Goal: Task Accomplishment & Management: Manage account settings

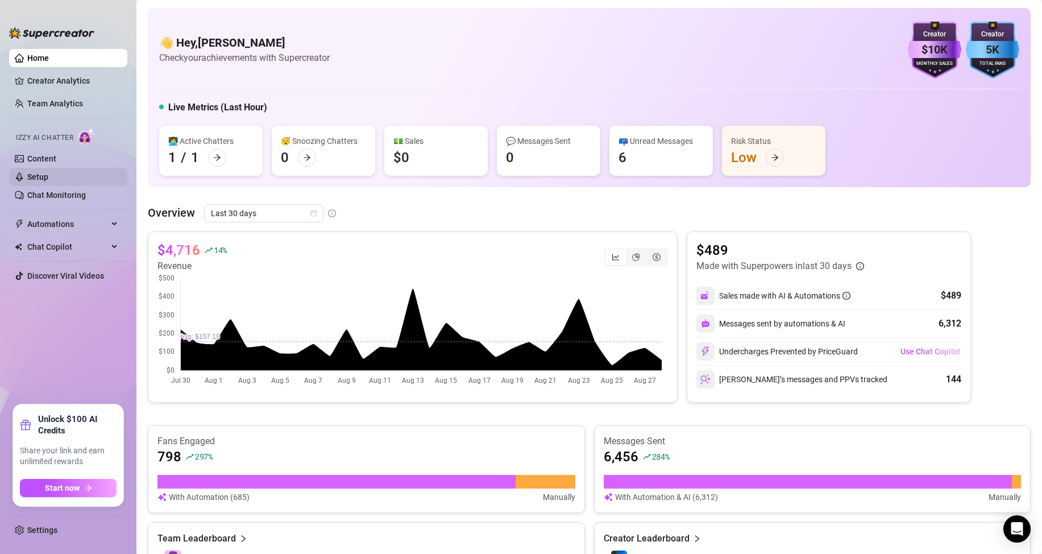
click at [47, 175] on link "Setup" at bounding box center [37, 176] width 21 height 9
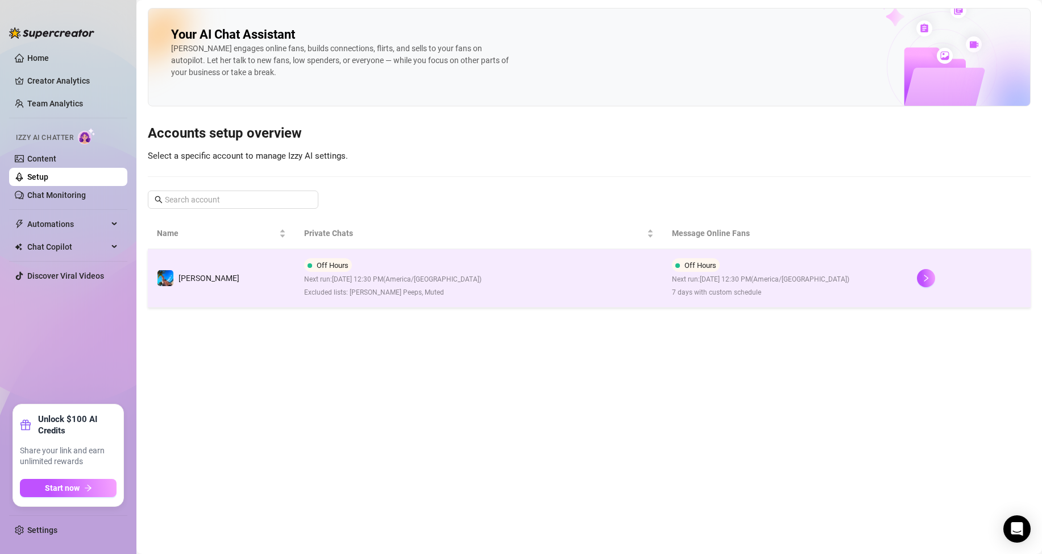
click at [501, 275] on td "Off Hours Next run: August 29, 2025 12:30 PM ( America/Chicago ) Excluded lists…" at bounding box center [479, 278] width 368 height 59
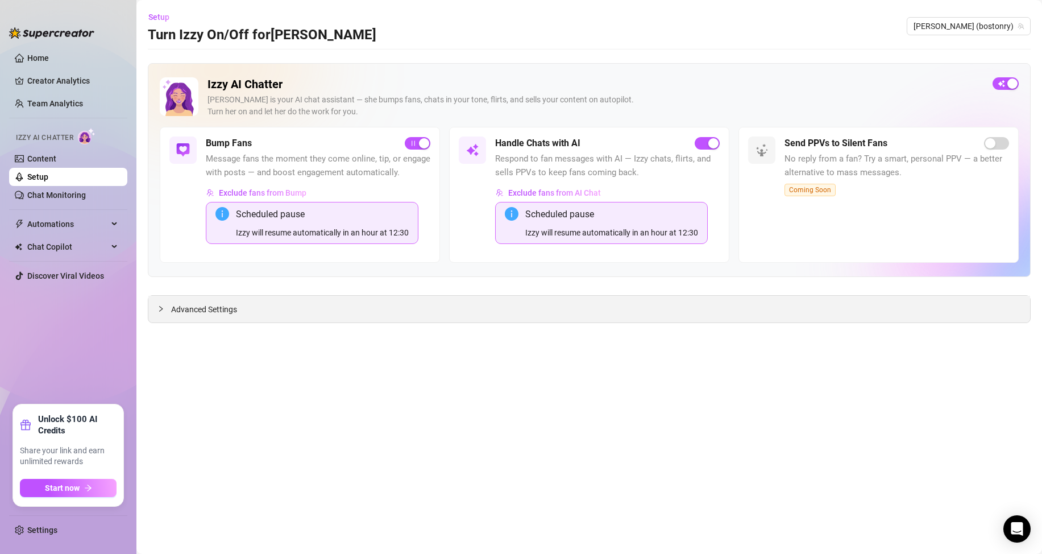
click at [161, 308] on icon "collapsed" at bounding box center [161, 308] width 7 height 7
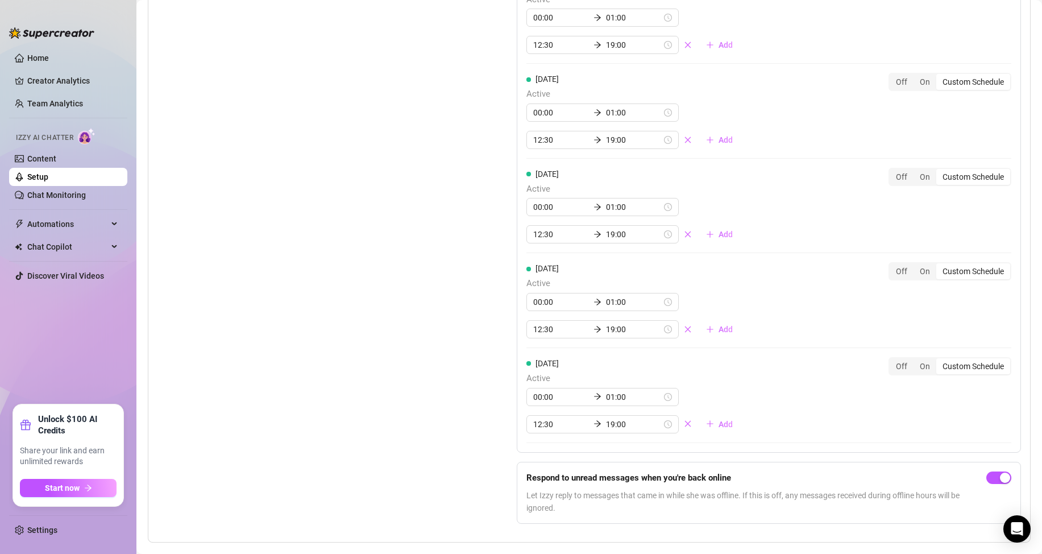
scroll to position [1219, 0]
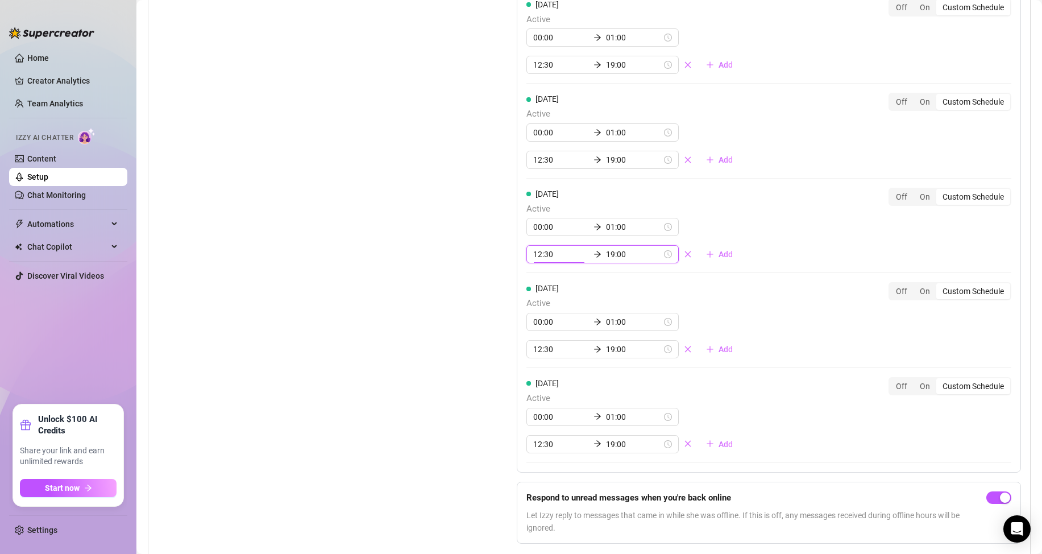
click at [533, 260] on input "12:30" at bounding box center [561, 254] width 56 height 13
click at [539, 337] on div "11" at bounding box center [538, 341] width 27 height 16
type input "11:00"
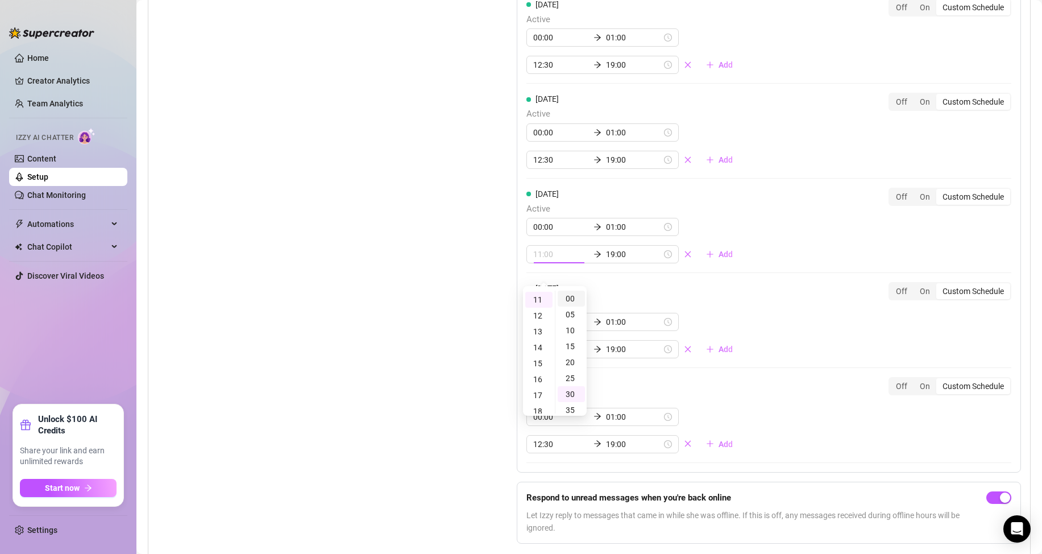
click at [572, 297] on div "00" at bounding box center [571, 299] width 27 height 16
click at [477, 291] on div "Set Active Hours (Izzy Availability) Set specific hours when Izzy engaging with…" at bounding box center [590, 176] width 864 height 754
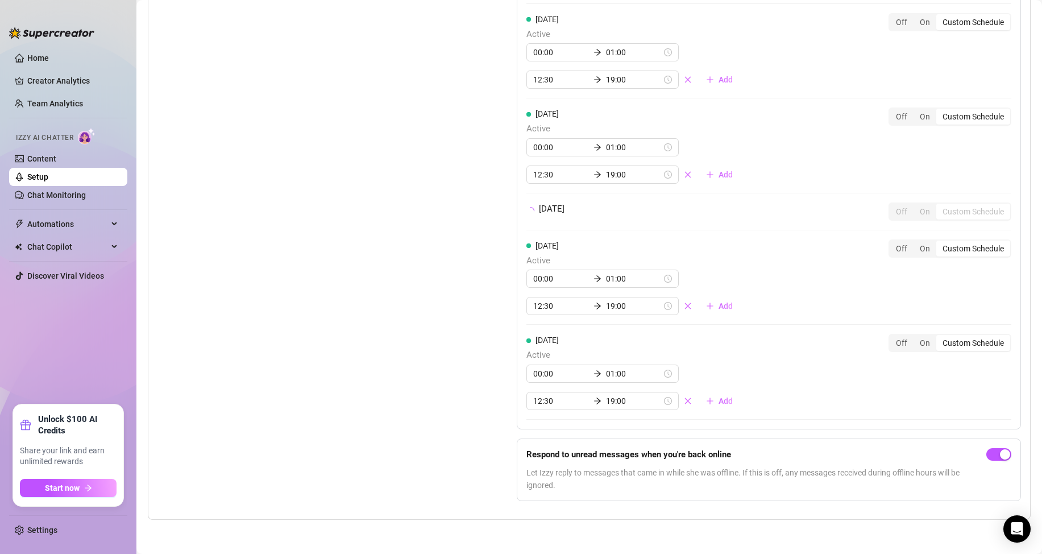
click at [477, 289] on div "Set Active Hours (Izzy Availability) Set specific hours when Izzy engaging with…" at bounding box center [590, 162] width 864 height 696
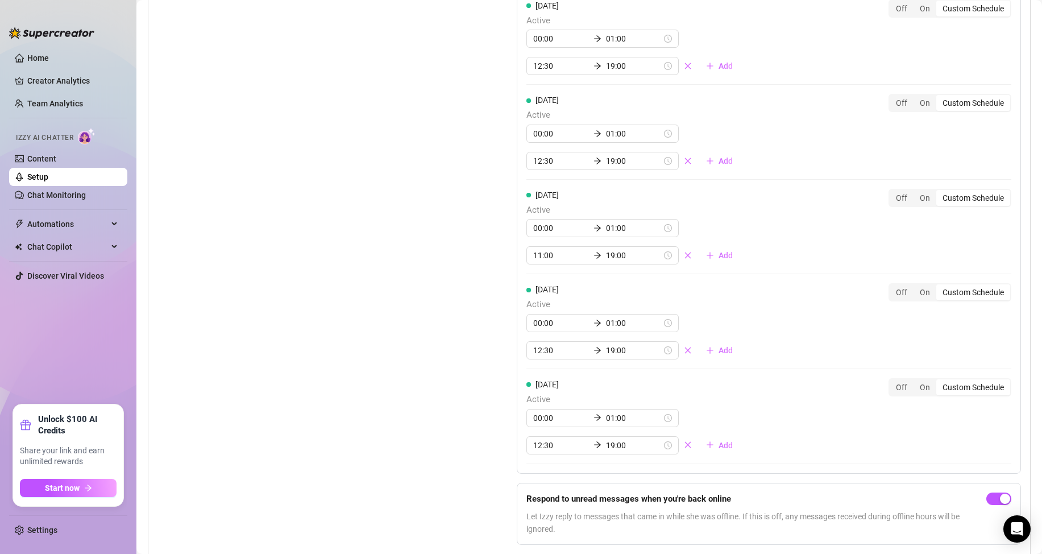
scroll to position [1219, 0]
click at [39, 54] on link "Home" at bounding box center [38, 57] width 22 height 9
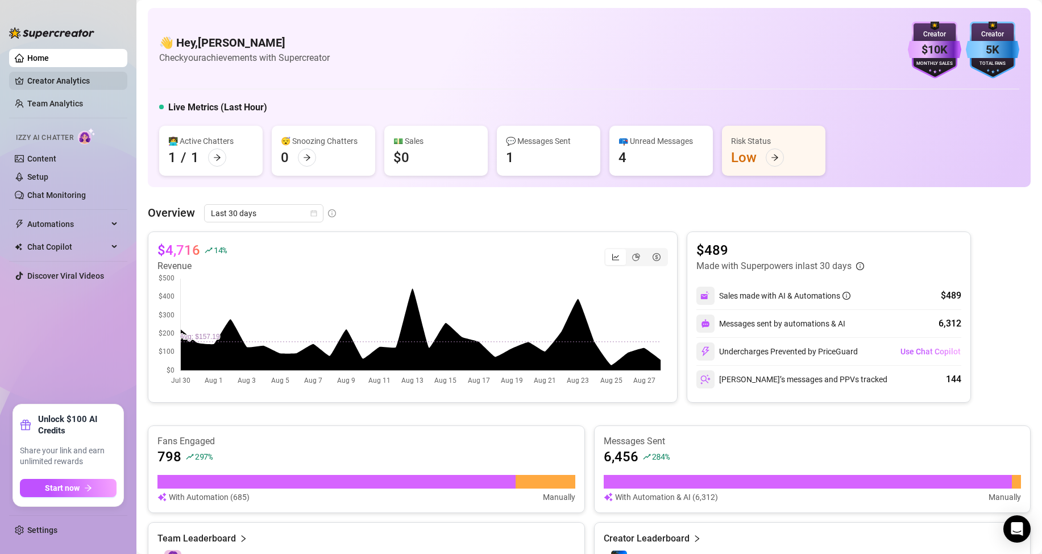
click at [52, 83] on link "Creator Analytics" at bounding box center [72, 81] width 91 height 18
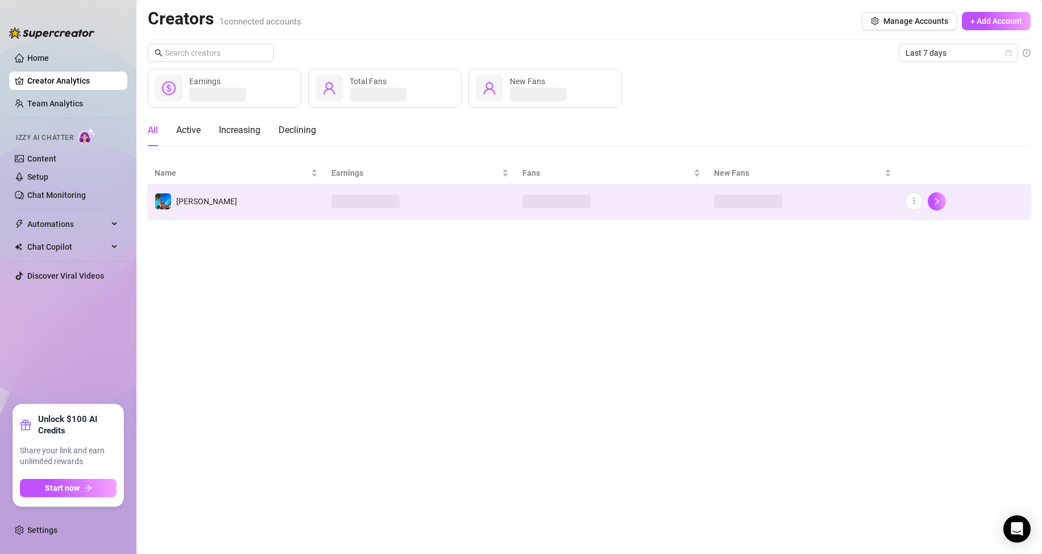
click at [287, 212] on td "[PERSON_NAME]" at bounding box center [236, 201] width 177 height 34
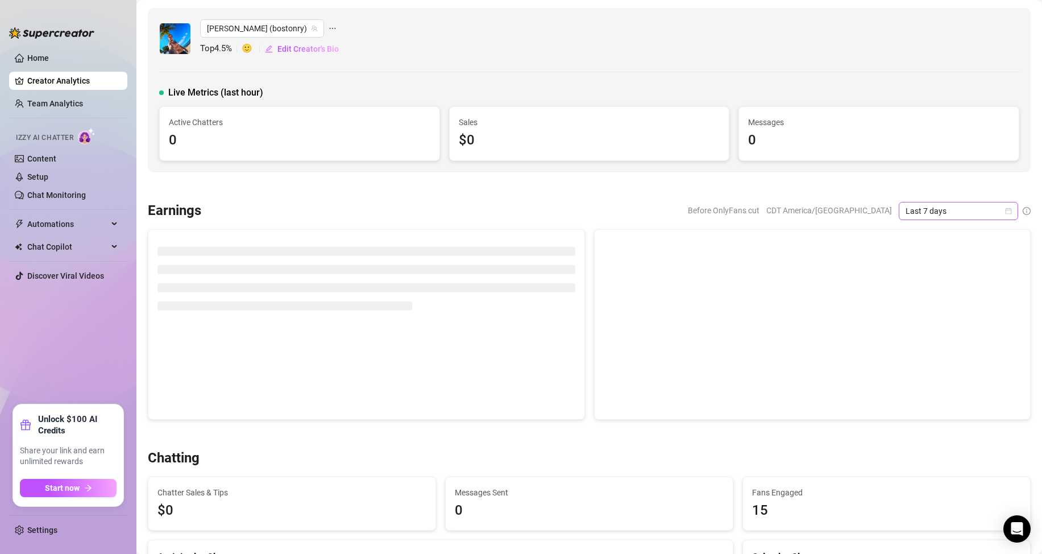
click at [1005, 209] on icon "calendar" at bounding box center [1008, 211] width 7 height 7
click at [920, 270] on div "Last 30 days" at bounding box center [949, 270] width 101 height 13
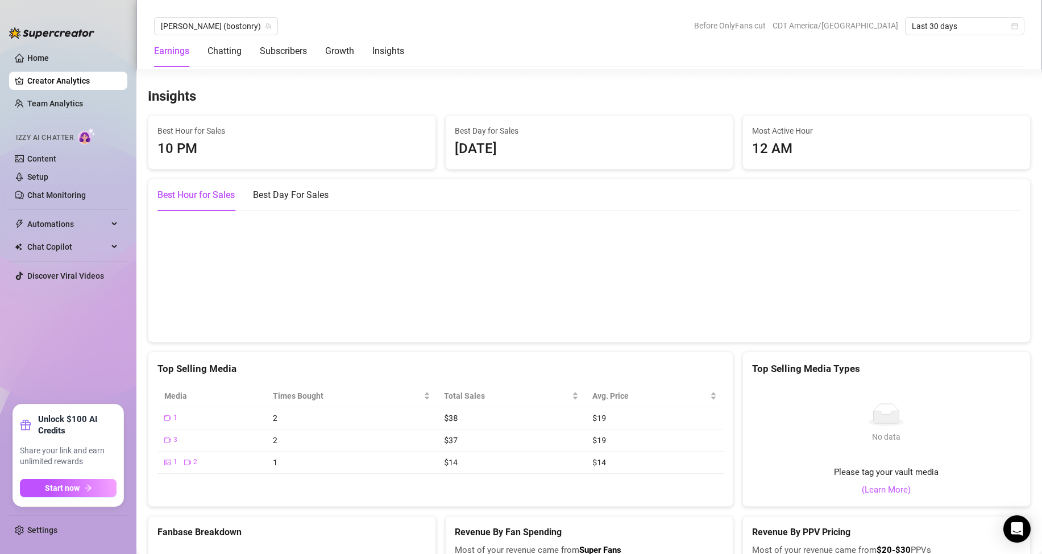
scroll to position [1706, 0]
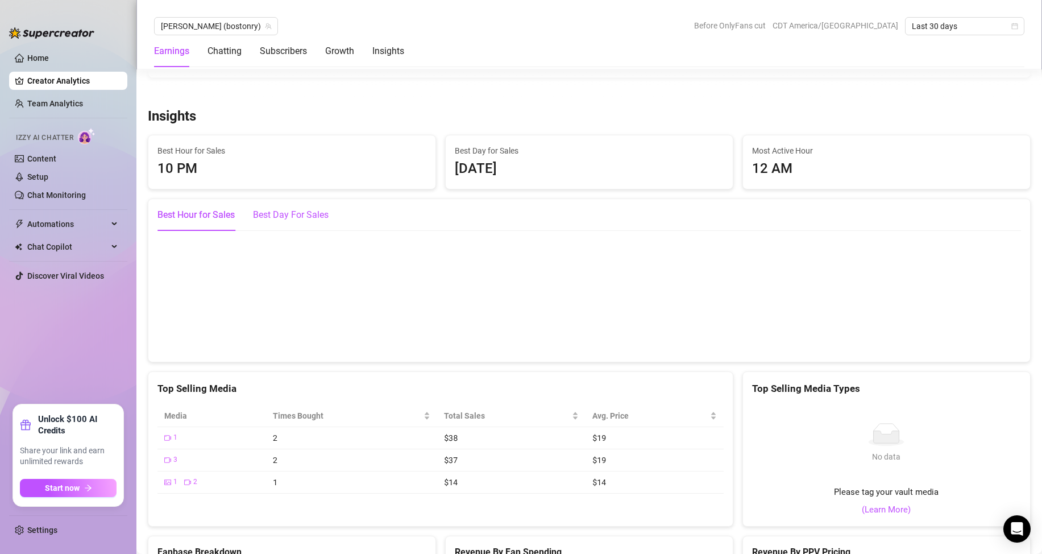
click at [325, 216] on div "Best Day For Sales" at bounding box center [291, 215] width 76 height 14
click at [216, 217] on div "Best Hour for Sales" at bounding box center [196, 215] width 77 height 14
click at [316, 216] on div "Best Day For Sales" at bounding box center [291, 215] width 76 height 14
click at [200, 220] on div "Best Hour for Sales" at bounding box center [196, 215] width 77 height 14
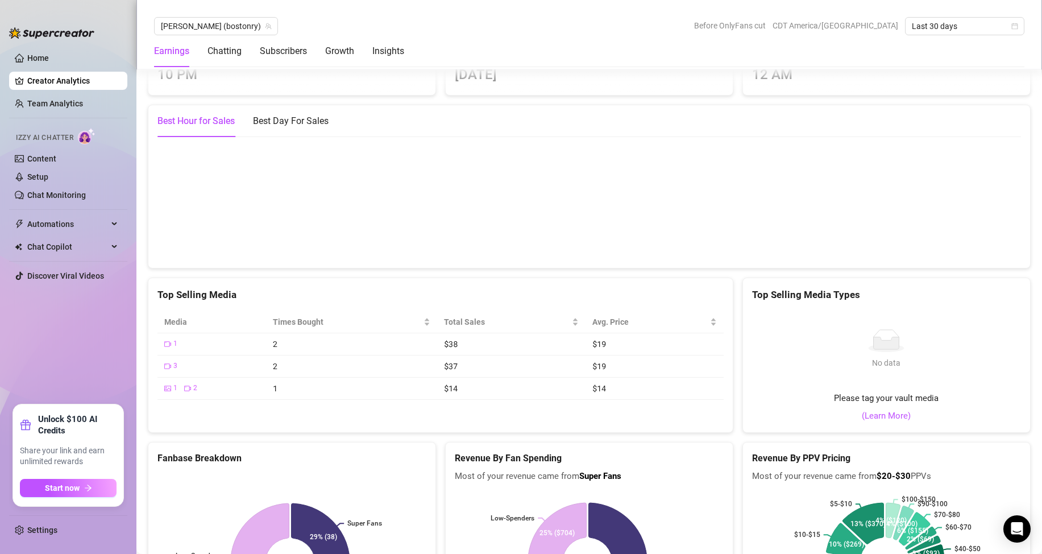
scroll to position [1820, 0]
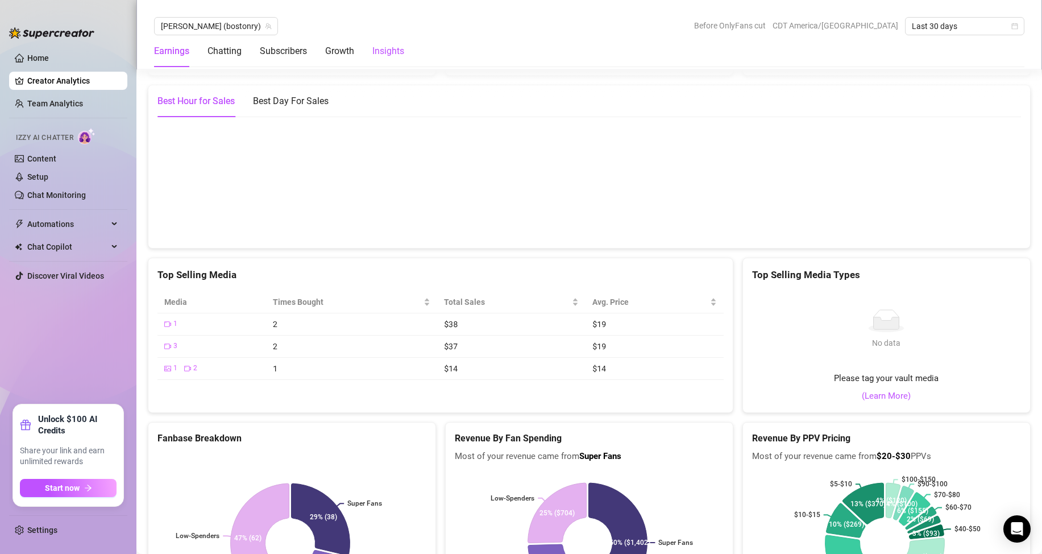
click at [380, 47] on div "Insights" at bounding box center [388, 51] width 32 height 14
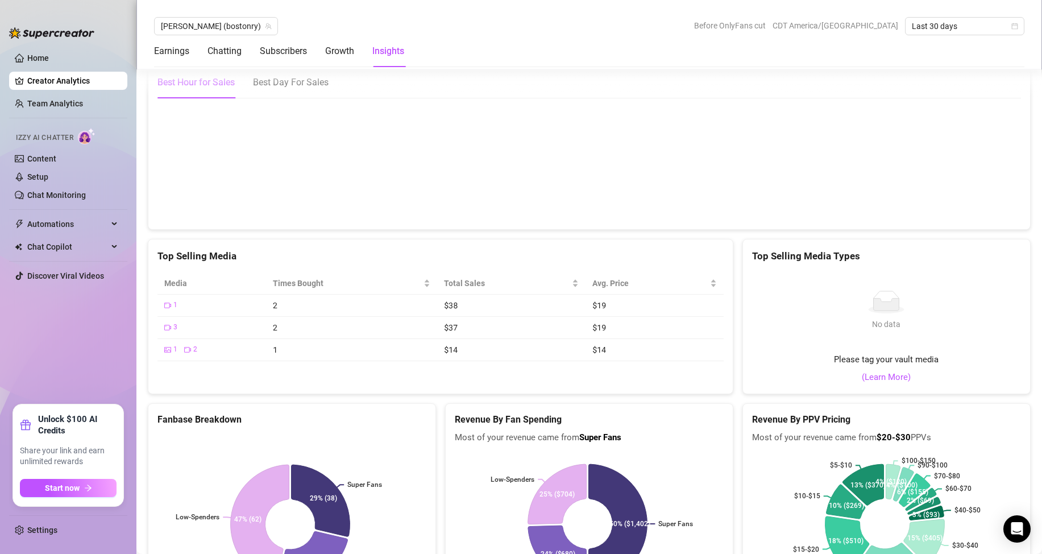
scroll to position [1725, 0]
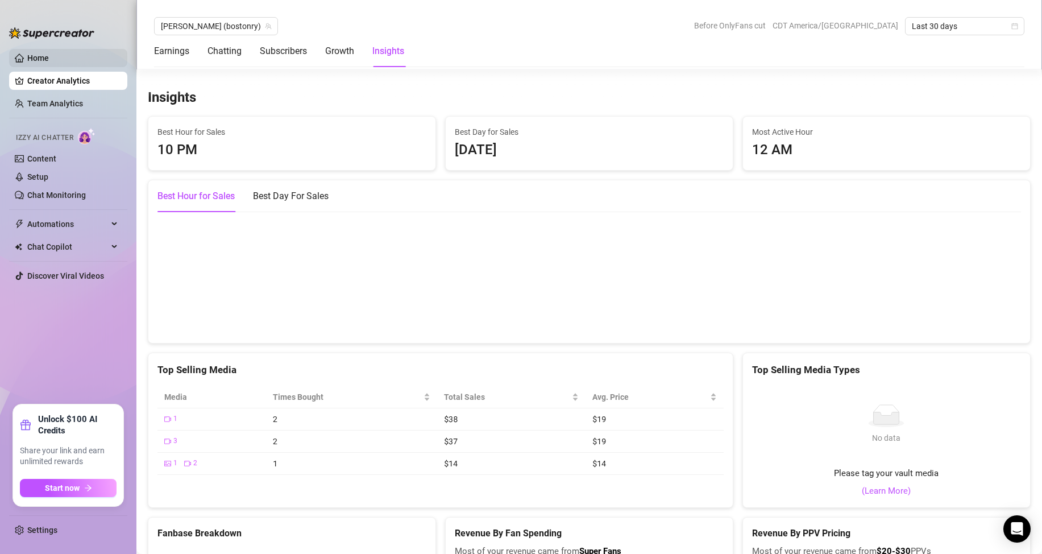
click at [49, 61] on link "Home" at bounding box center [38, 57] width 22 height 9
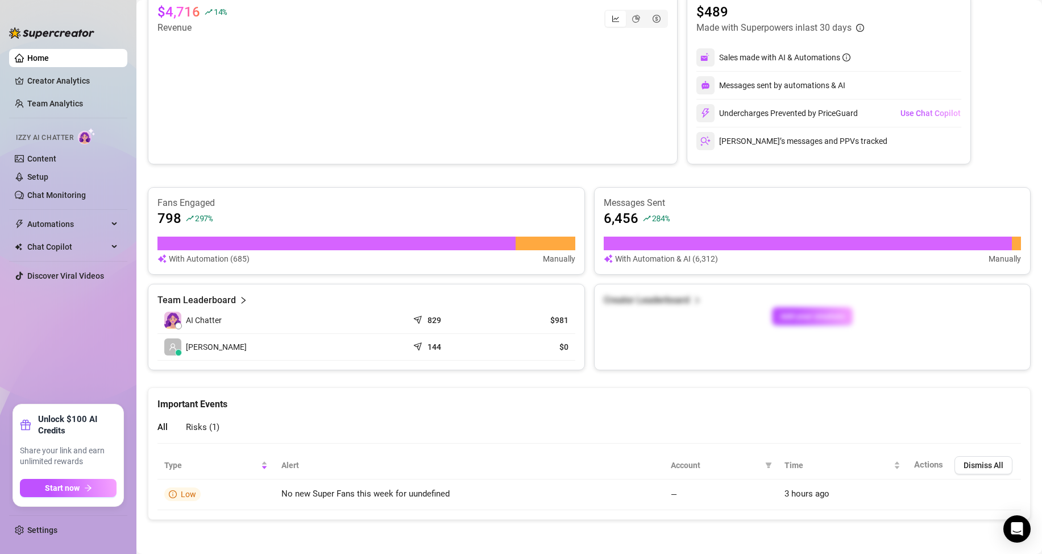
scroll to position [238, 0]
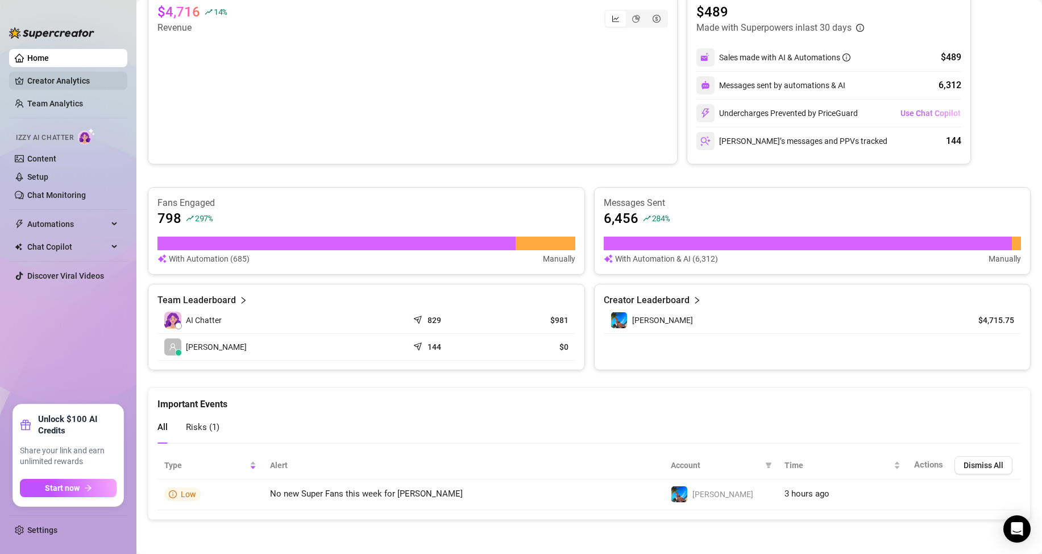
click at [69, 81] on link "Creator Analytics" at bounding box center [72, 81] width 91 height 18
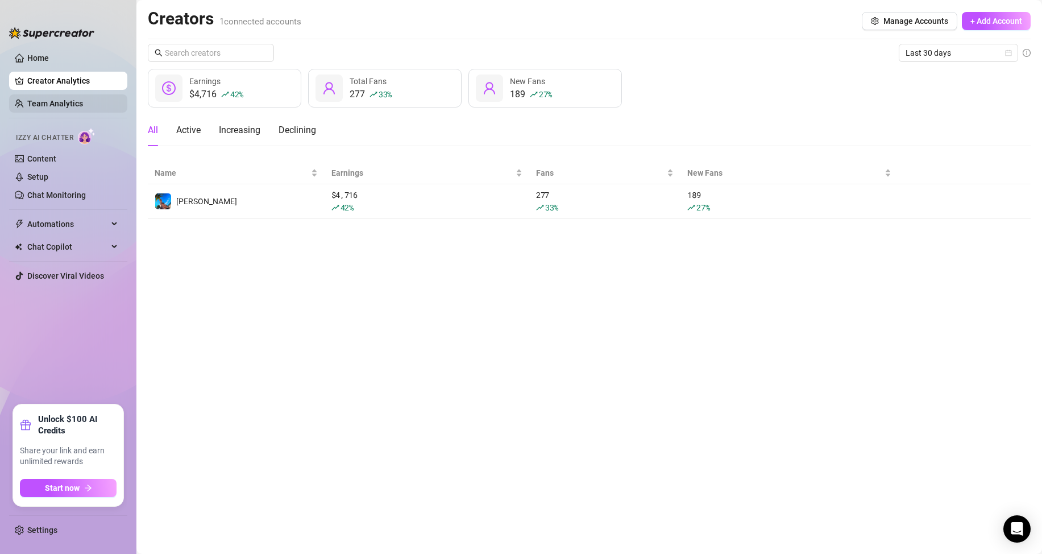
click at [61, 104] on link "Team Analytics" at bounding box center [55, 103] width 56 height 9
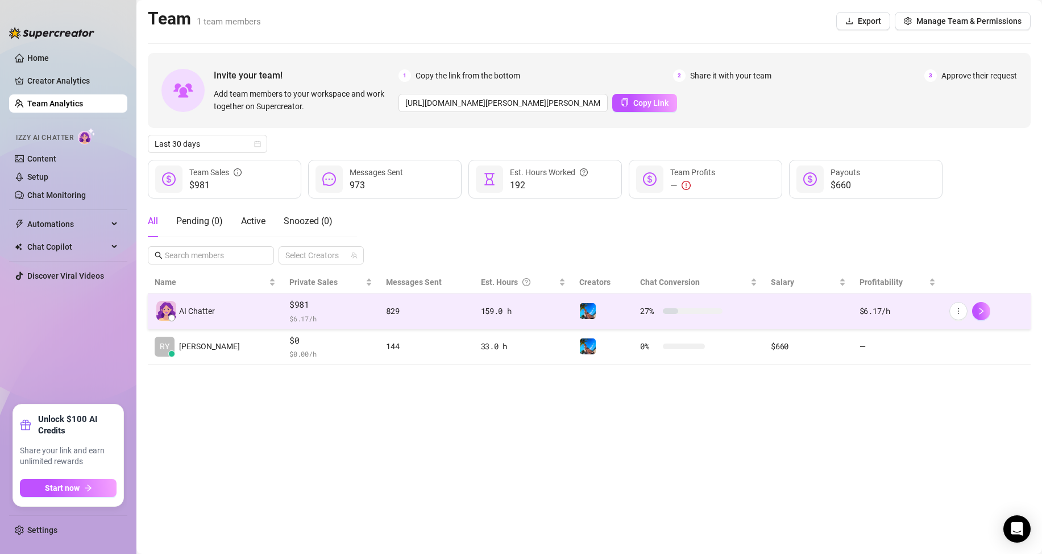
click at [397, 314] on div "829" at bounding box center [426, 311] width 81 height 13
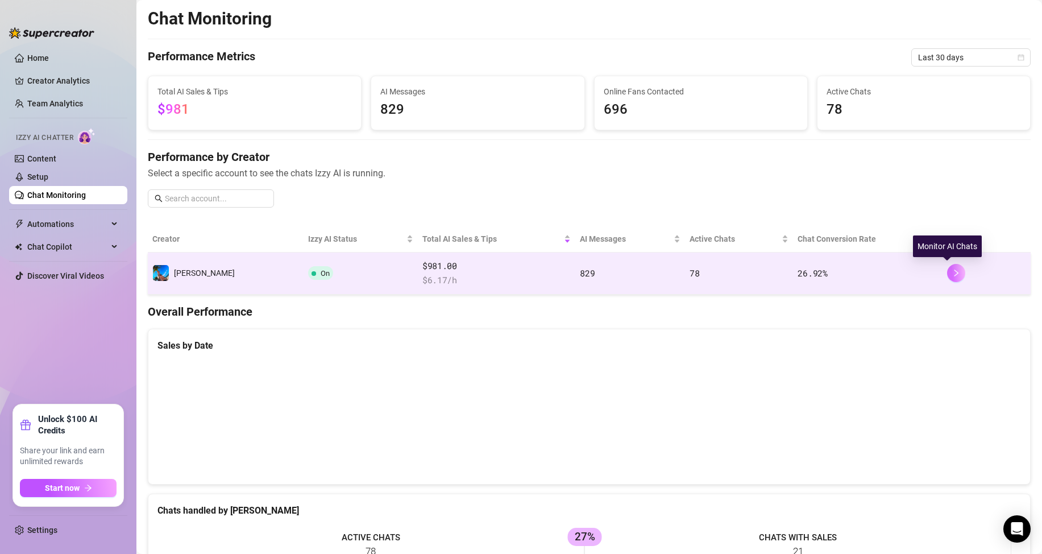
click at [953, 270] on icon "right" at bounding box center [957, 273] width 8 height 8
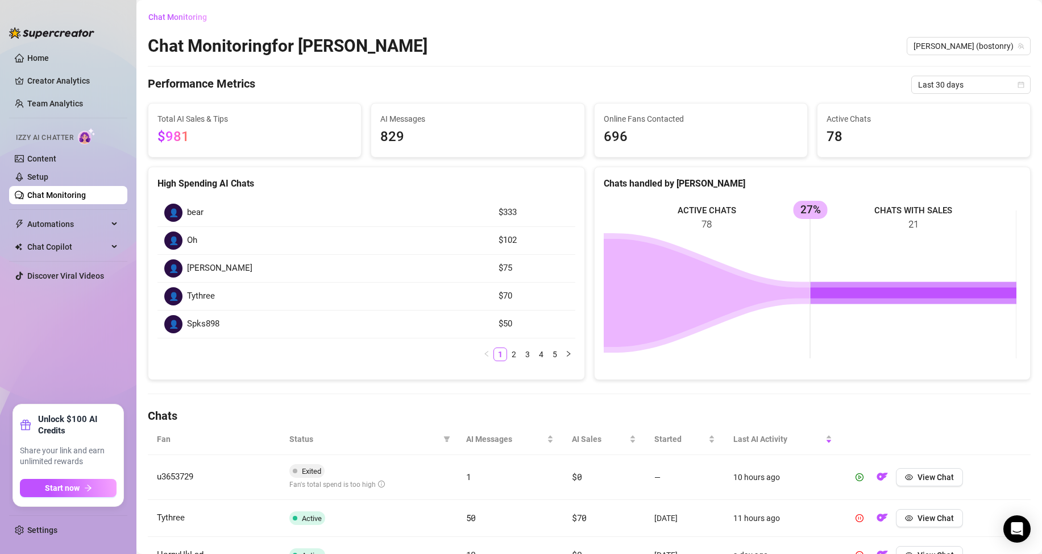
click at [55, 191] on link "Chat Monitoring" at bounding box center [56, 195] width 59 height 9
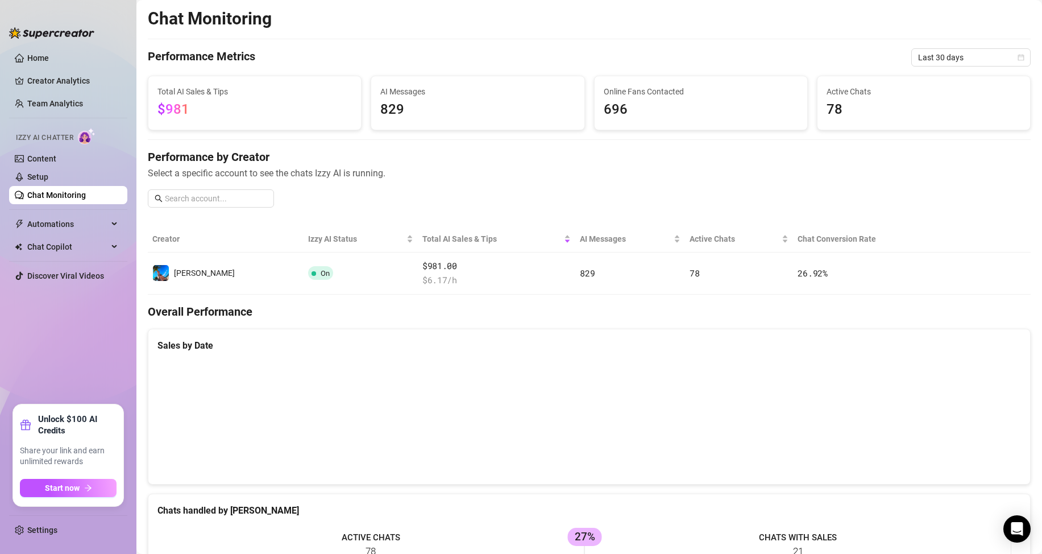
click at [595, 425] on canvas at bounding box center [585, 418] width 854 height 114
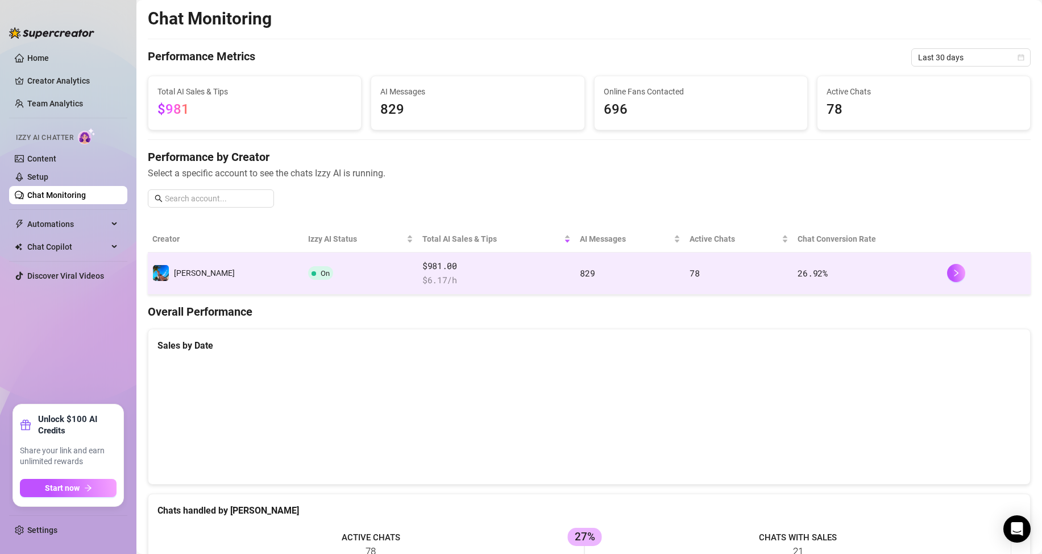
click at [602, 271] on td "829" at bounding box center [630, 273] width 109 height 42
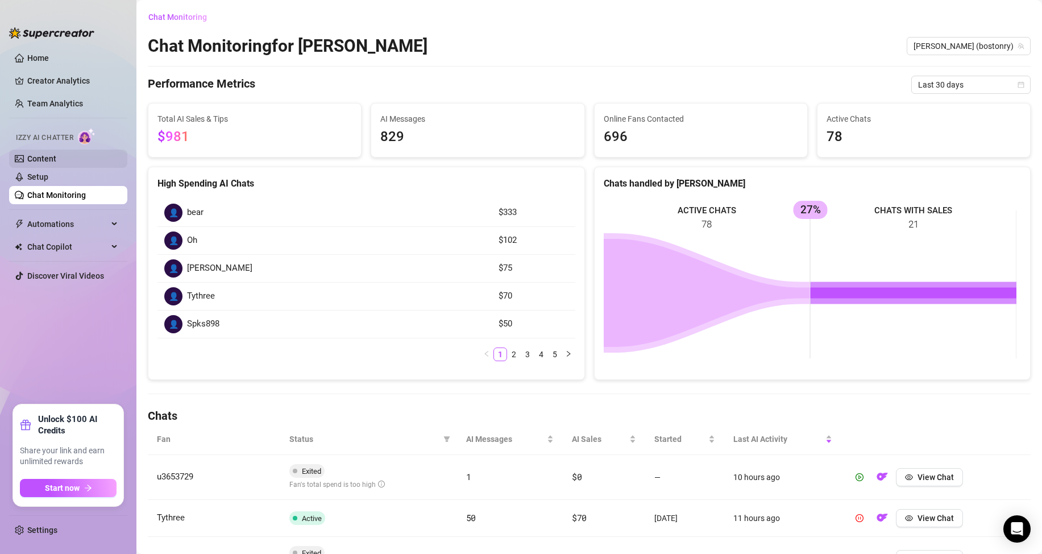
click at [47, 159] on link "Content" at bounding box center [41, 158] width 29 height 9
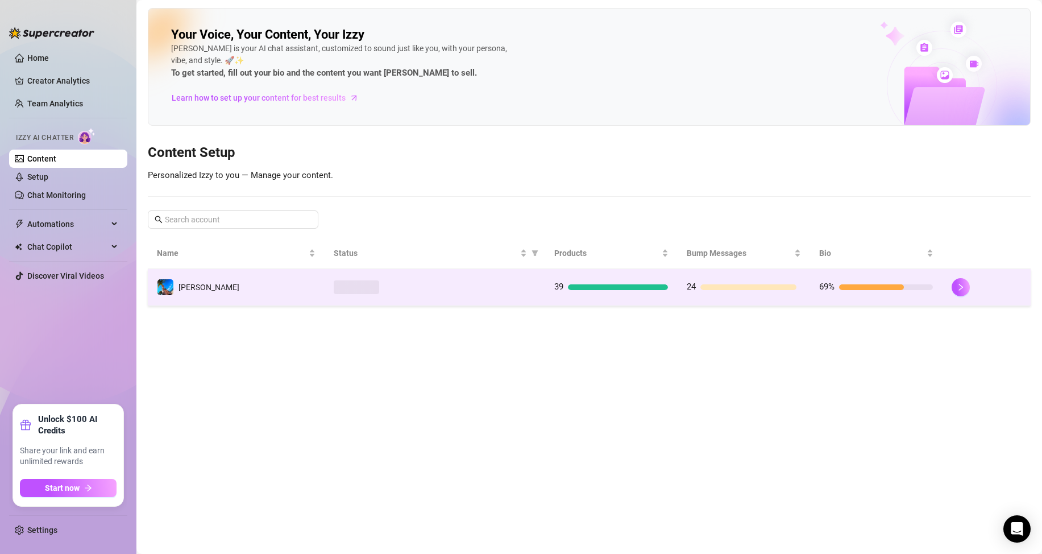
click at [465, 273] on td at bounding box center [435, 287] width 221 height 37
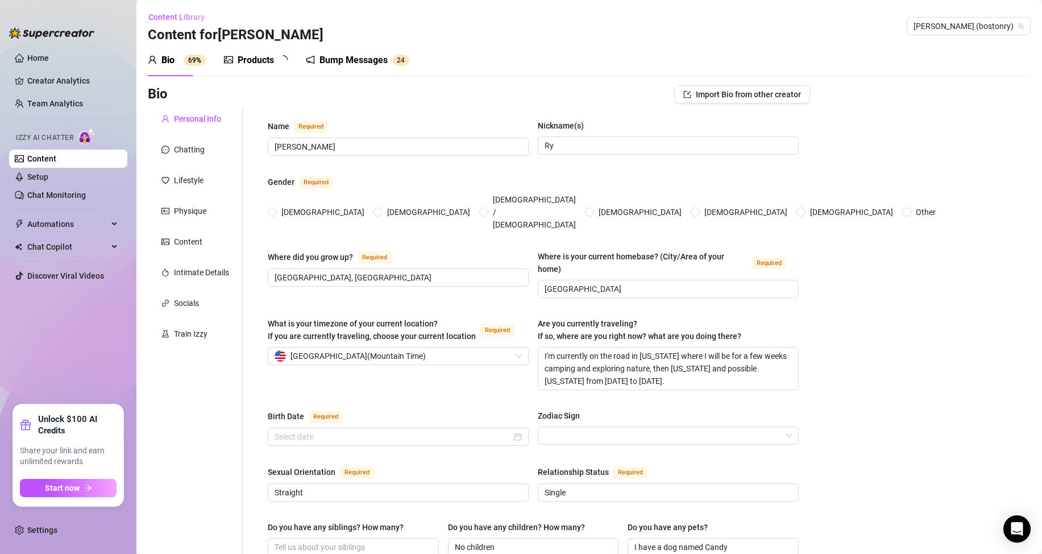
radio input "true"
type input "[DATE]"
click at [48, 172] on link "Setup" at bounding box center [37, 176] width 21 height 9
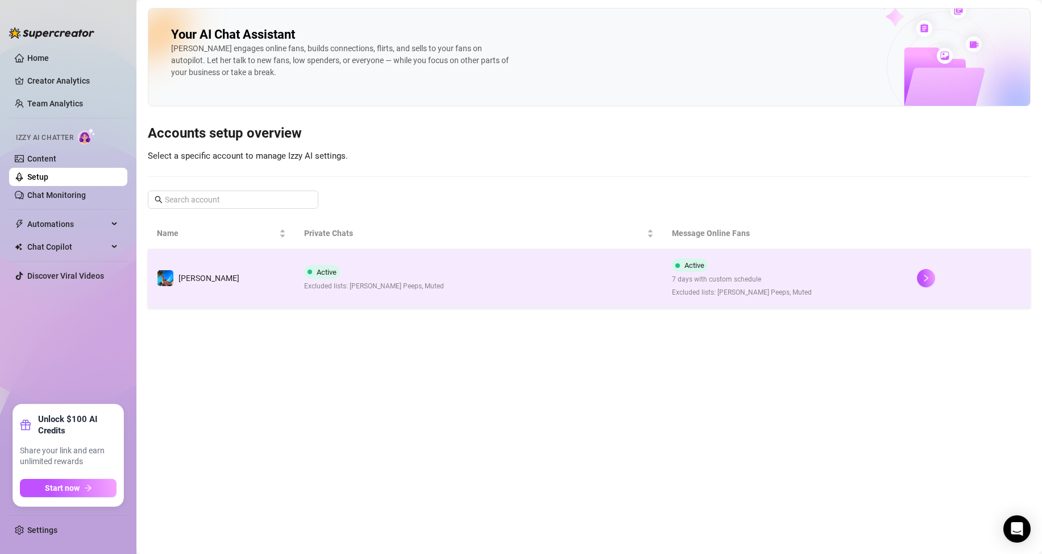
click at [574, 302] on td "Active Excluded lists: [PERSON_NAME] Peeps, Muted" at bounding box center [479, 278] width 368 height 59
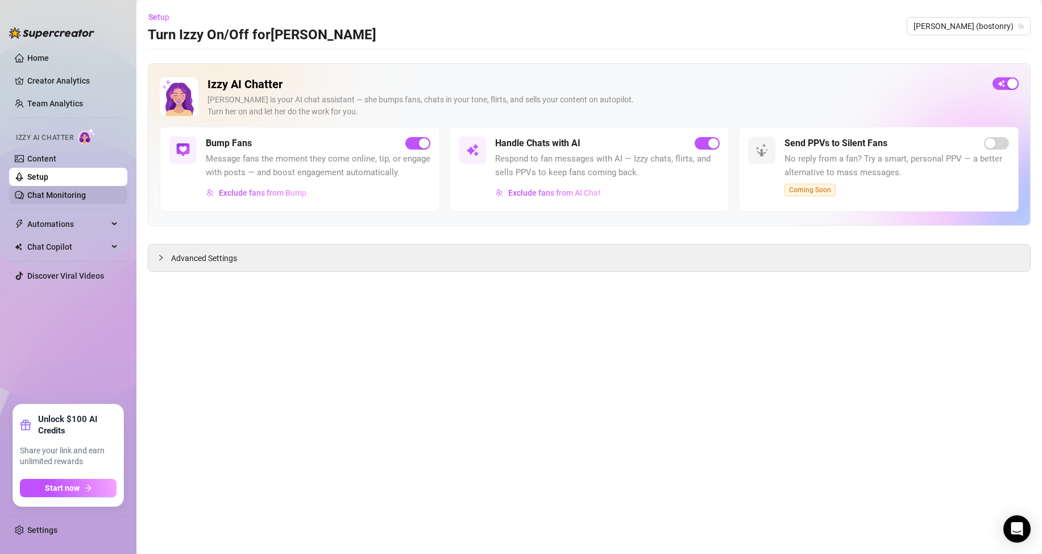
click at [81, 197] on link "Chat Monitoring" at bounding box center [56, 195] width 59 height 9
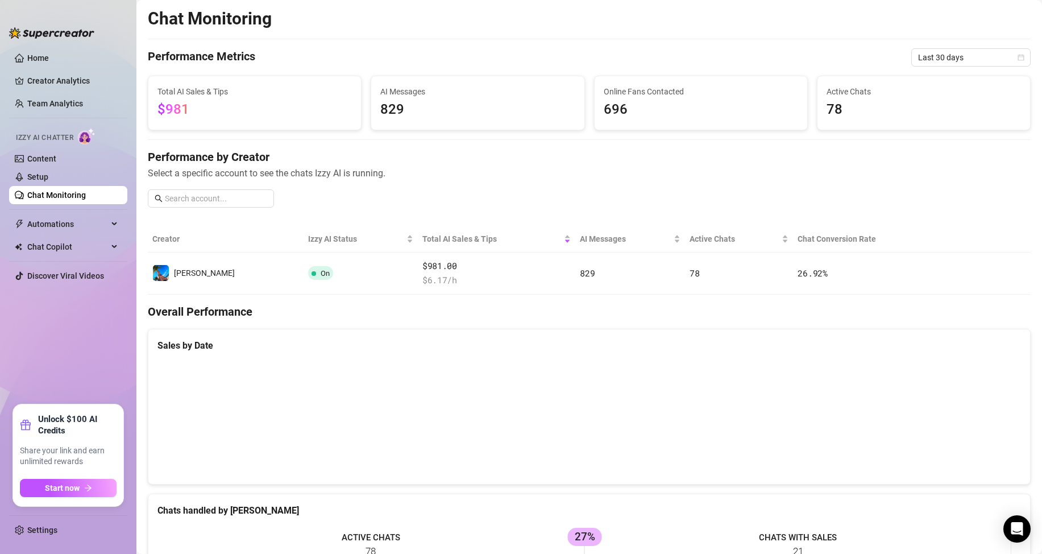
click at [595, 407] on canvas at bounding box center [585, 418] width 854 height 114
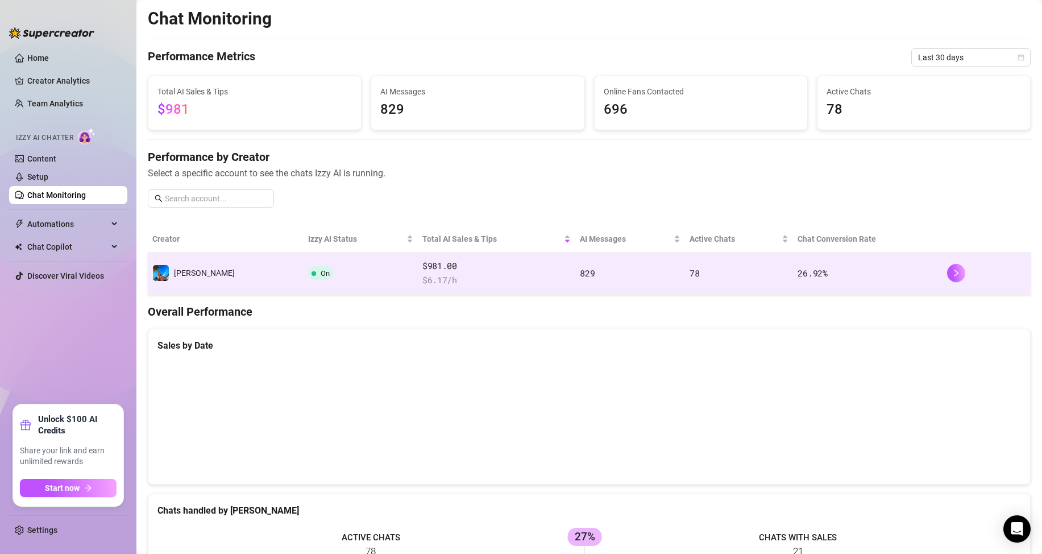
click at [595, 264] on td "829" at bounding box center [630, 273] width 109 height 42
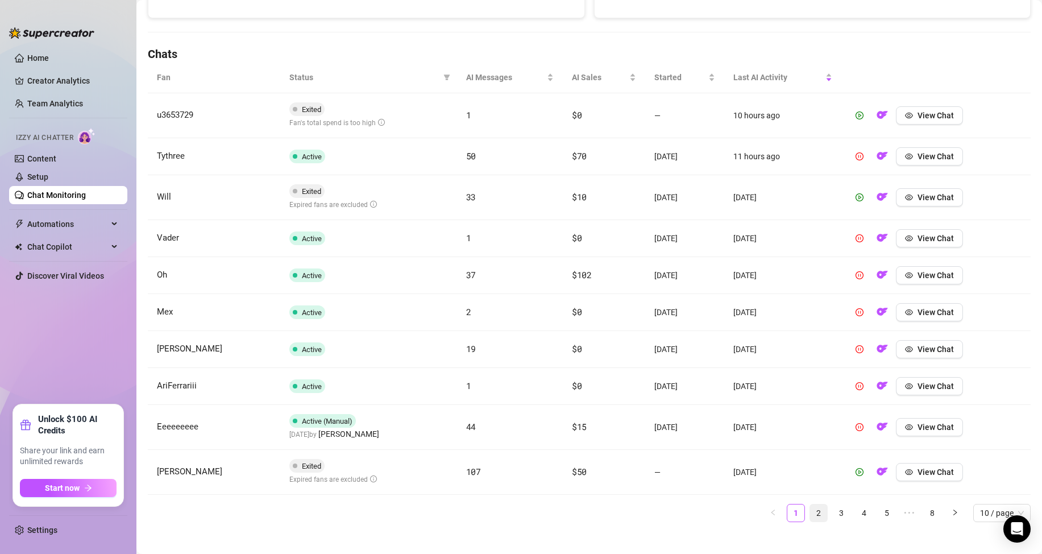
scroll to position [373, 0]
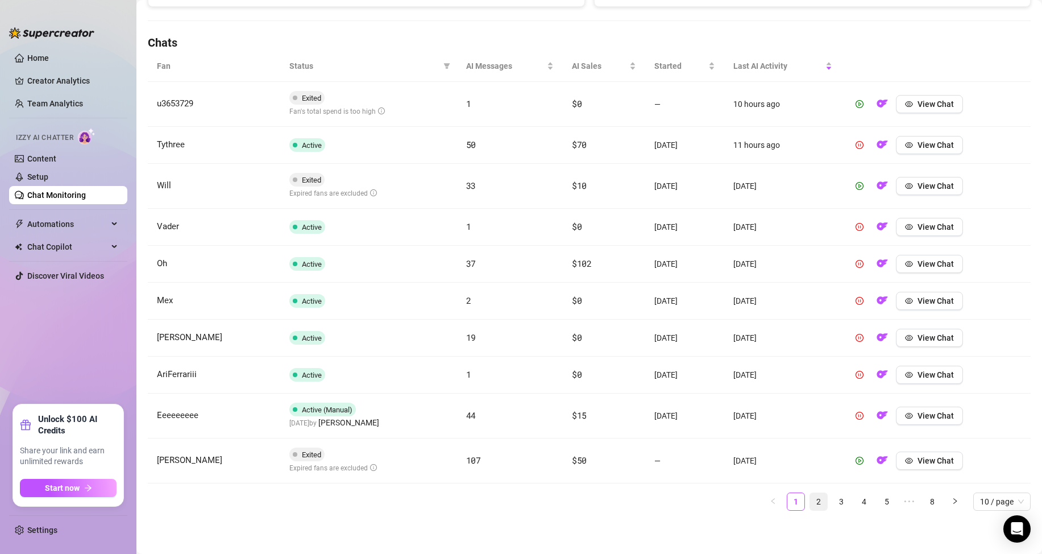
click at [810, 503] on link "2" at bounding box center [818, 501] width 17 height 17
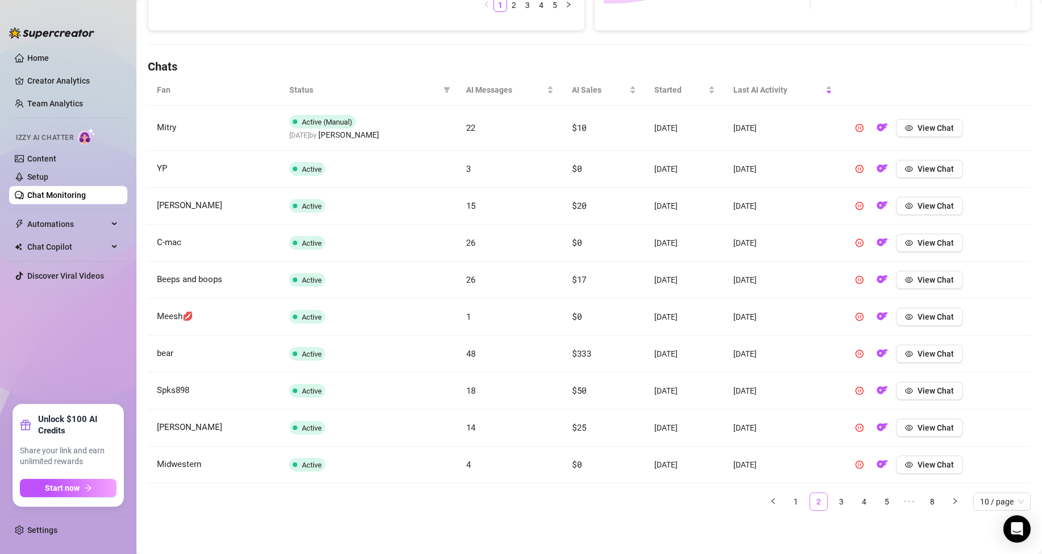
scroll to position [349, 0]
click at [918, 126] on span "View Chat" at bounding box center [936, 127] width 36 height 9
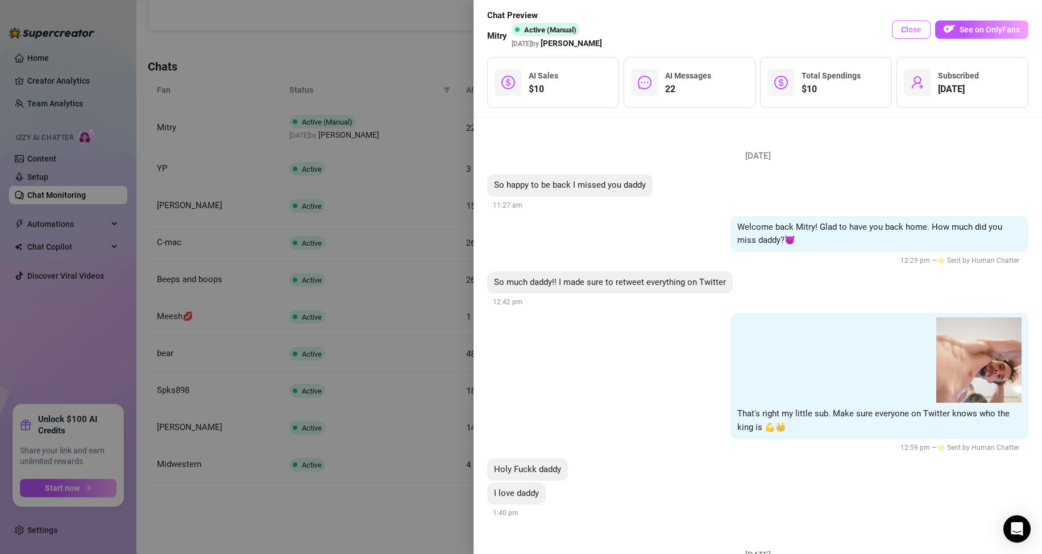
click at [919, 34] on span "Close" at bounding box center [911, 29] width 20 height 9
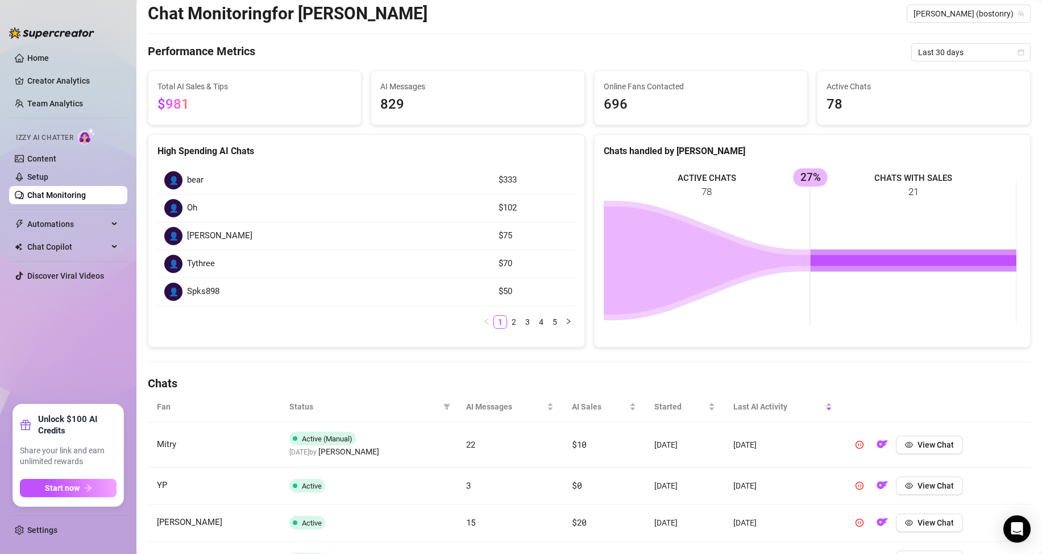
scroll to position [0, 0]
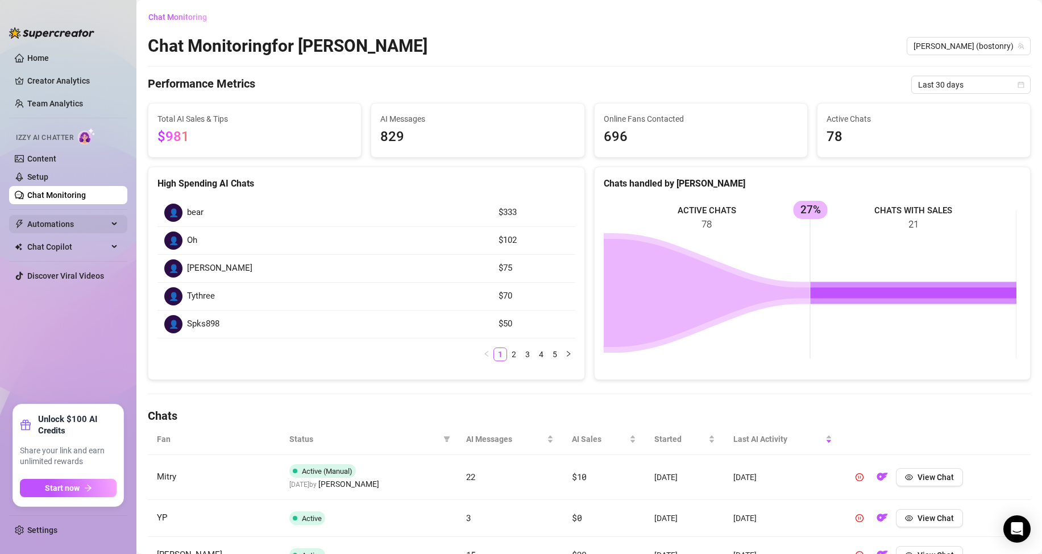
click at [59, 223] on span "Automations" at bounding box center [67, 224] width 81 height 18
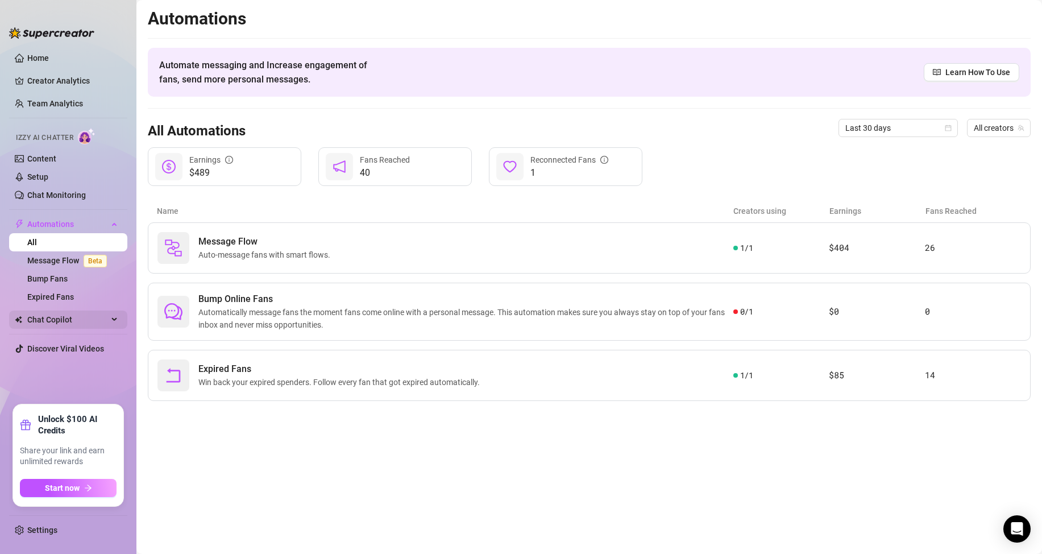
click at [44, 314] on span "Chat Copilot" at bounding box center [67, 320] width 81 height 18
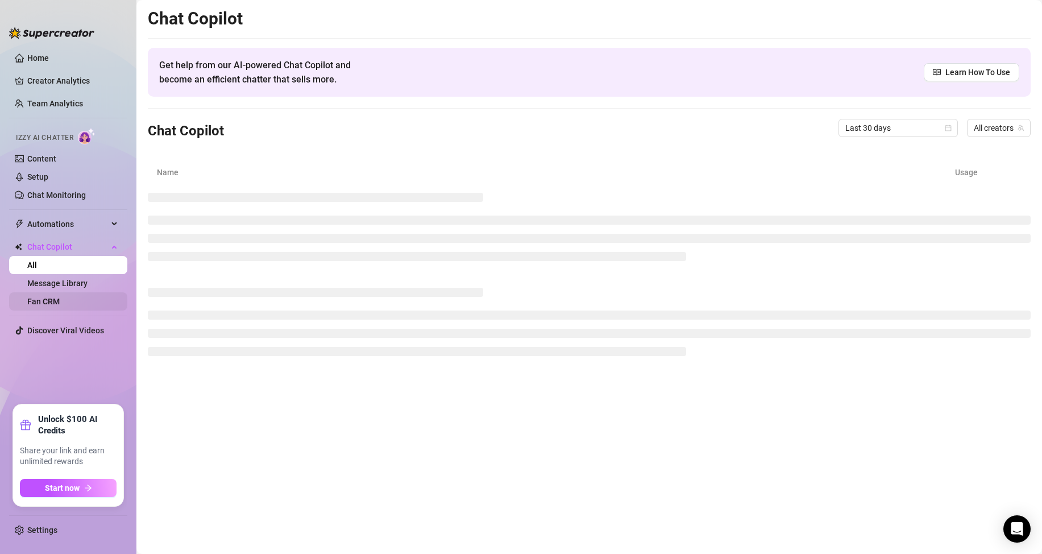
click at [53, 297] on link "Fan CRM" at bounding box center [43, 301] width 32 height 9
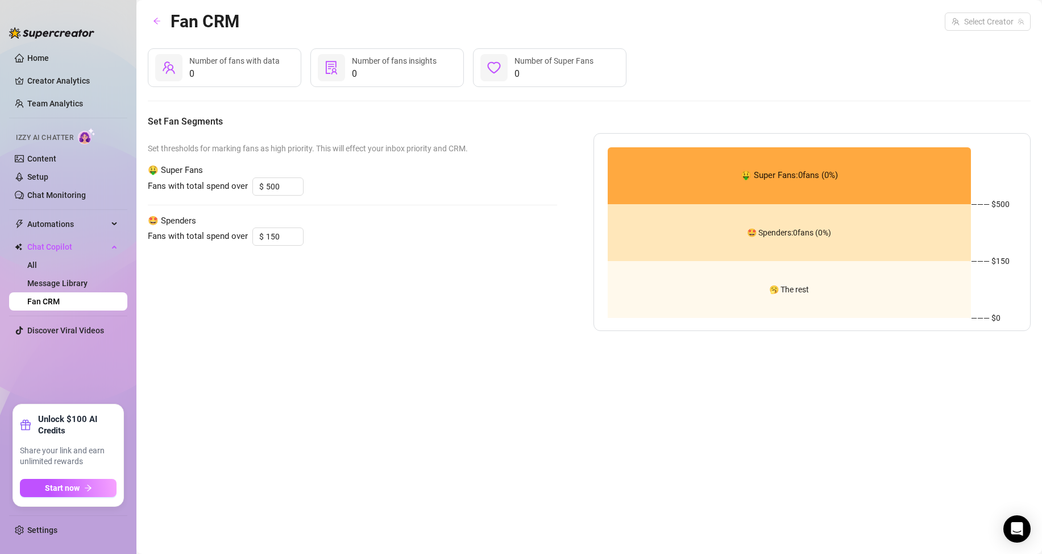
type input "100"
type input "30"
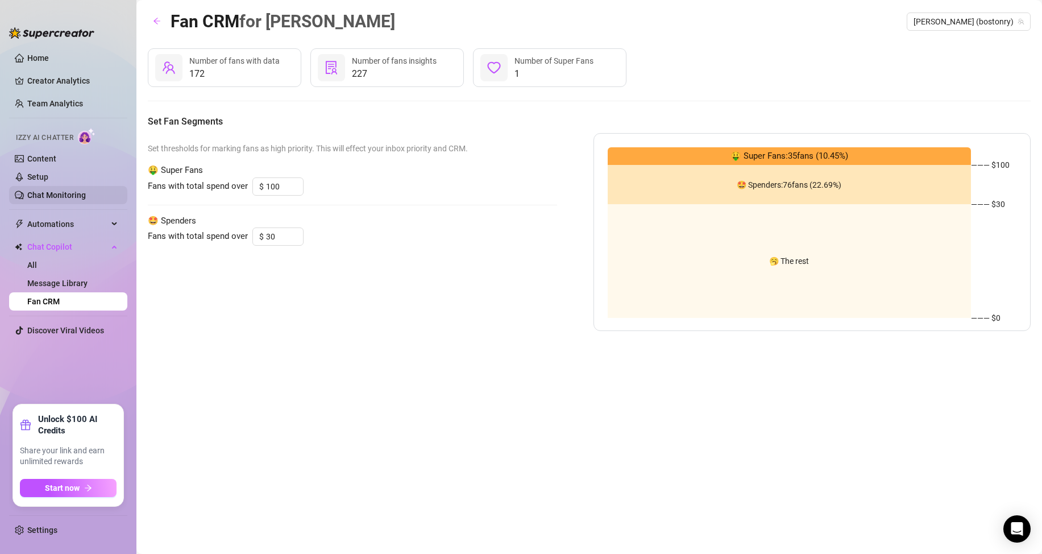
click at [48, 191] on link "Chat Monitoring" at bounding box center [56, 195] width 59 height 9
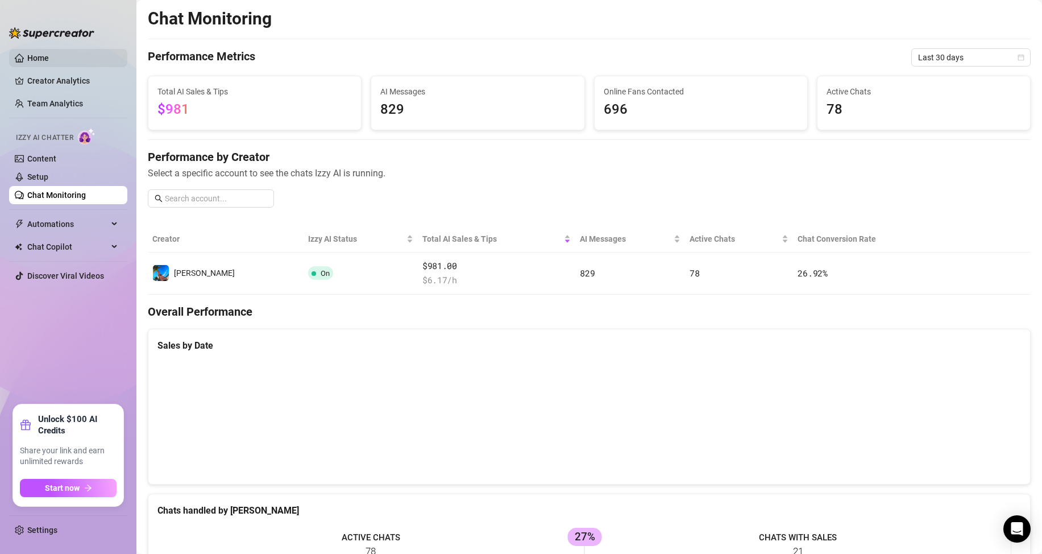
click at [32, 59] on link "Home" at bounding box center [38, 57] width 22 height 9
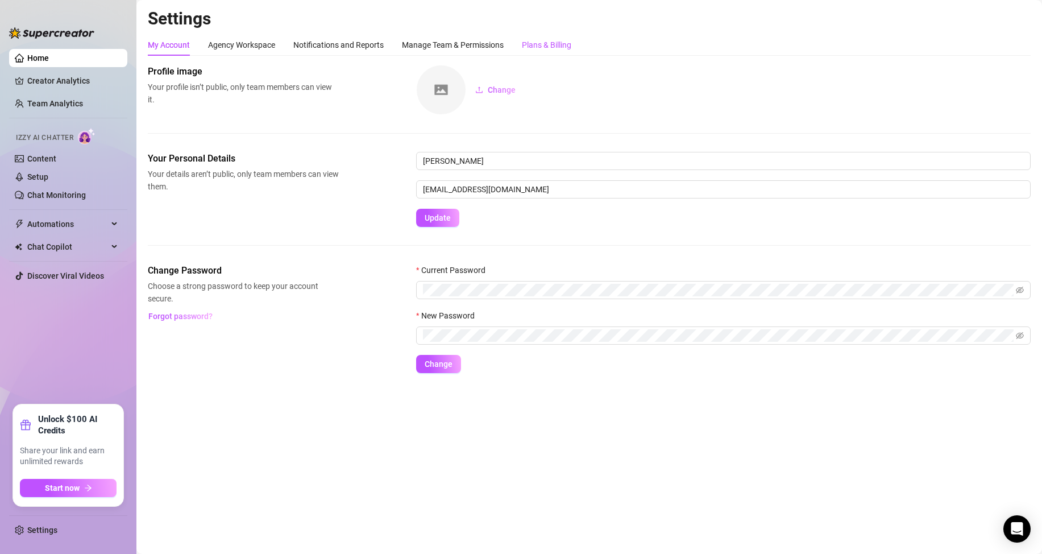
click at [550, 42] on div "Plans & Billing" at bounding box center [546, 45] width 49 height 13
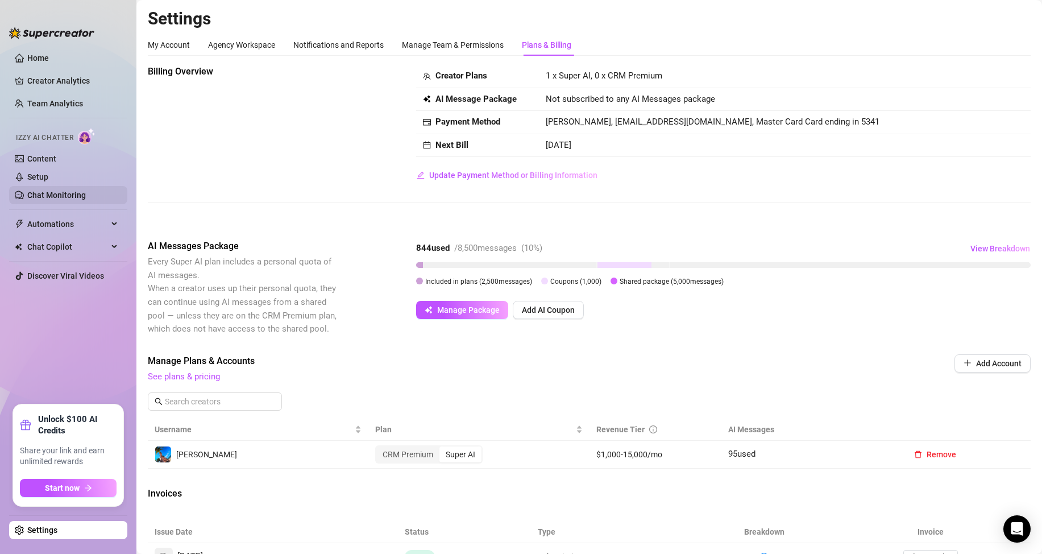
click at [47, 191] on link "Chat Monitoring" at bounding box center [56, 195] width 59 height 9
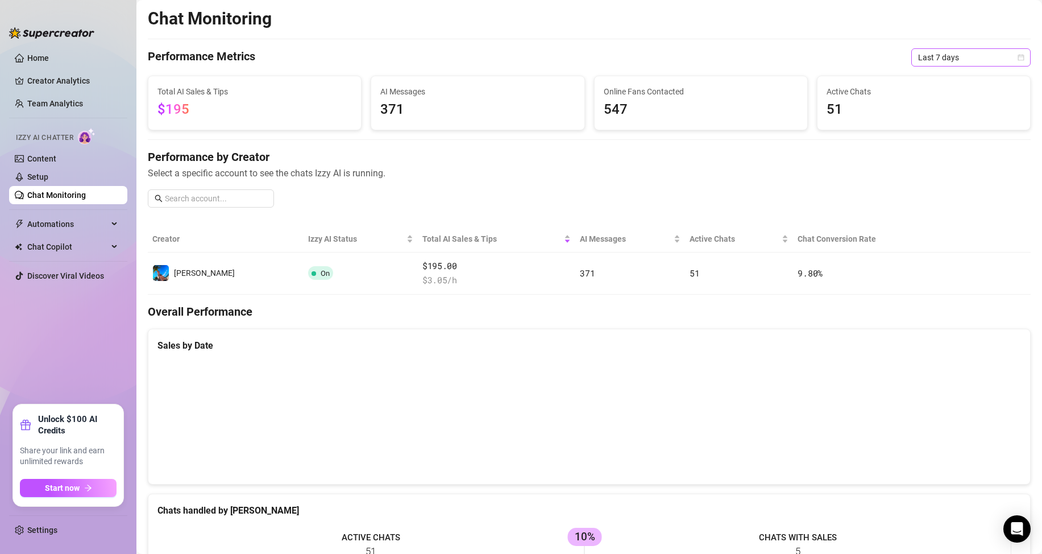
click at [949, 52] on span "Last 7 days" at bounding box center [971, 57] width 106 height 17
click at [933, 120] on div "Last 30 days" at bounding box center [961, 116] width 101 height 13
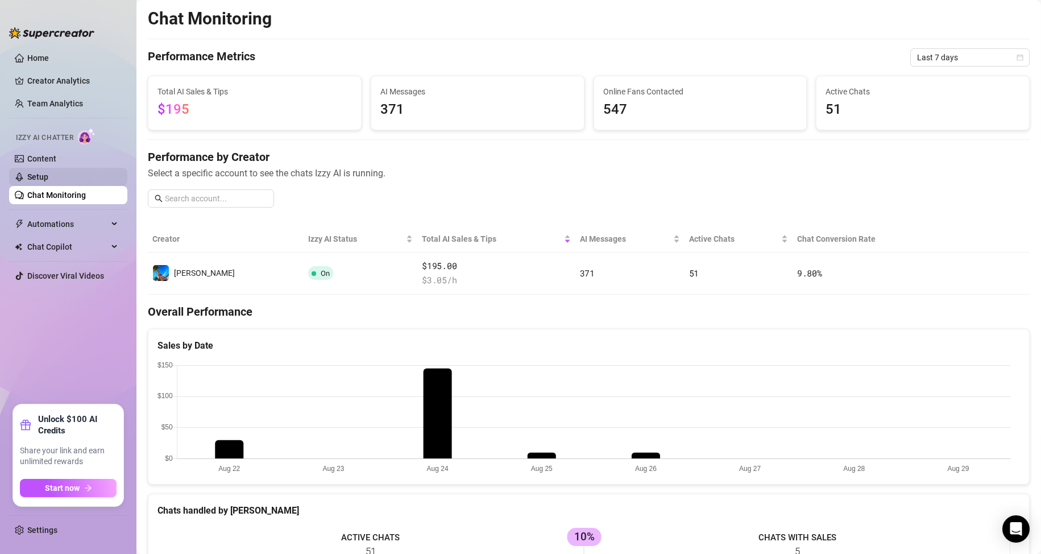
click at [47, 172] on link "Setup" at bounding box center [37, 176] width 21 height 9
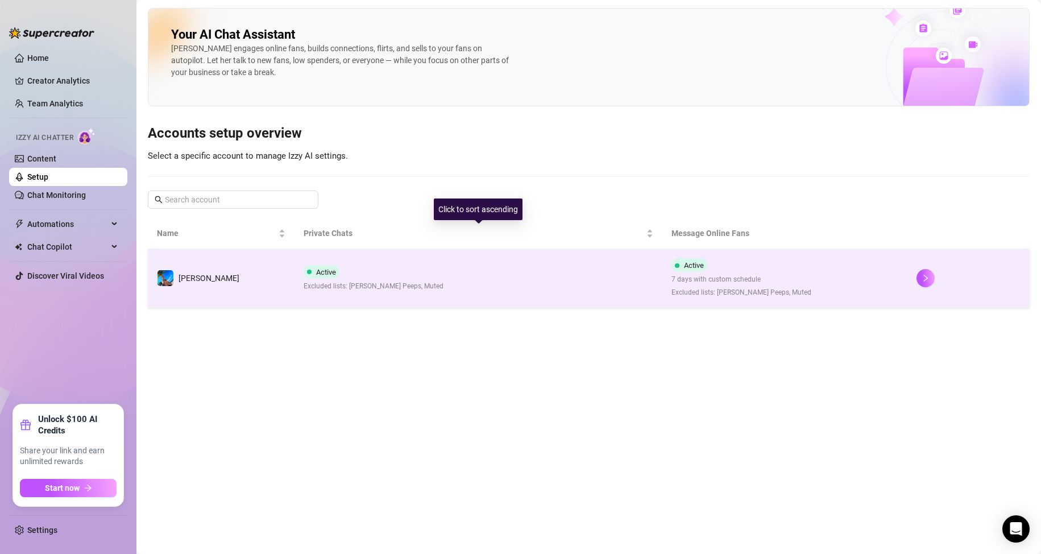
click at [415, 267] on td "Active Excluded lists: [PERSON_NAME] Peeps, Muted" at bounding box center [478, 278] width 367 height 59
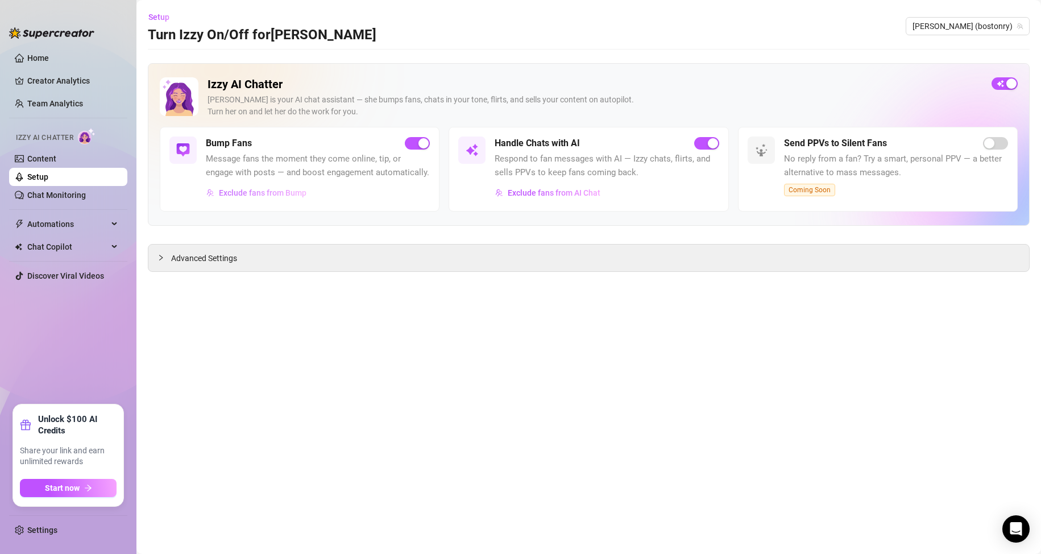
click at [284, 193] on span "Exclude fans from Bump" at bounding box center [263, 192] width 88 height 9
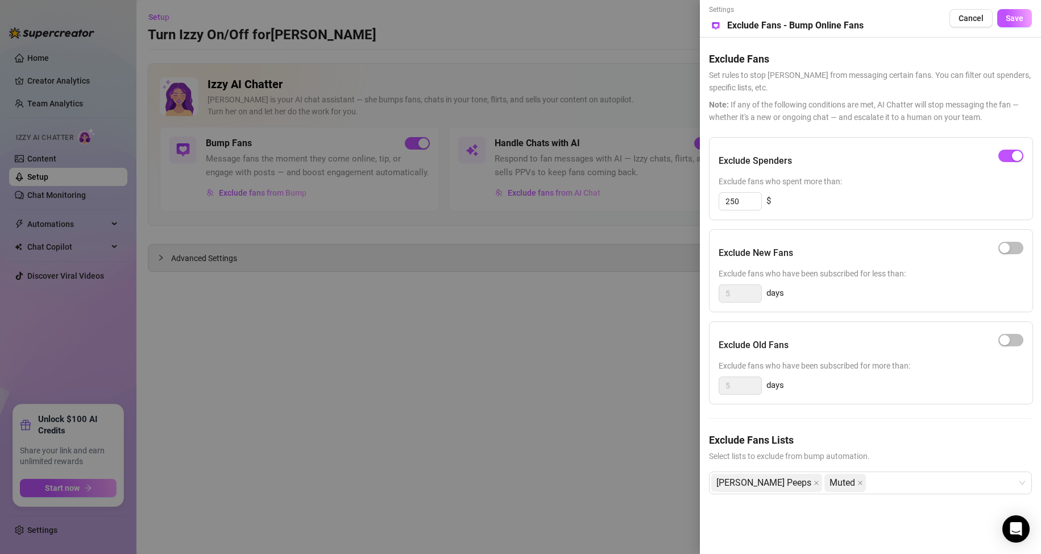
click at [484, 231] on div at bounding box center [520, 277] width 1041 height 554
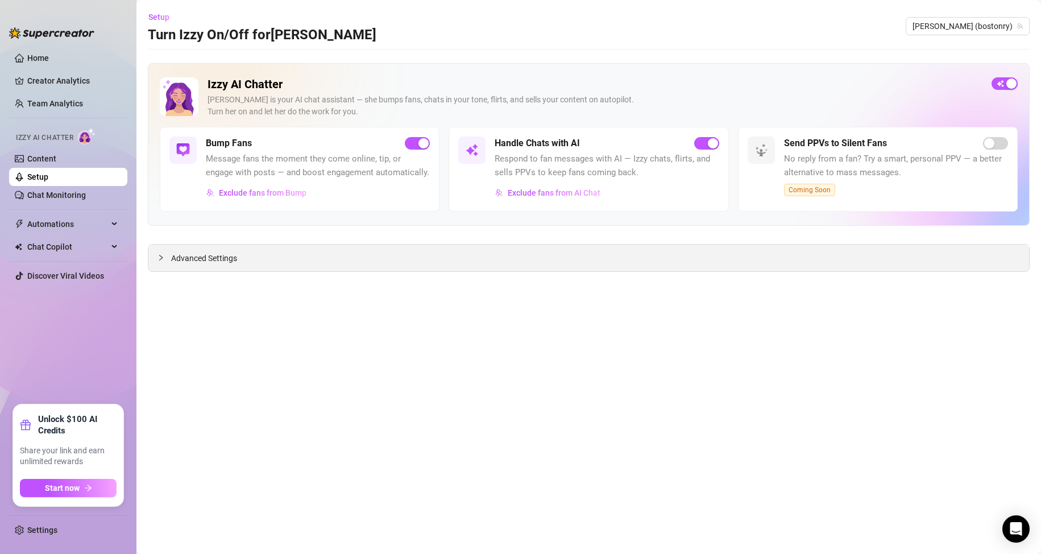
click at [179, 259] on span "Advanced Settings" at bounding box center [204, 258] width 66 height 13
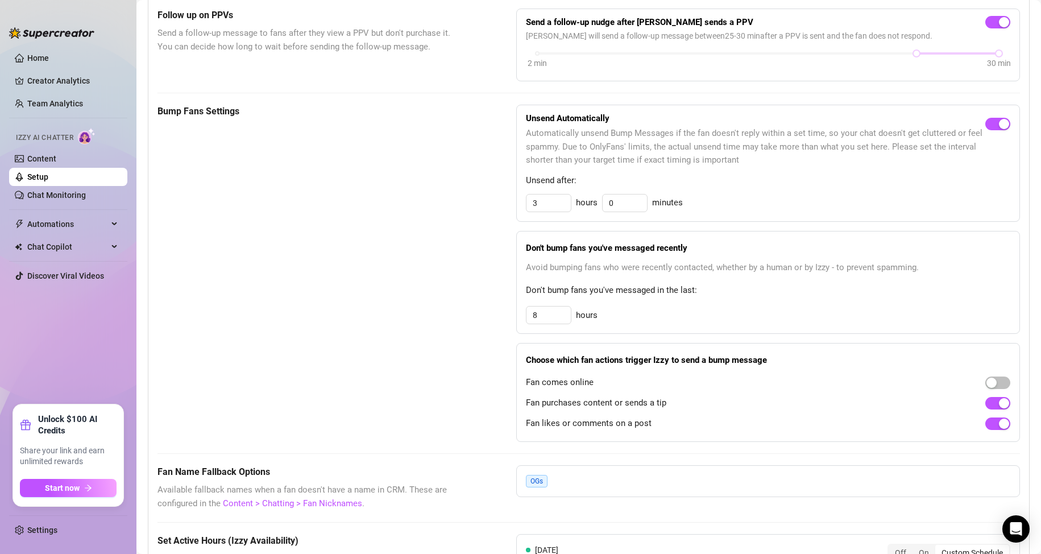
scroll to position [398, 0]
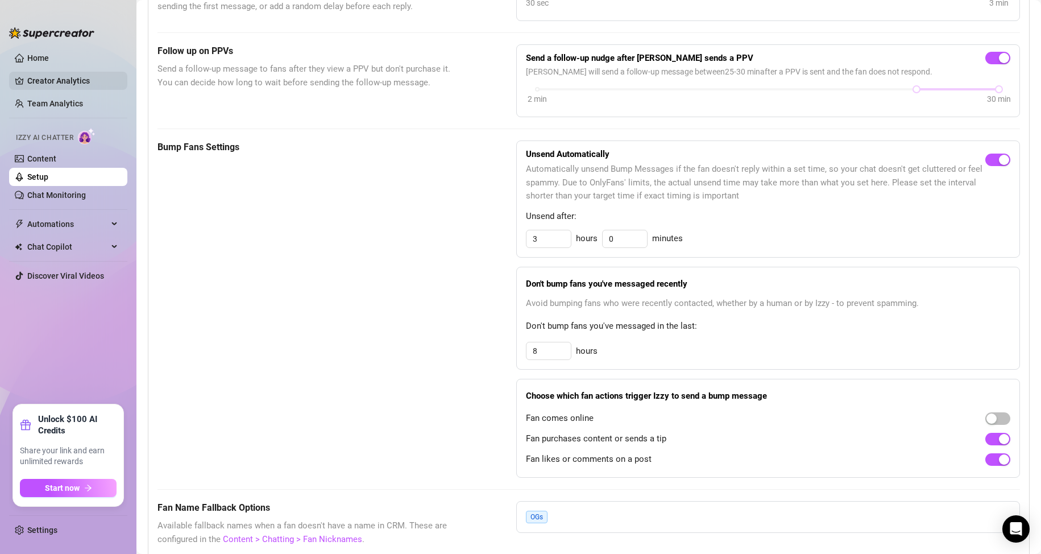
click at [51, 83] on link "Creator Analytics" at bounding box center [72, 81] width 91 height 18
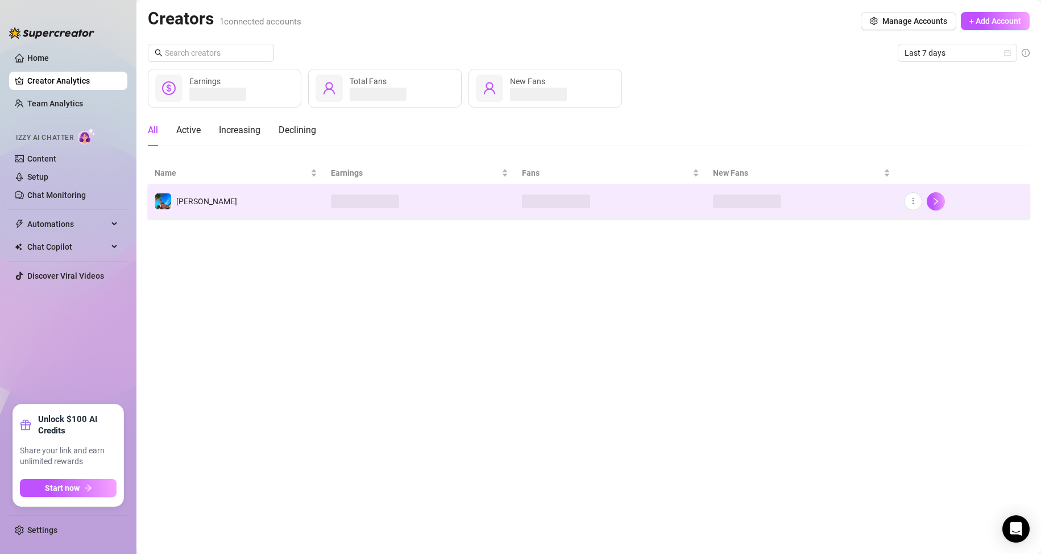
click at [440, 199] on td at bounding box center [419, 201] width 191 height 34
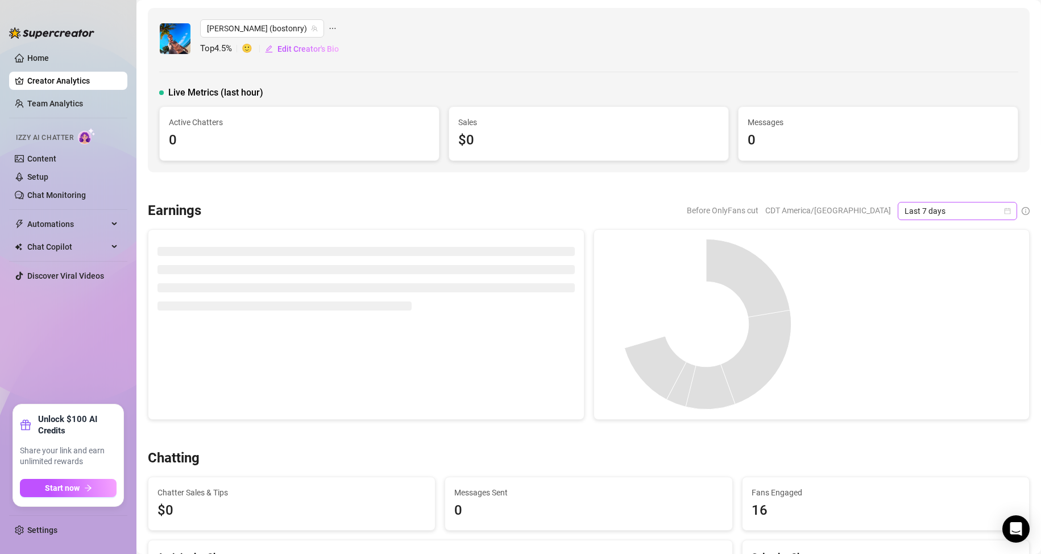
click at [989, 212] on span "Last 7 days" at bounding box center [958, 210] width 106 height 17
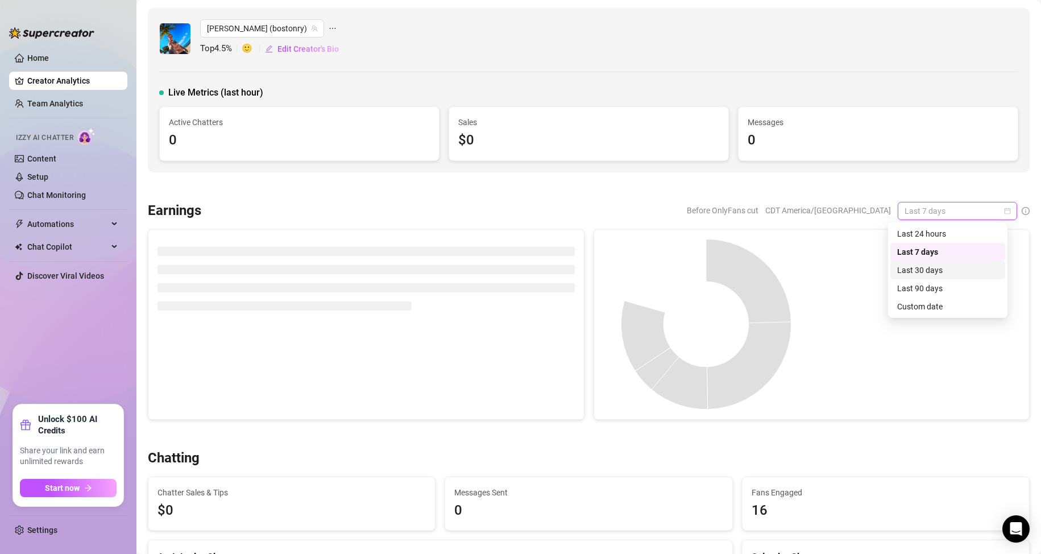
click at [916, 271] on div "Last 30 days" at bounding box center [947, 270] width 101 height 13
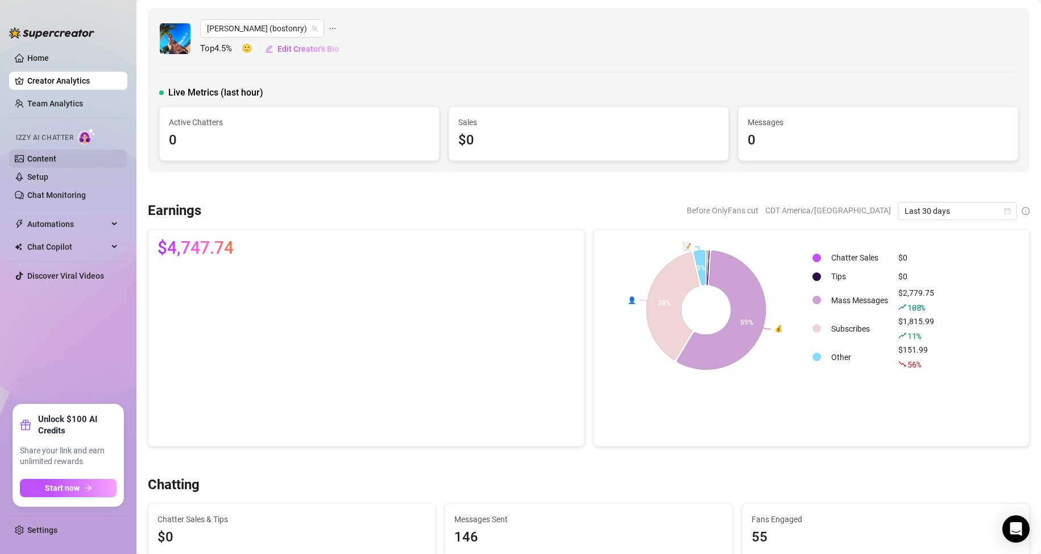
click at [48, 154] on link "Content" at bounding box center [41, 158] width 29 height 9
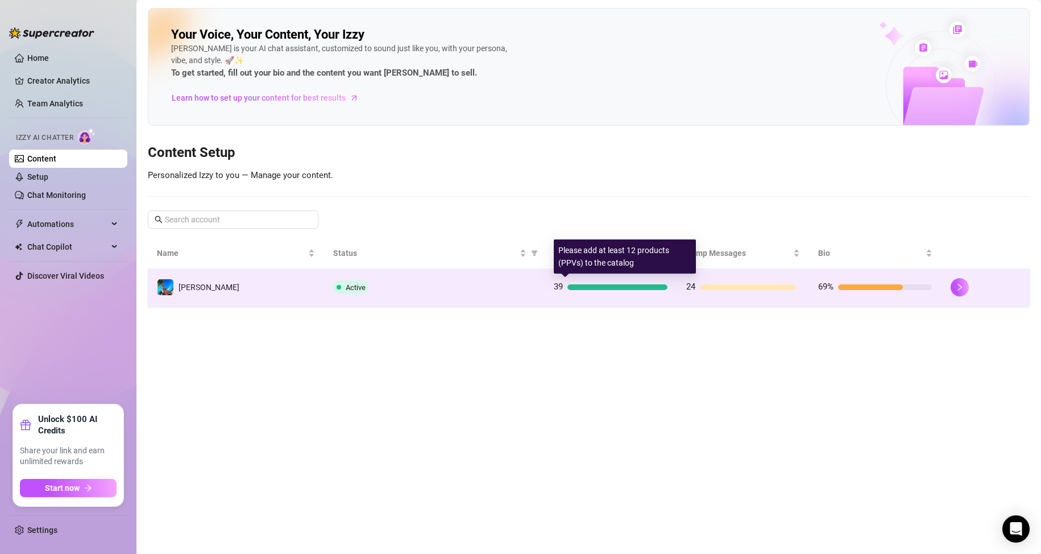
click at [471, 297] on td "Active" at bounding box center [434, 287] width 221 height 37
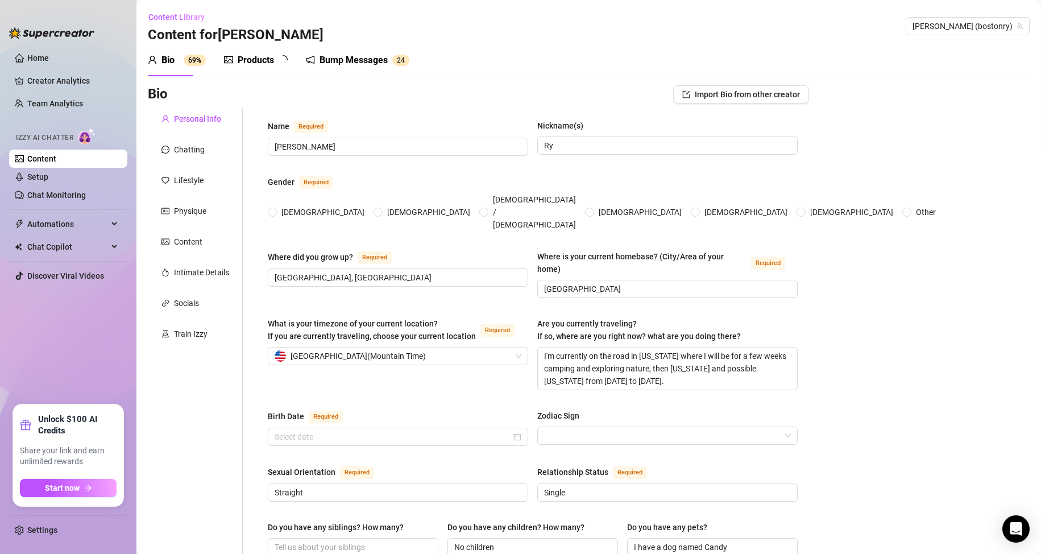
radio input "true"
type input "[DATE]"
click at [242, 63] on div "Products" at bounding box center [256, 60] width 36 height 14
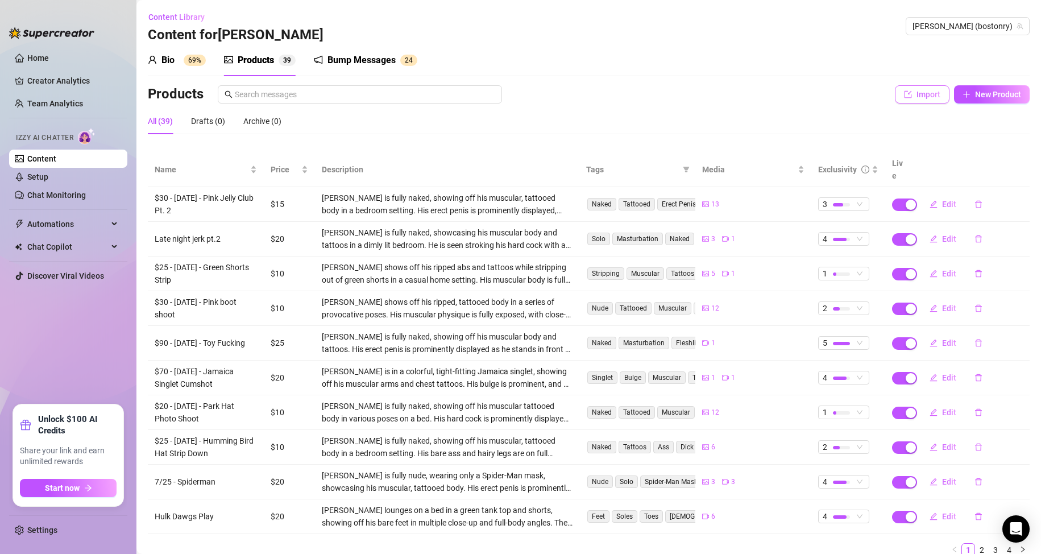
click at [917, 96] on span "Import" at bounding box center [929, 94] width 24 height 9
type textarea "Type your message here..."
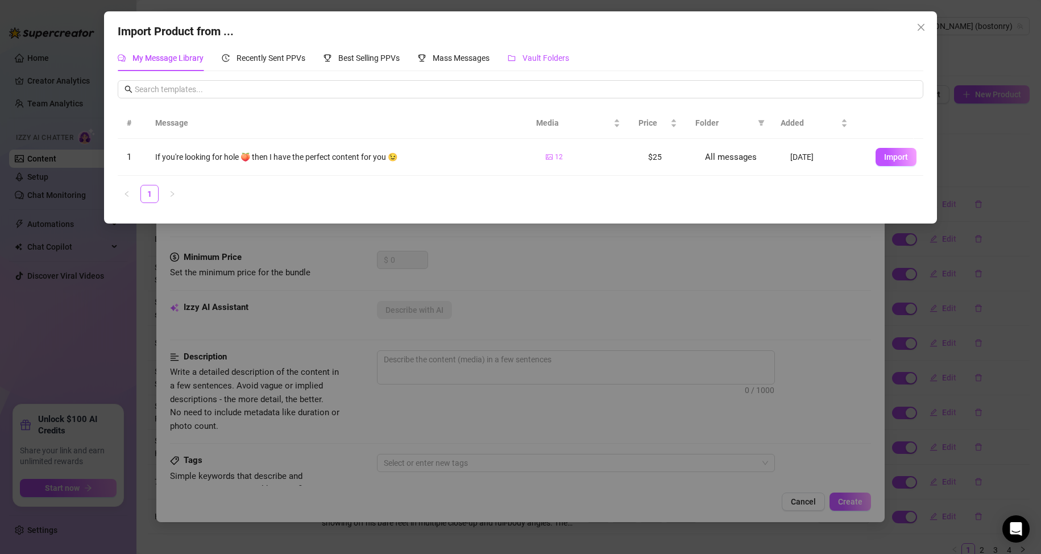
click at [546, 54] on span "Vault Folders" at bounding box center [546, 57] width 47 height 9
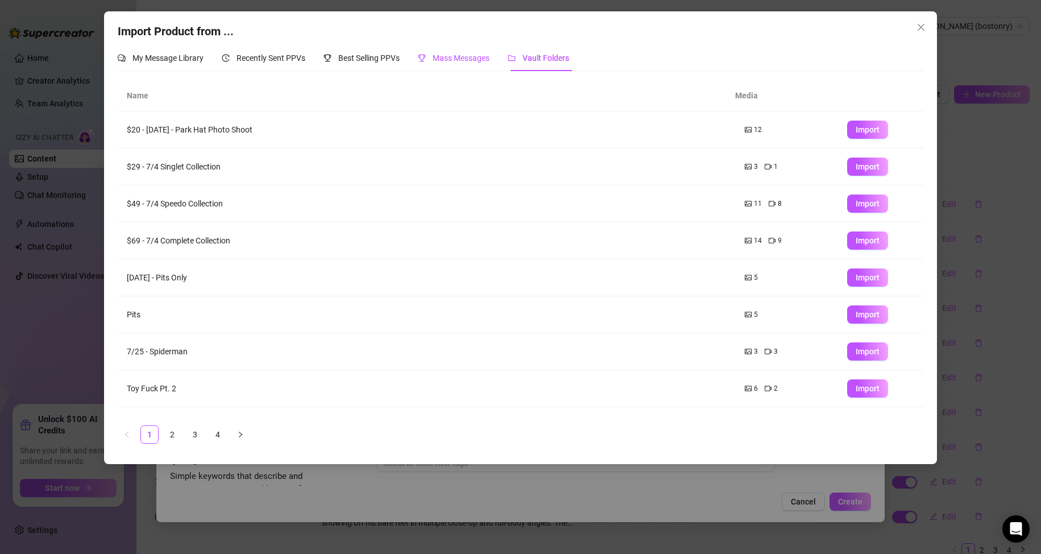
click at [465, 60] on span "Mass Messages" at bounding box center [461, 57] width 57 height 9
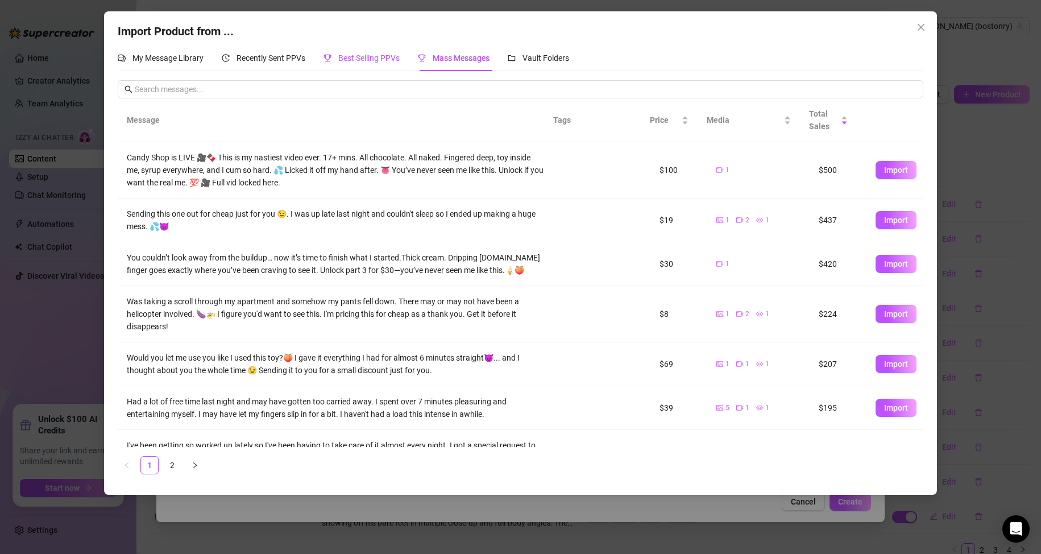
click at [368, 55] on span "Best Selling PPVs" at bounding box center [368, 57] width 61 height 9
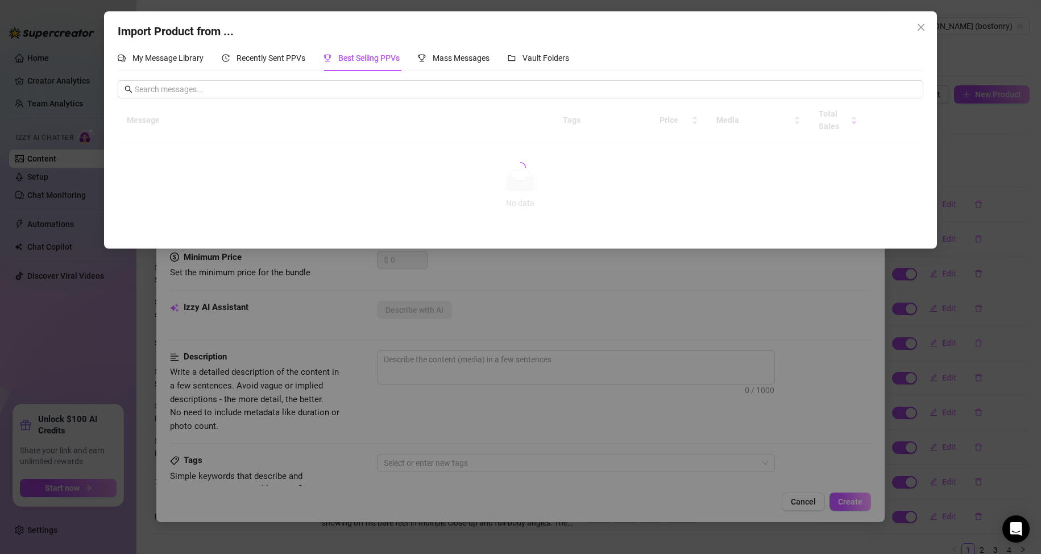
click at [920, 29] on icon "close" at bounding box center [921, 27] width 9 height 9
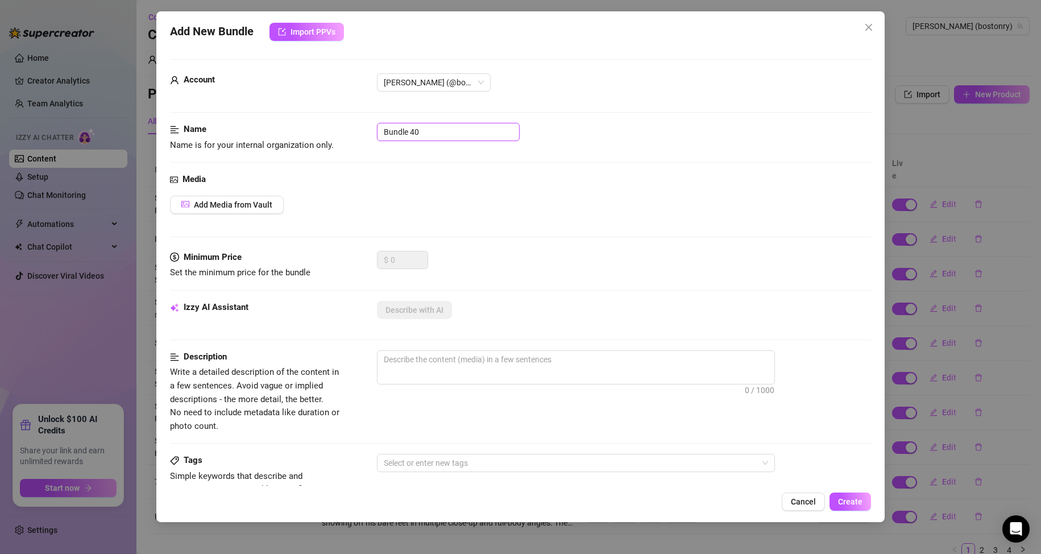
click at [462, 131] on input "Bundle 40" at bounding box center [448, 132] width 143 height 18
click at [461, 131] on input "Bundle 40" at bounding box center [448, 132] width 143 height 18
type input "Blue Singlet Butt Play"
click at [231, 208] on span "Add Media from Vault" at bounding box center [233, 204] width 78 height 9
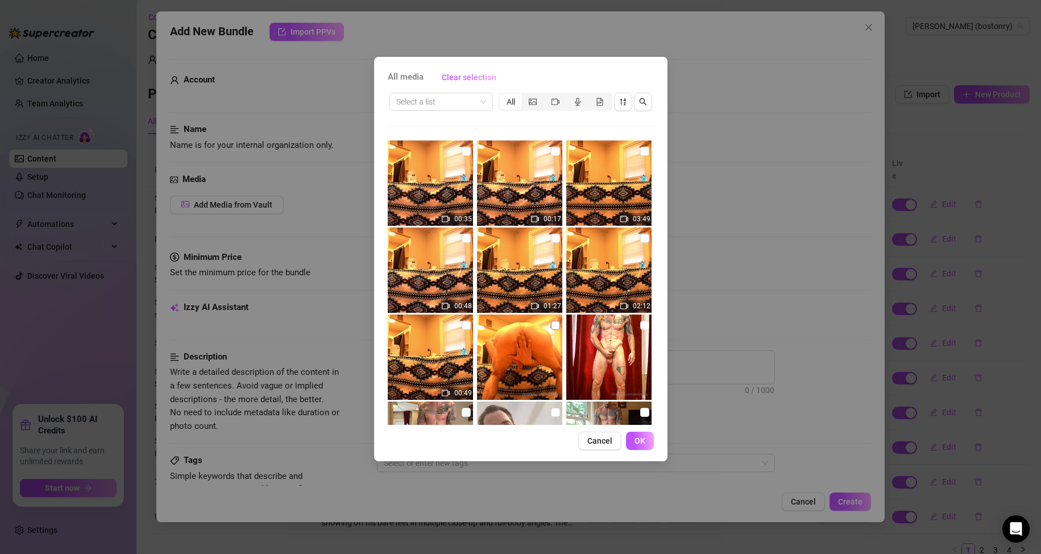
click at [551, 325] on input "checkbox" at bounding box center [555, 325] width 9 height 9
checkbox input "true"
click at [465, 326] on input "checkbox" at bounding box center [466, 325] width 9 height 9
checkbox input "true"
click at [640, 237] on input "checkbox" at bounding box center [644, 238] width 9 height 9
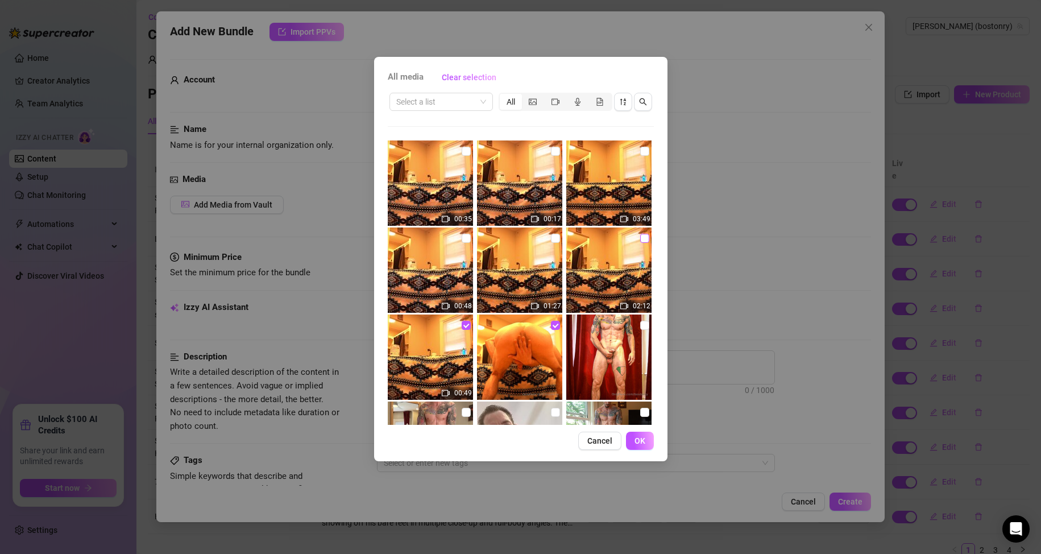
checkbox input "true"
click at [554, 238] on input "checkbox" at bounding box center [555, 238] width 9 height 9
checkbox input "true"
click at [464, 235] on input "checkbox" at bounding box center [466, 238] width 9 height 9
checkbox input "true"
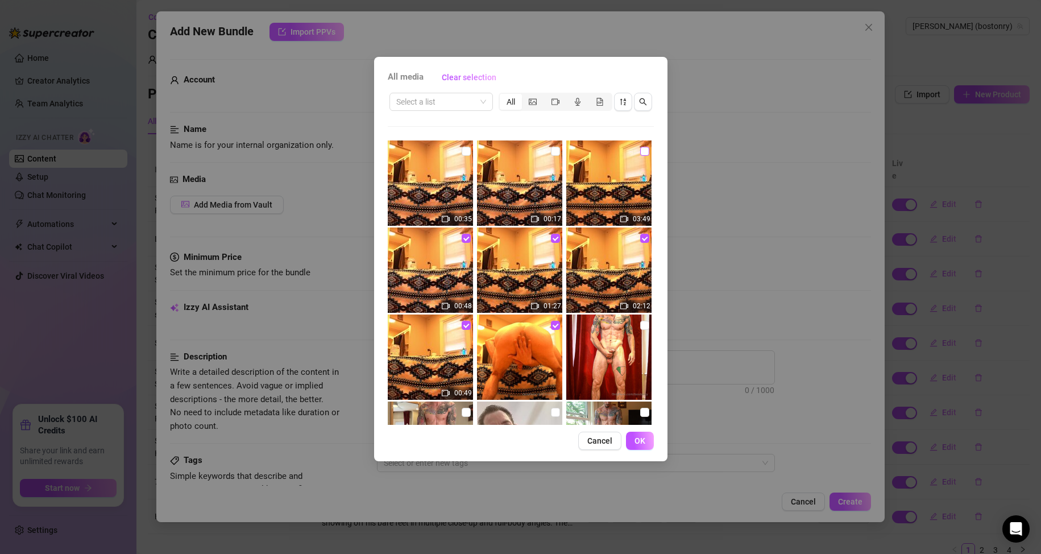
click at [640, 151] on input "checkbox" at bounding box center [644, 151] width 9 height 9
checkbox input "true"
click at [551, 152] on input "checkbox" at bounding box center [555, 151] width 9 height 9
checkbox input "true"
click at [462, 148] on input "checkbox" at bounding box center [466, 151] width 9 height 9
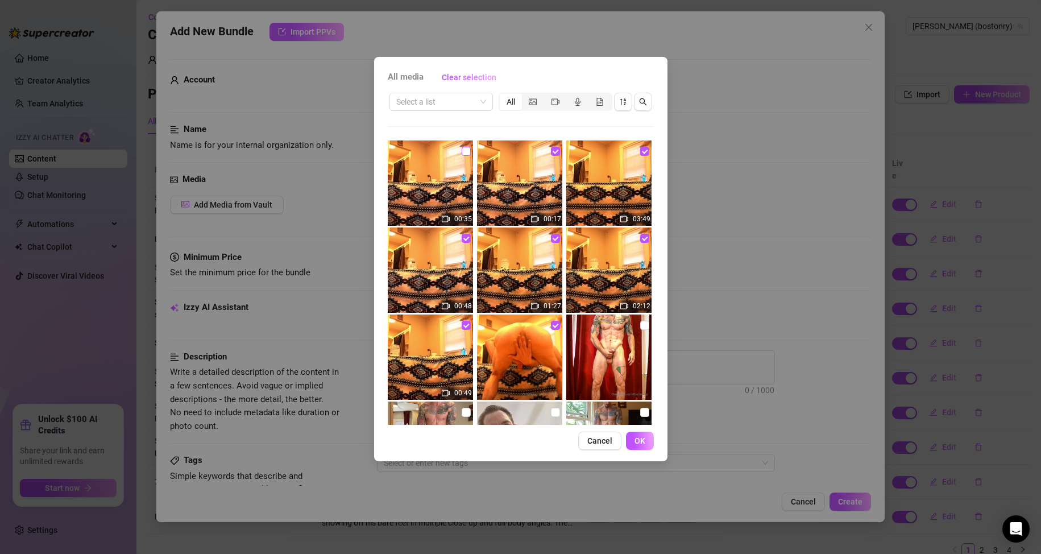
checkbox input "true"
click at [635, 446] on button "OK" at bounding box center [640, 441] width 28 height 18
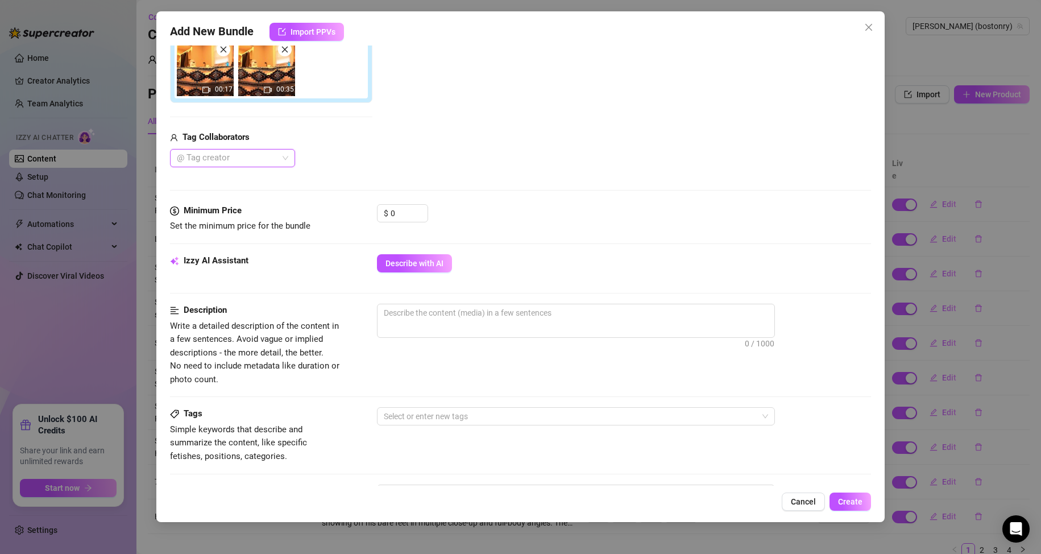
scroll to position [341, 0]
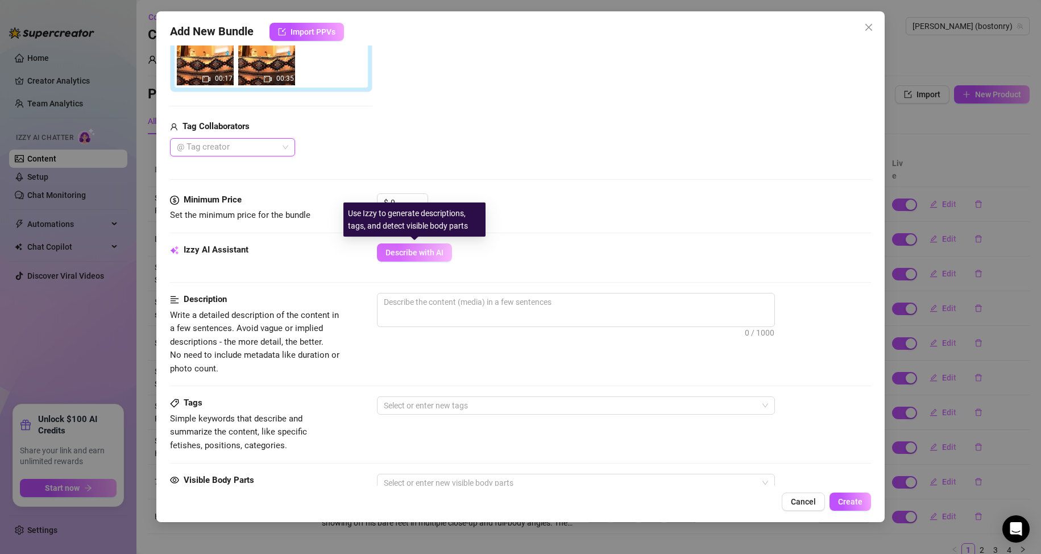
click at [421, 252] on span "Describe with AI" at bounding box center [415, 252] width 58 height 9
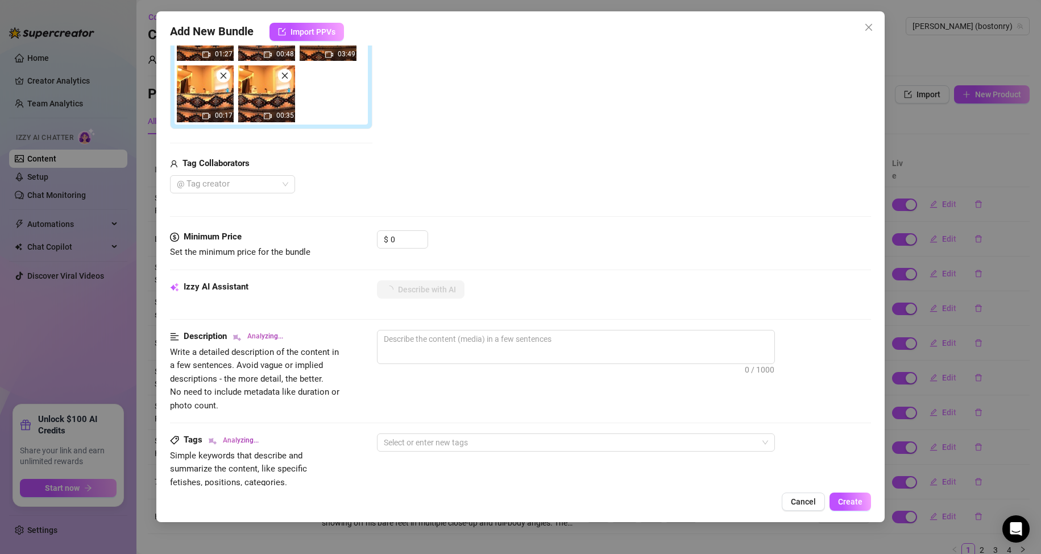
scroll to position [284, 0]
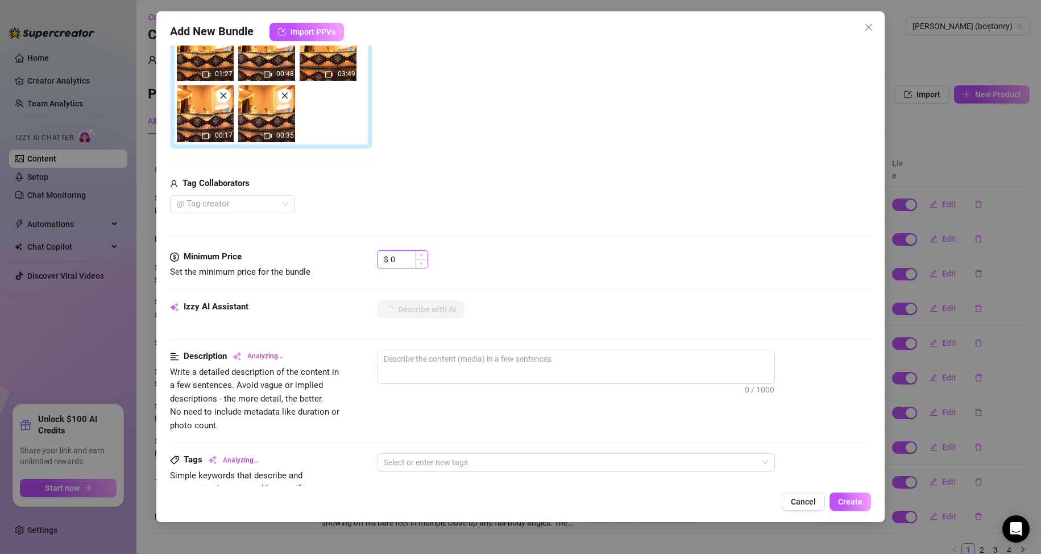
click at [405, 264] on input "0" at bounding box center [409, 259] width 37 height 17
click at [404, 264] on input "0" at bounding box center [409, 259] width 37 height 17
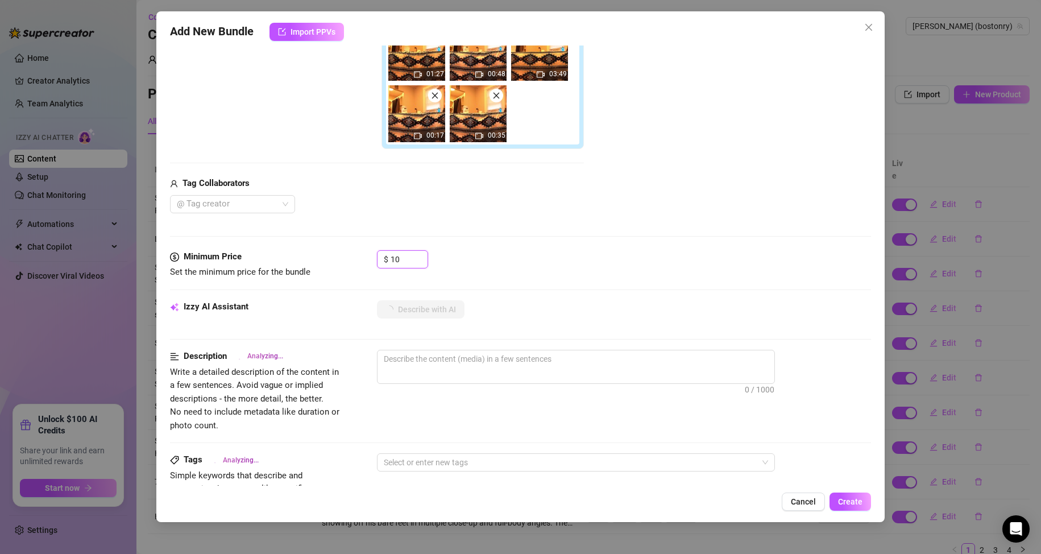
type input "10"
click at [516, 242] on div "Media Add Media from Vault Free preview Pay to view 00:49 02:12 01:27 00:48 03:…" at bounding box center [521, 70] width 702 height 362
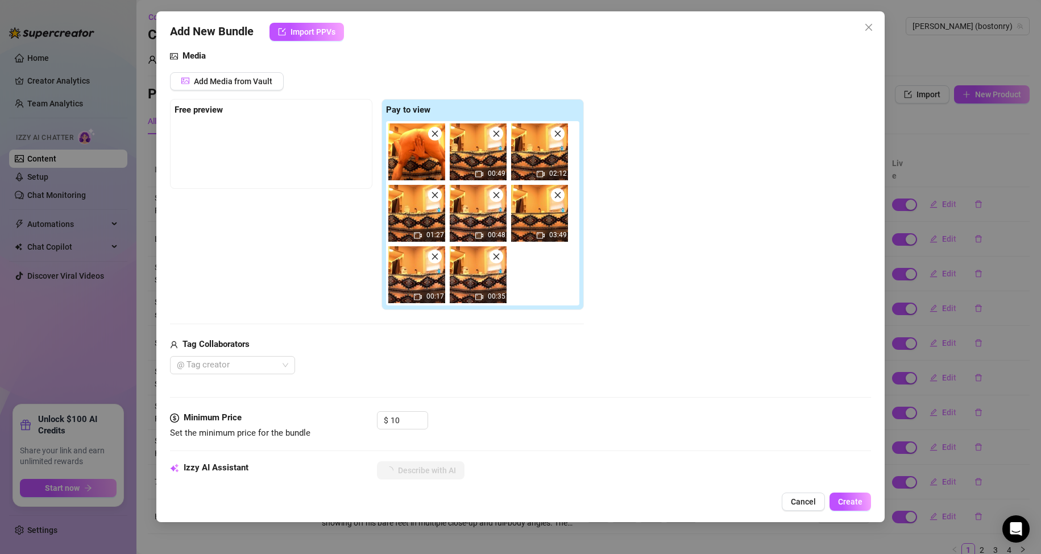
scroll to position [114, 0]
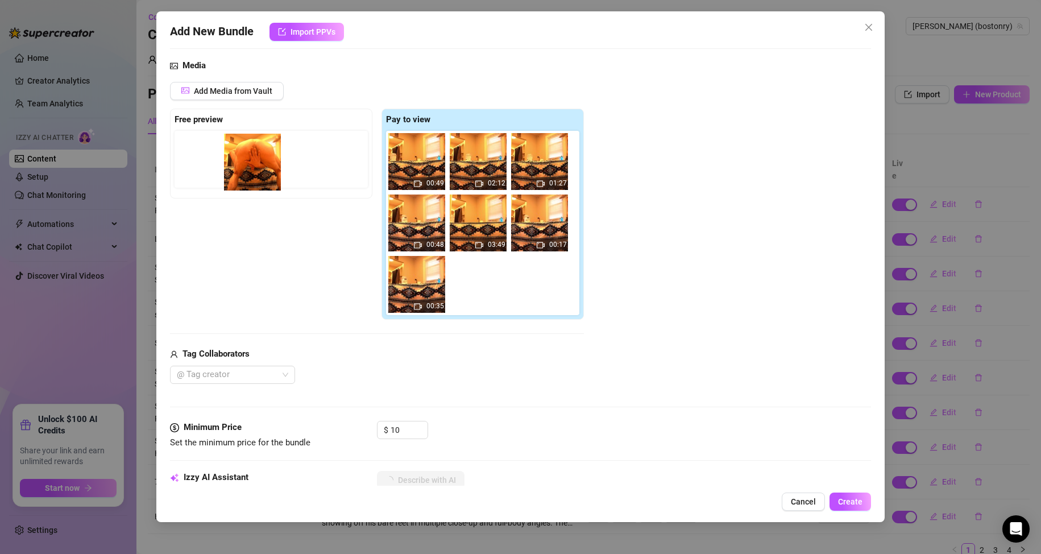
drag, startPoint x: 419, startPoint y: 165, endPoint x: 250, endPoint y: 166, distance: 168.3
click at [250, 166] on div "Free preview Pay to view 00:49 02:12 01:27 00:48 03:49 00:17 00:35" at bounding box center [377, 215] width 414 height 212
drag, startPoint x: 410, startPoint y: 165, endPoint x: 196, endPoint y: 158, distance: 214.5
click at [196, 158] on div "Free preview Pay to view 00:49 02:12 01:27 00:48 03:49 00:17 00:35" at bounding box center [377, 215] width 414 height 212
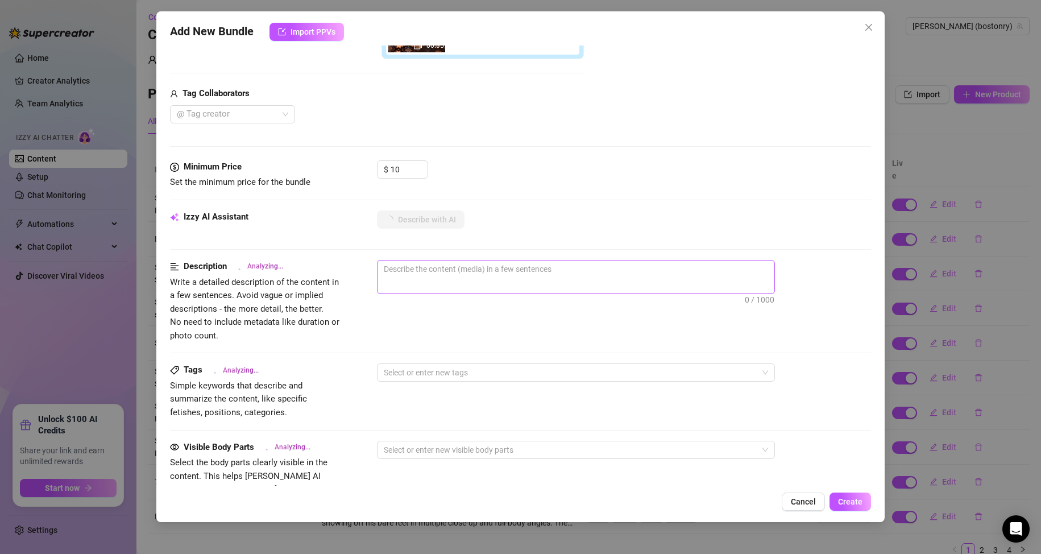
scroll to position [398, 0]
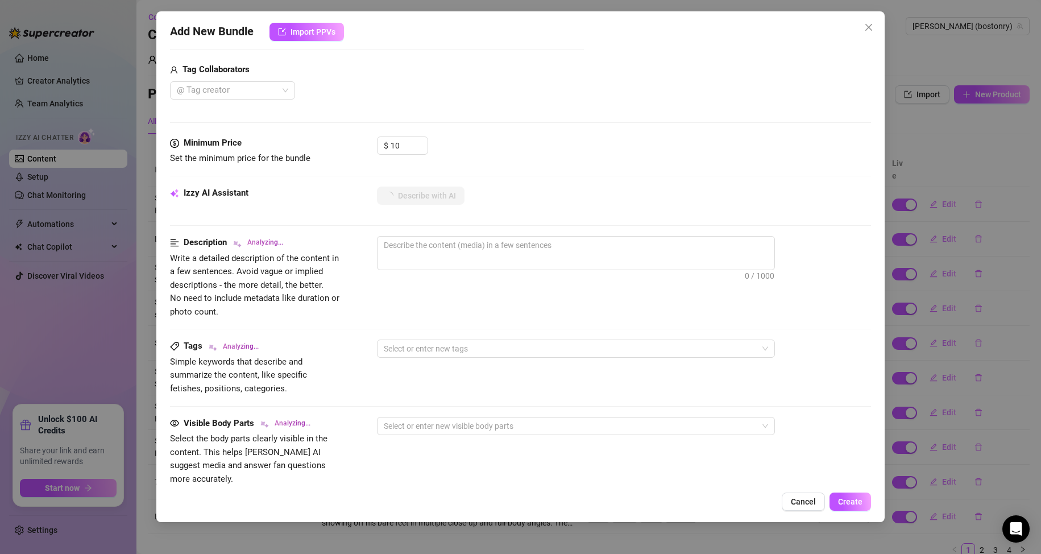
type textarea "[PERSON_NAME]"
type textarea "[PERSON_NAME] wears"
type textarea "[PERSON_NAME] wears a"
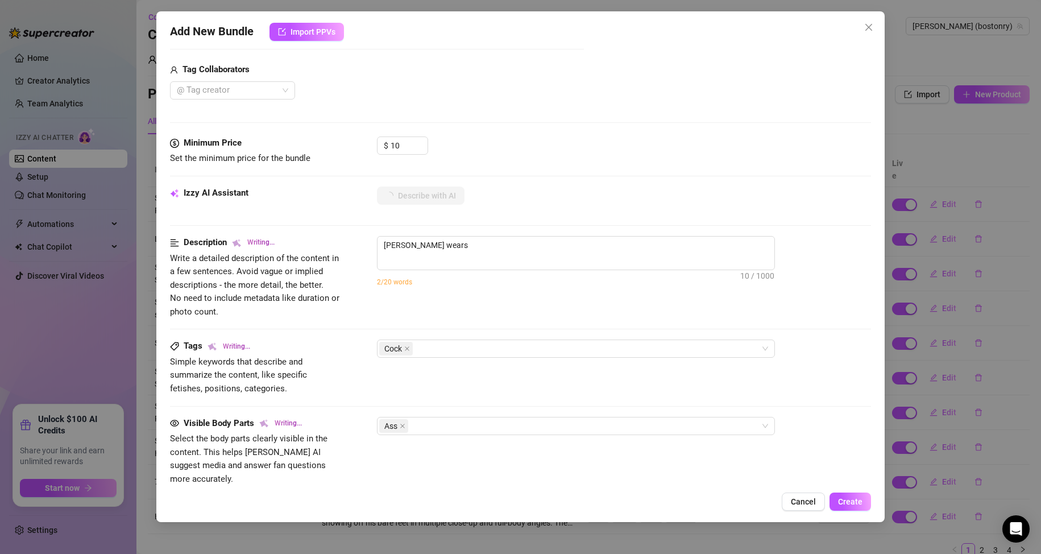
type textarea "[PERSON_NAME] wears a"
type textarea "[PERSON_NAME] wears a tight"
type textarea "[PERSON_NAME] wears a tight blue"
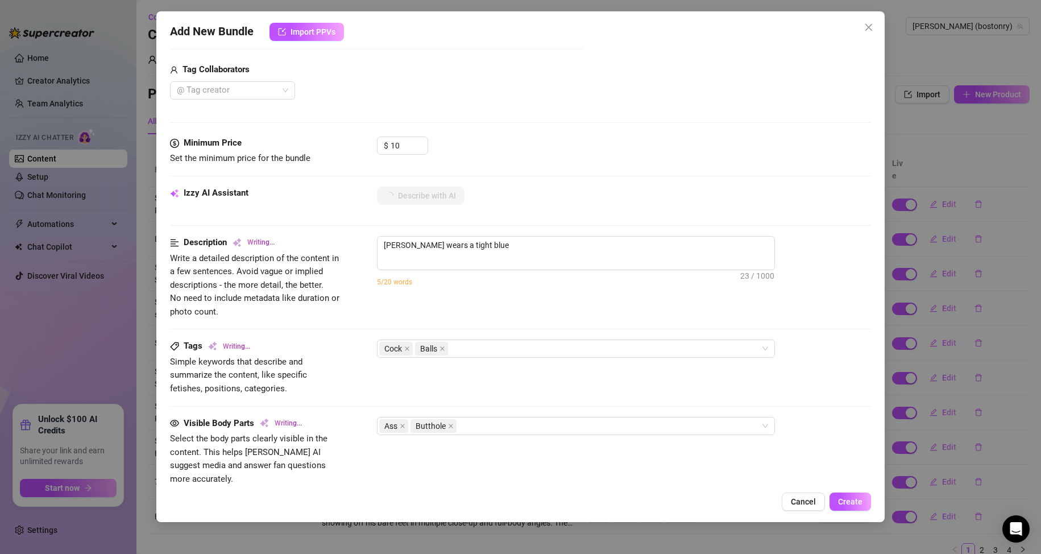
type textarea "[PERSON_NAME] wears a tight blue wrestling"
type textarea "[PERSON_NAME] wears a tight blue wrestling singlet,"
type textarea "[PERSON_NAME] wears a tight blue wrestling singlet, showing"
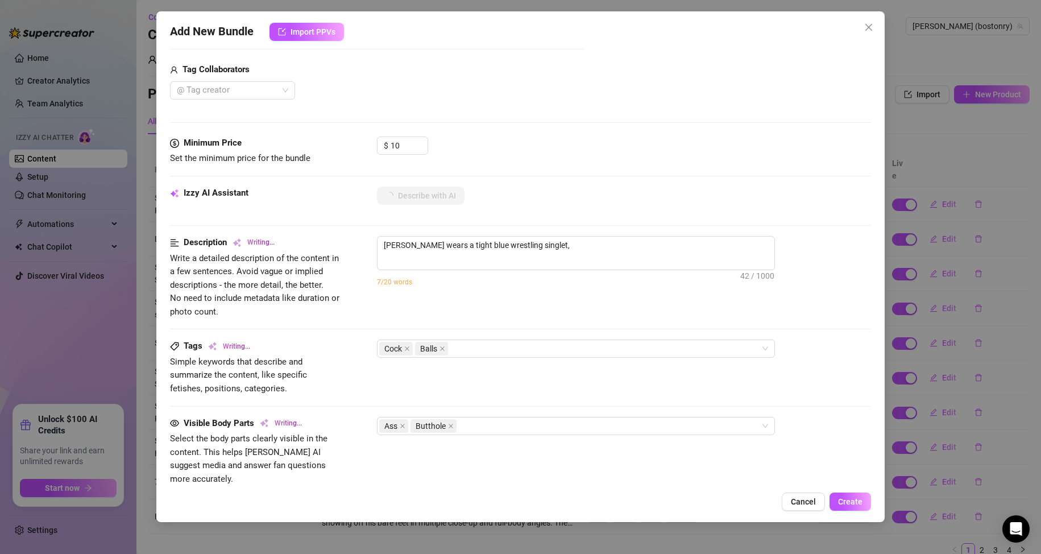
type textarea "[PERSON_NAME] wears a tight blue wrestling singlet, showing"
type textarea "[PERSON_NAME] wears a tight blue wrestling singlet, showing off"
type textarea "[PERSON_NAME] wears a tight blue wrestling singlet, showing off his"
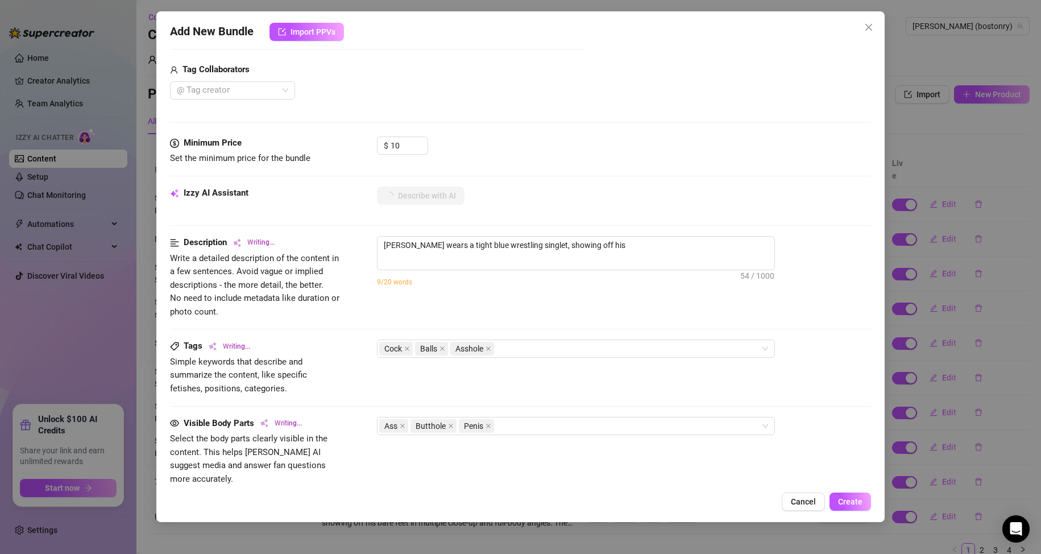
type textarea "[PERSON_NAME] wears a tight blue wrestling singlet, showing off his bulge"
type textarea "[PERSON_NAME] wears a tight blue wrestling singlet, showing off his bulge before"
type textarea "[PERSON_NAME] wears a tight blue wrestling singlet, showing off his bulge befor…"
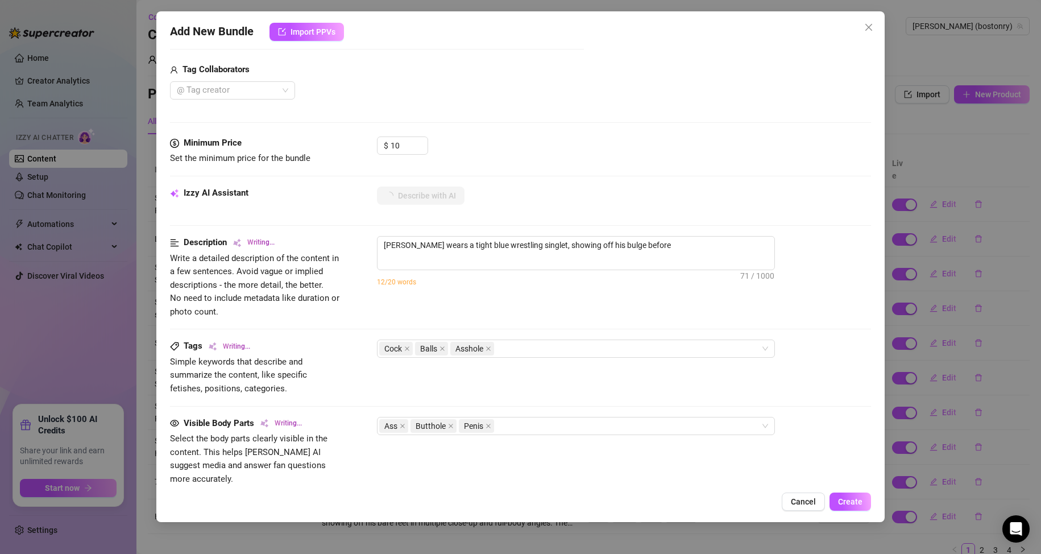
type textarea "[PERSON_NAME] wears a tight blue wrestling singlet, showing off his bulge befor…"
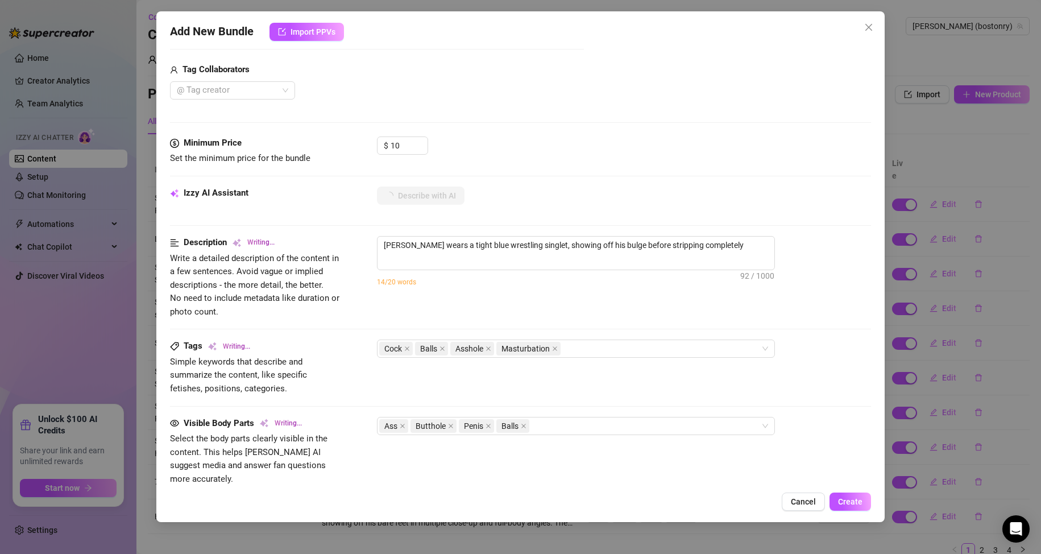
type textarea "[PERSON_NAME] wears a tight blue wrestling singlet, showing off his bulge befor…"
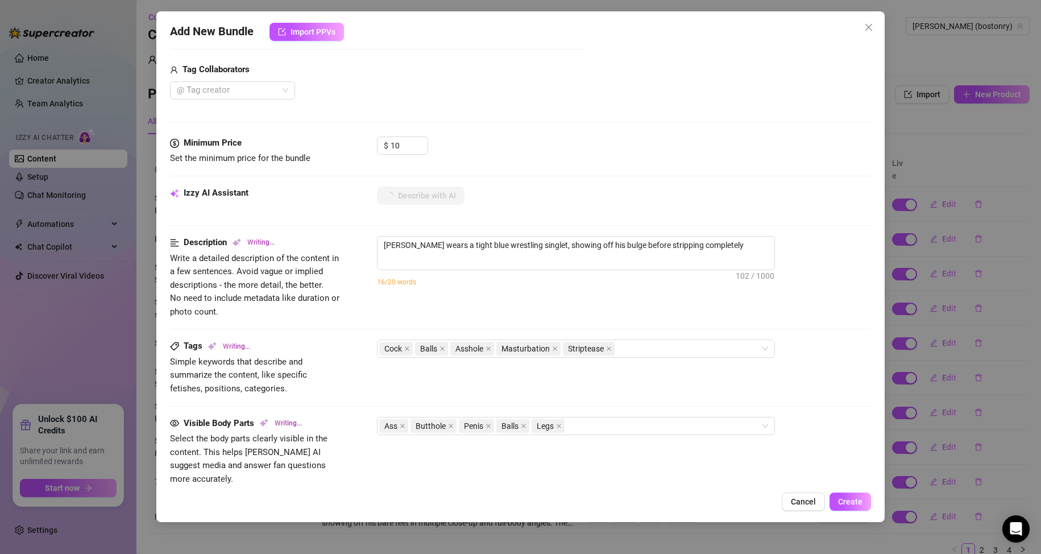
type textarea "[PERSON_NAME] wears a tight blue wrestling singlet, showing off his bulge befor…"
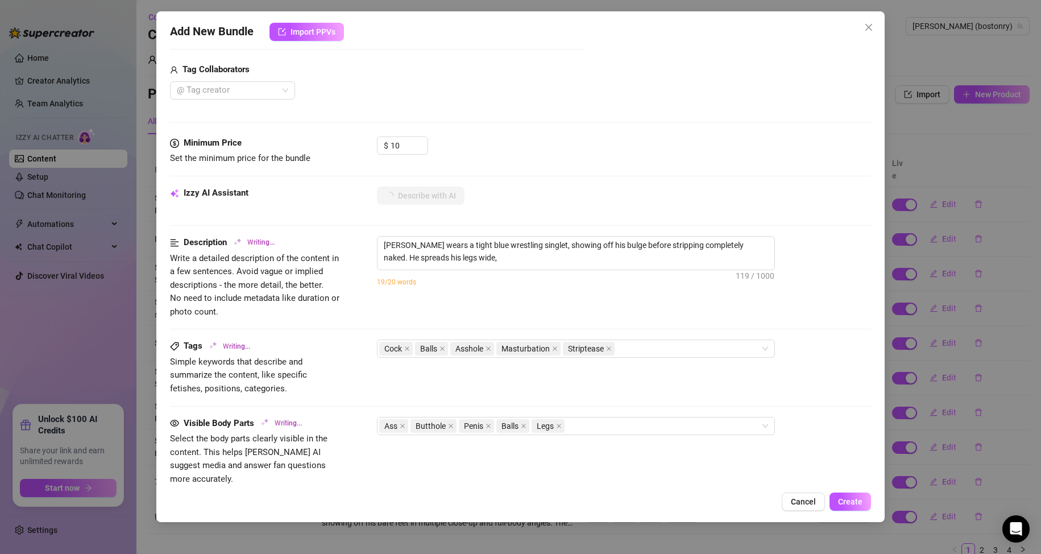
type textarea "[PERSON_NAME] wears a tight blue wrestling singlet, showing off his bulge befor…"
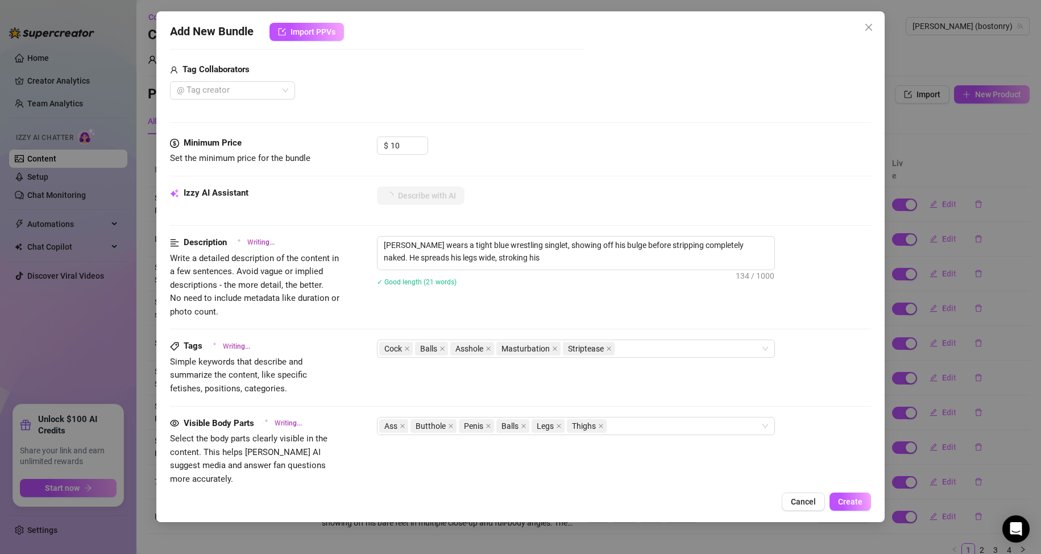
type textarea "[PERSON_NAME] wears a tight blue wrestling singlet, showing off his bulge befor…"
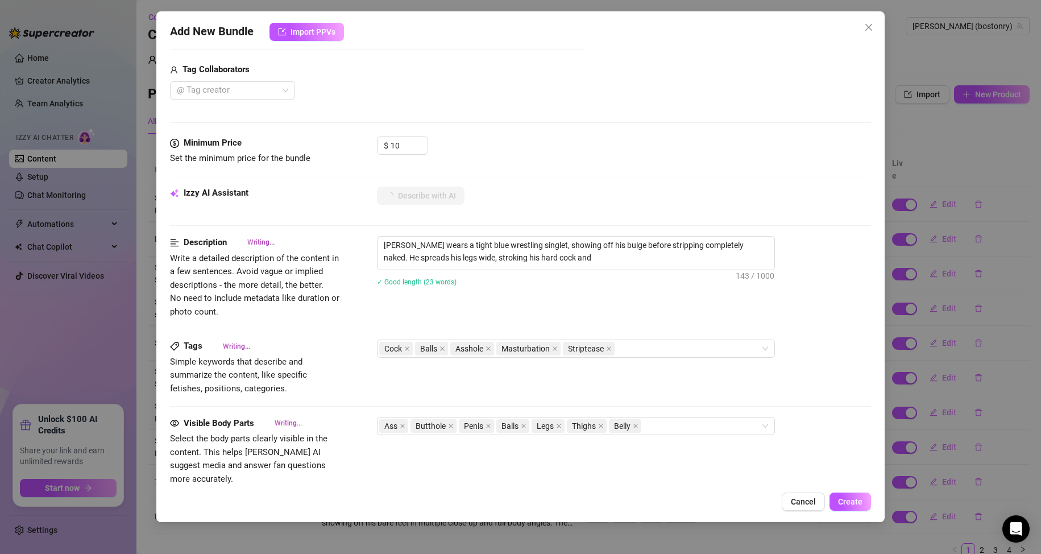
type textarea "[PERSON_NAME] wears a tight blue wrestling singlet, showing off his bulge befor…"
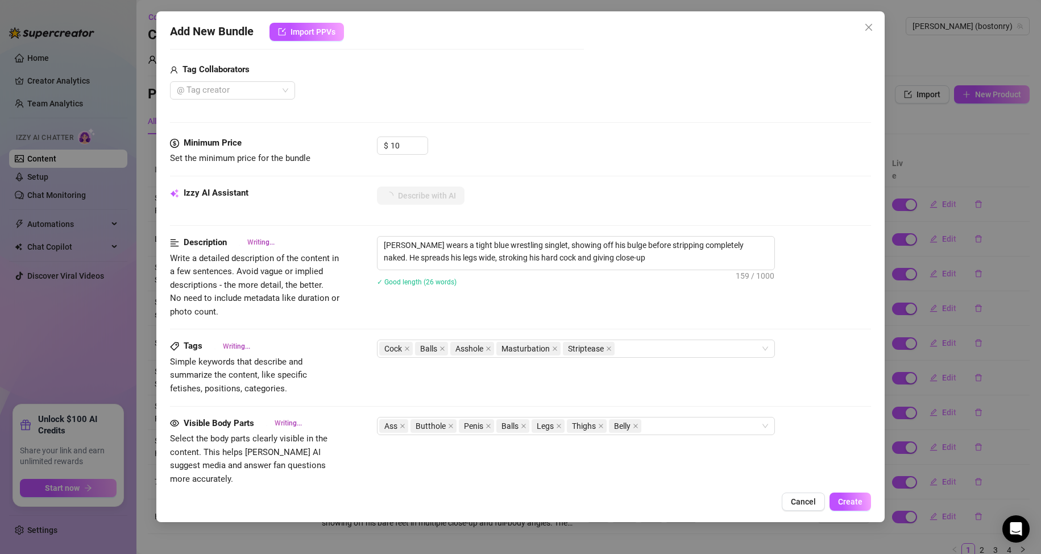
type textarea "[PERSON_NAME] wears a tight blue wrestling singlet, showing off his bulge befor…"
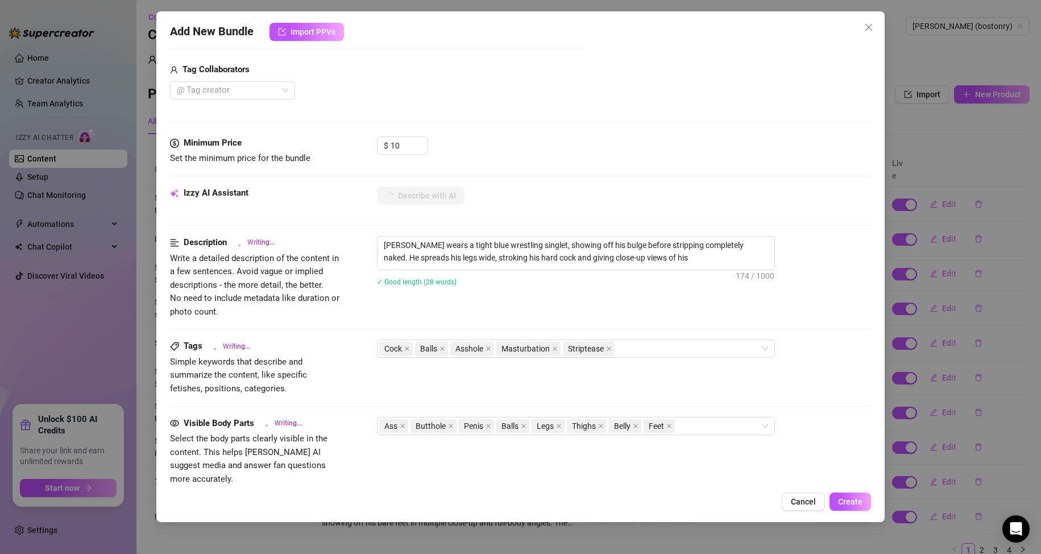
type textarea "[PERSON_NAME] wears a tight blue wrestling singlet, showing off his bulge befor…"
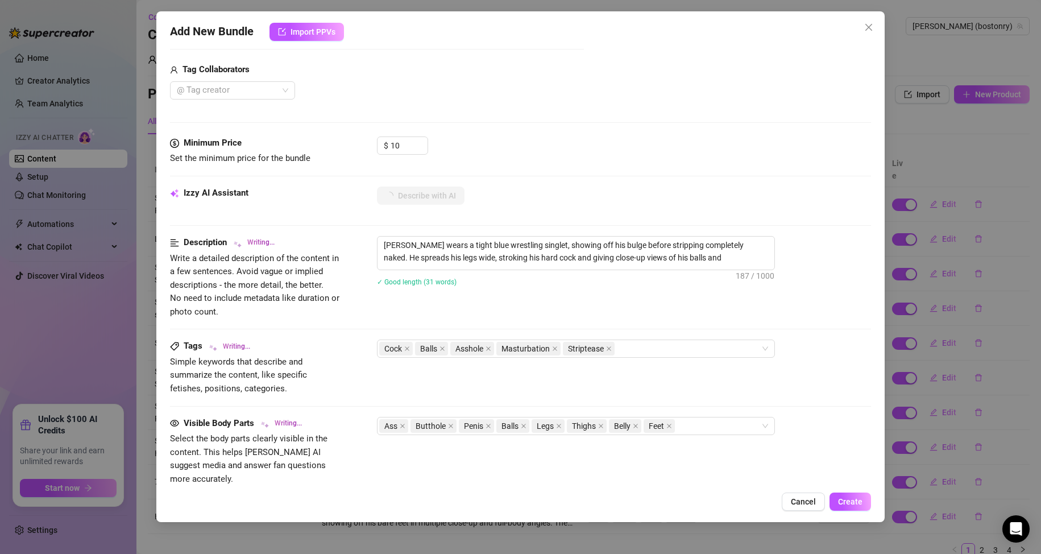
type textarea "[PERSON_NAME] wears a tight blue wrestling singlet, showing off his bulge befor…"
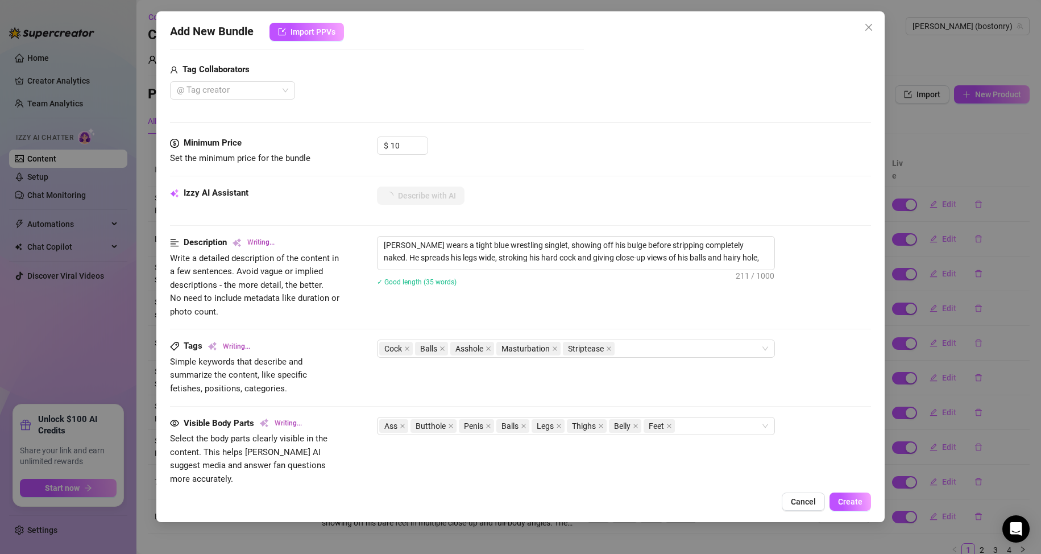
type textarea "[PERSON_NAME] wears a tight blue wrestling singlet, showing off his bulge befor…"
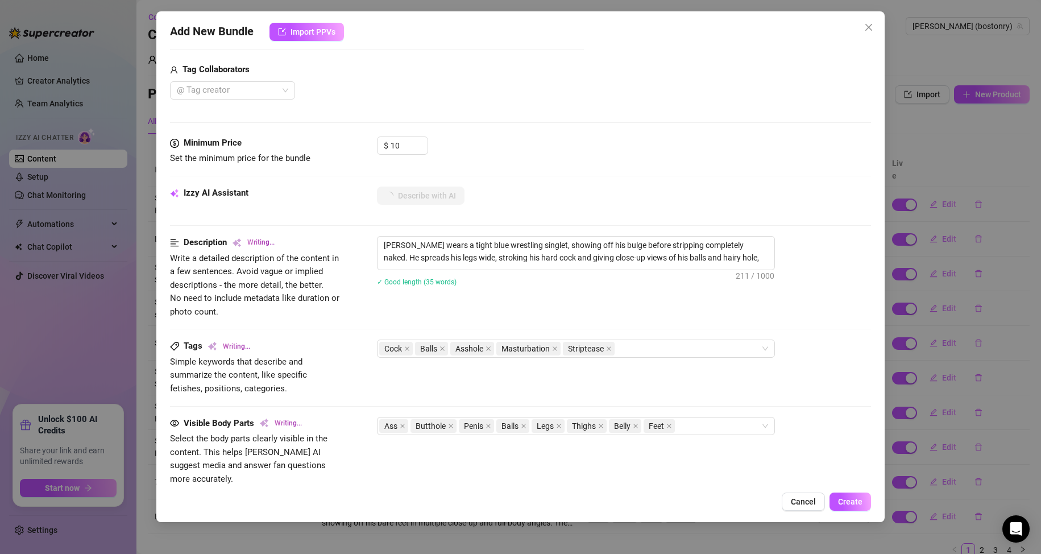
type textarea "[PERSON_NAME] wears a tight blue wrestling singlet, showing off his bulge befor…"
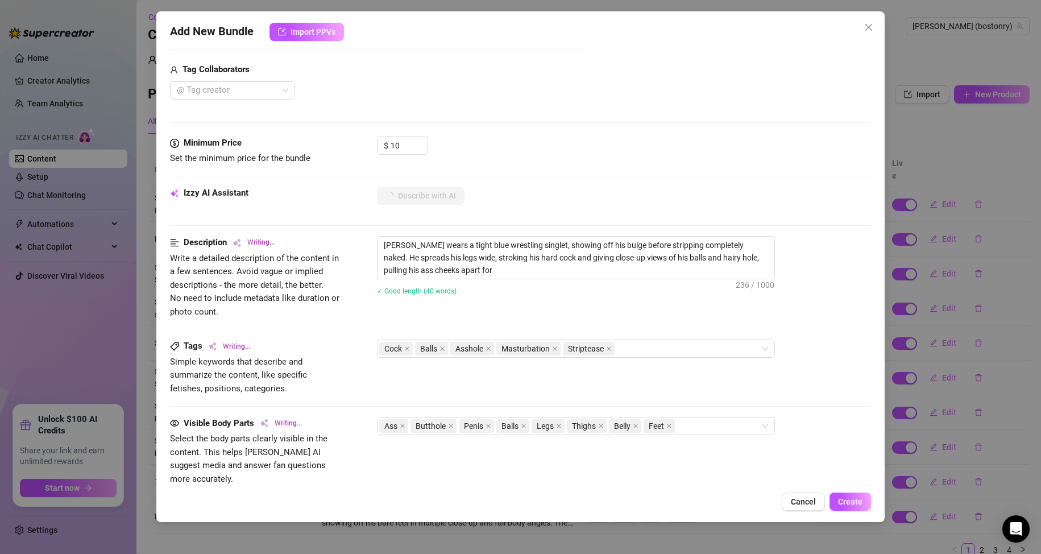
type textarea "[PERSON_NAME] wears a tight blue wrestling singlet, showing off his bulge befor…"
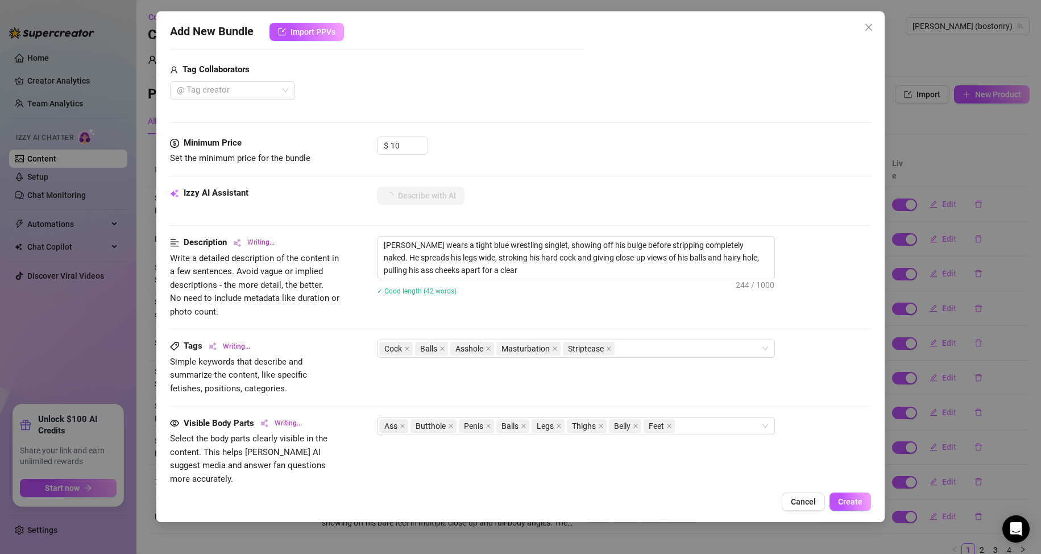
type textarea "[PERSON_NAME] wears a tight blue wrestling singlet, showing off his bulge befor…"
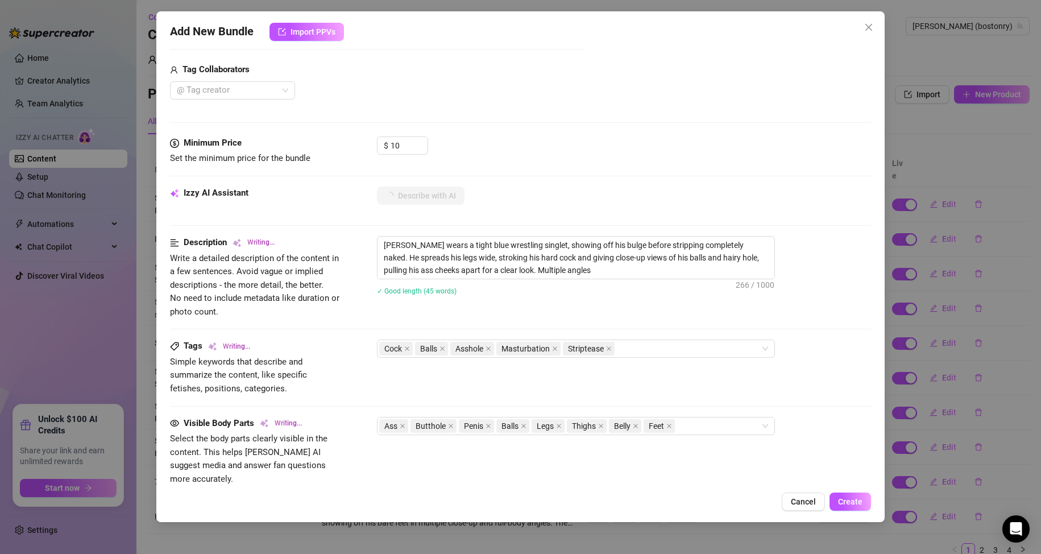
type textarea "[PERSON_NAME] wears a tight blue wrestling singlet, showing off his bulge befor…"
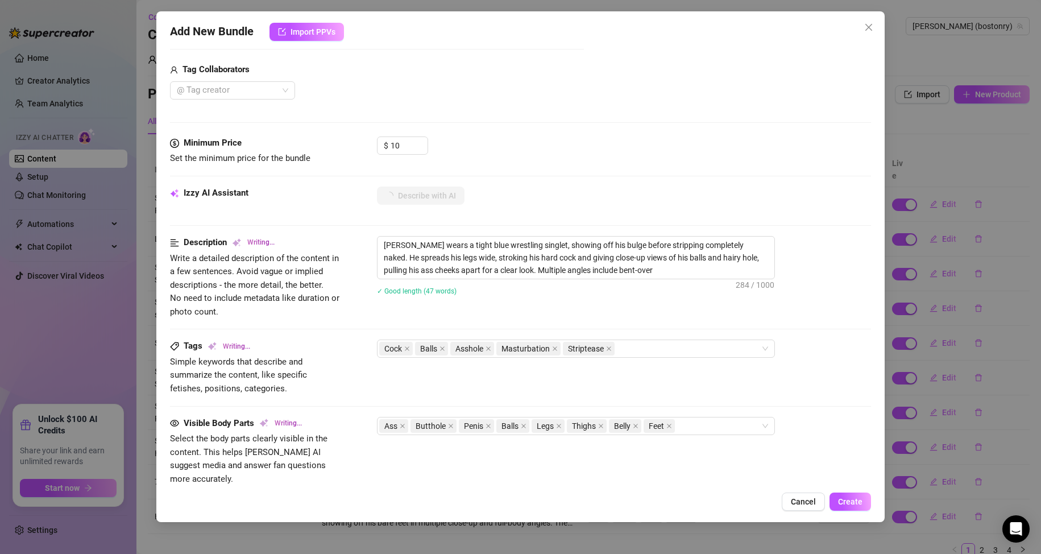
type textarea "[PERSON_NAME] wears a tight blue wrestling singlet, showing off his bulge befor…"
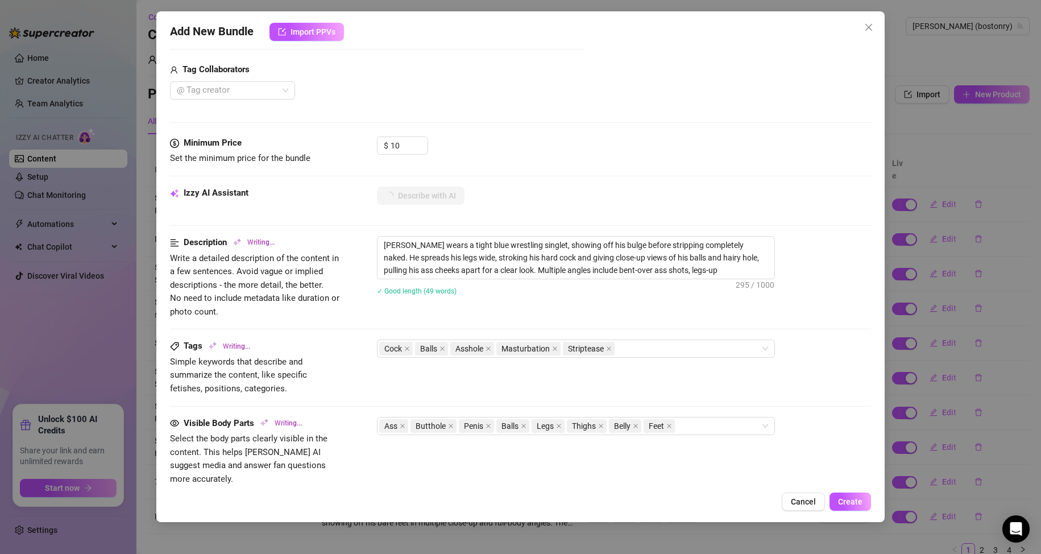
type textarea "[PERSON_NAME] wears a tight blue wrestling singlet, showing off his bulge befor…"
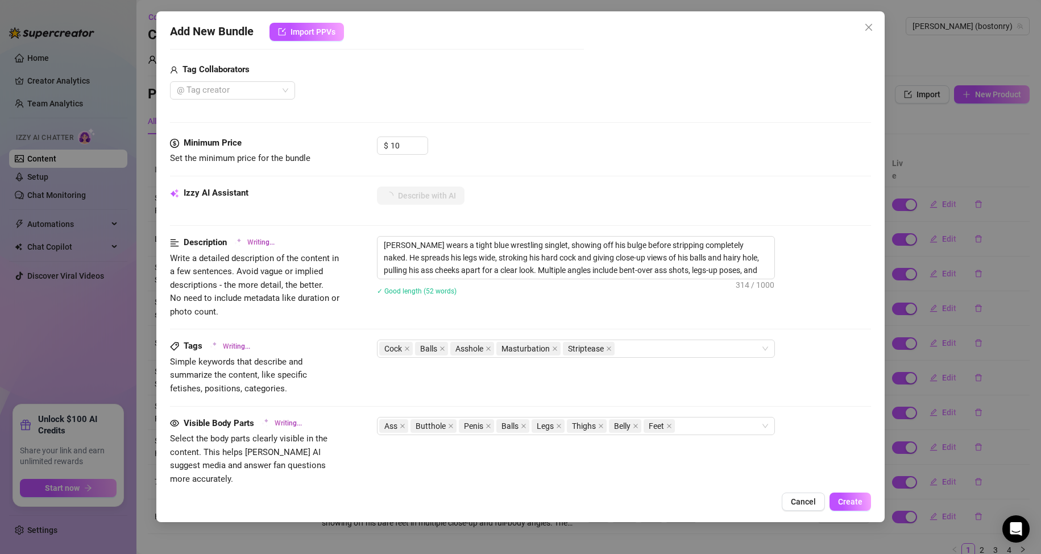
type textarea "[PERSON_NAME] wears a tight blue wrestling singlet, showing off his bulge befor…"
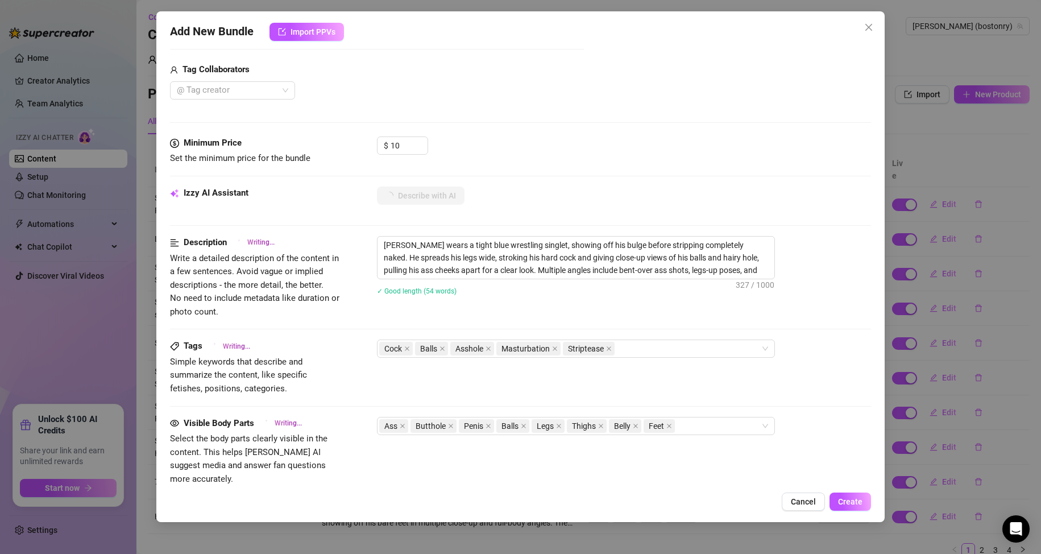
type textarea "[PERSON_NAME] wears a tight blue wrestling singlet, showing off his bulge befor…"
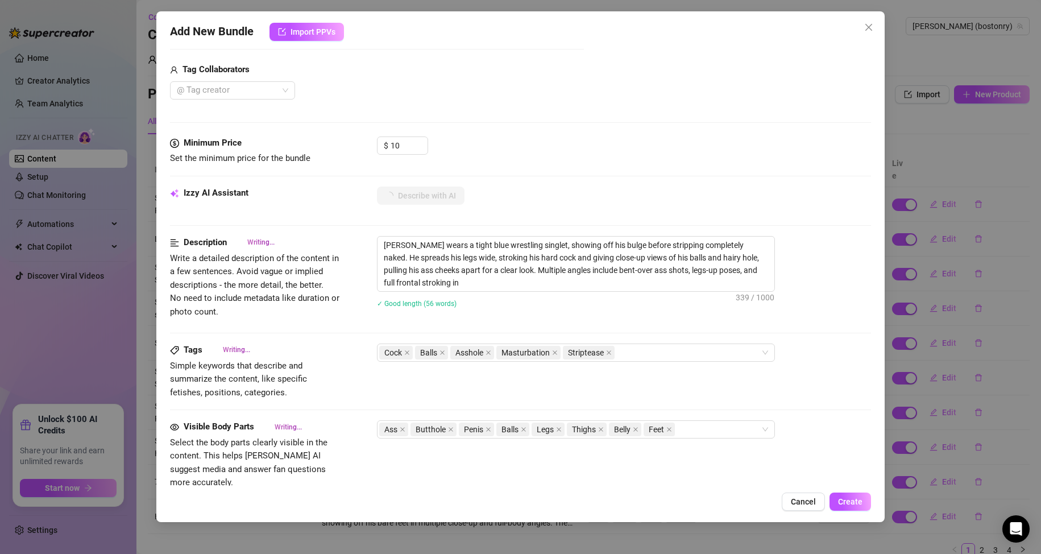
type textarea "[PERSON_NAME] wears a tight blue wrestling singlet, showing off his bulge befor…"
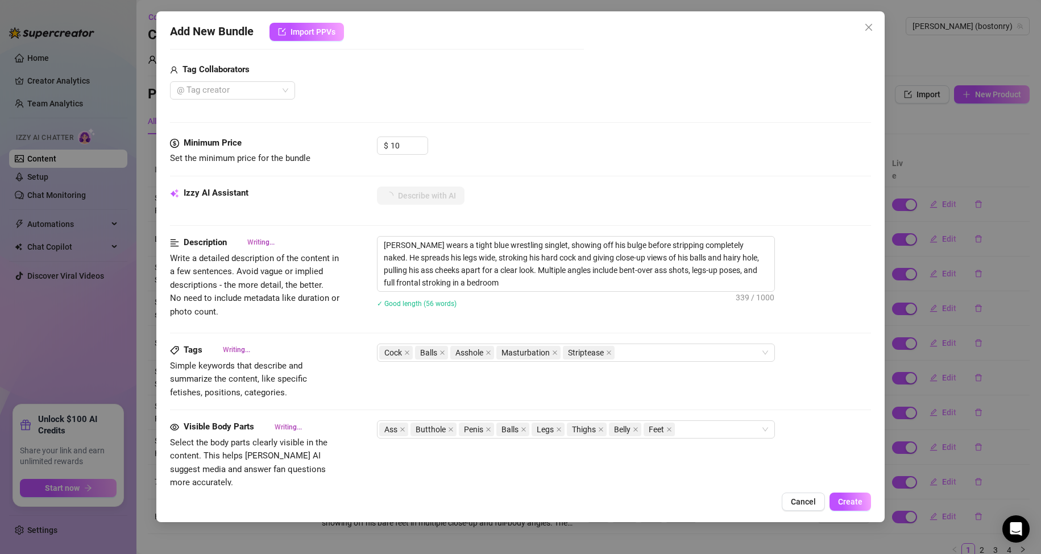
type textarea "[PERSON_NAME] wears a tight blue wrestling singlet, showing off his bulge befor…"
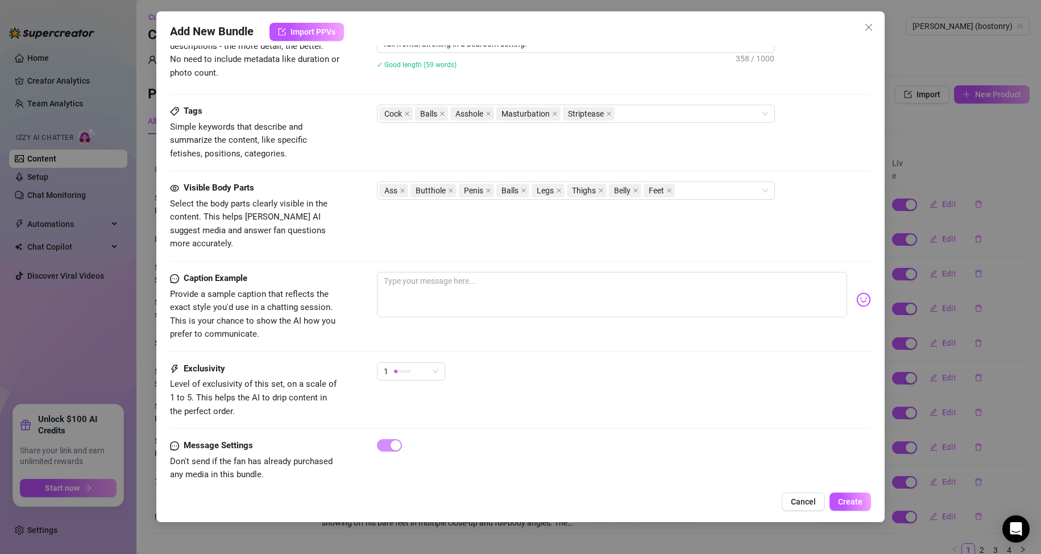
scroll to position [640, 0]
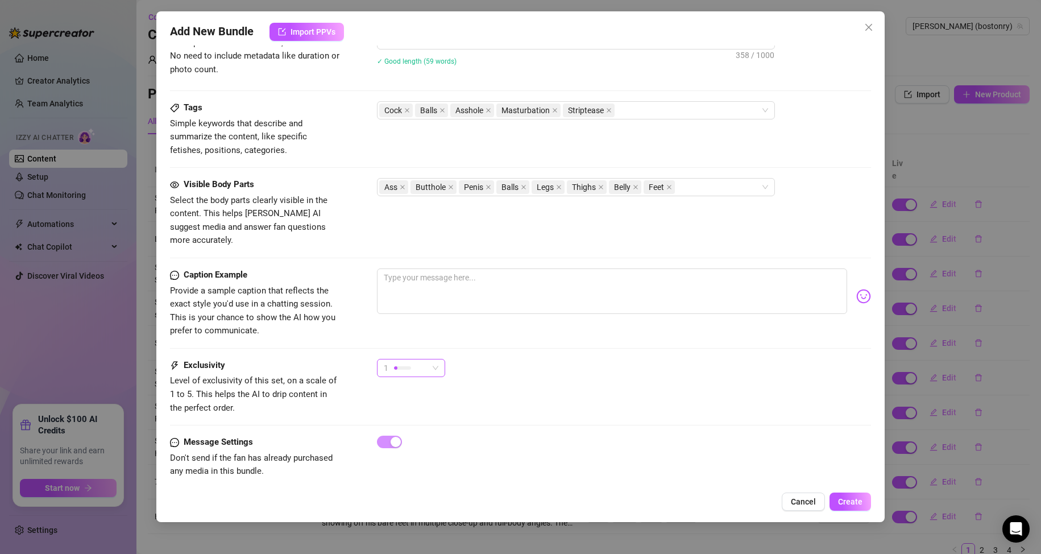
click at [433, 359] on span "1" at bounding box center [411, 367] width 55 height 17
click at [430, 407] on div "3" at bounding box center [439, 413] width 121 height 18
click at [856, 504] on span "Create" at bounding box center [850, 501] width 24 height 9
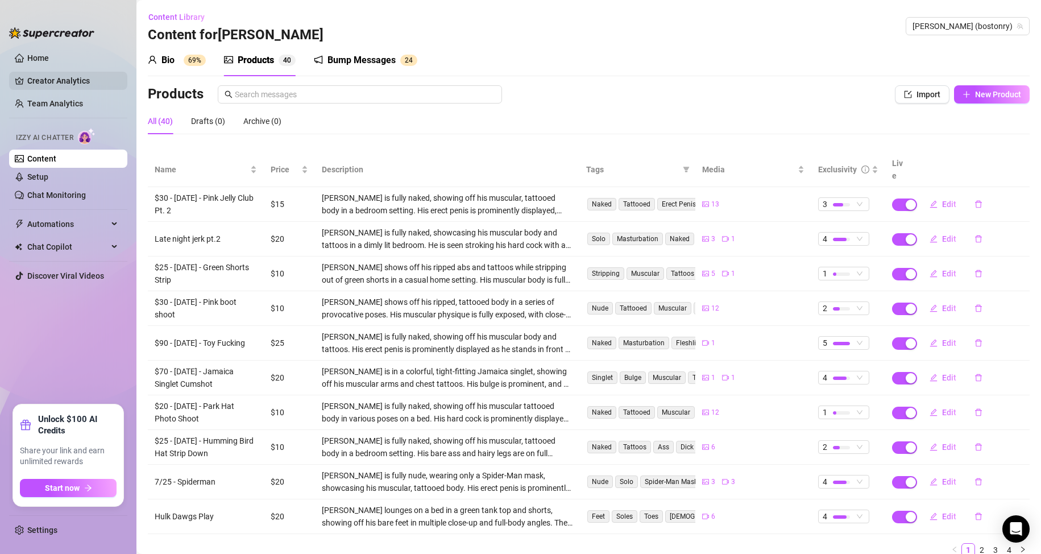
click at [71, 81] on link "Creator Analytics" at bounding box center [72, 81] width 91 height 18
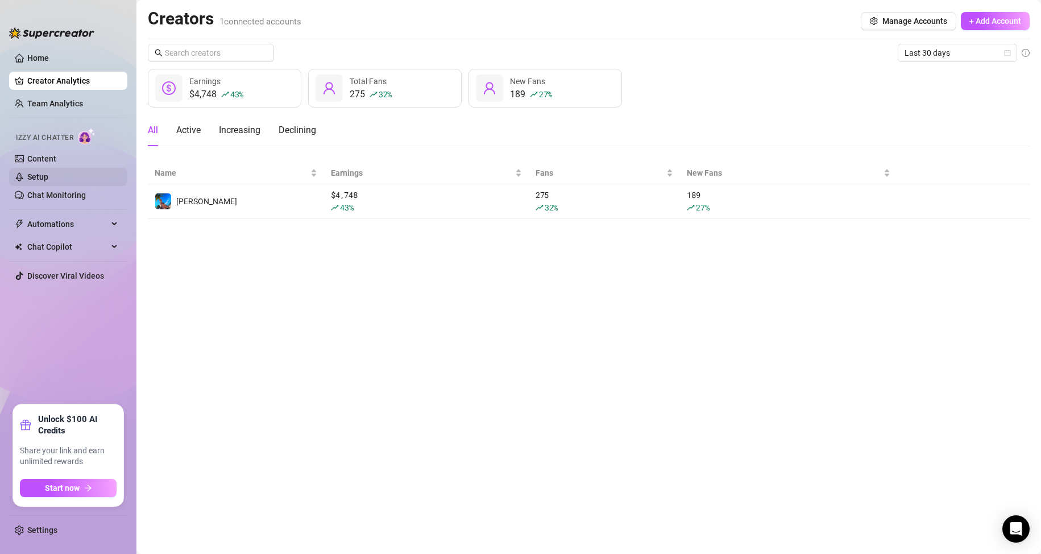
click at [48, 175] on link "Setup" at bounding box center [37, 176] width 21 height 9
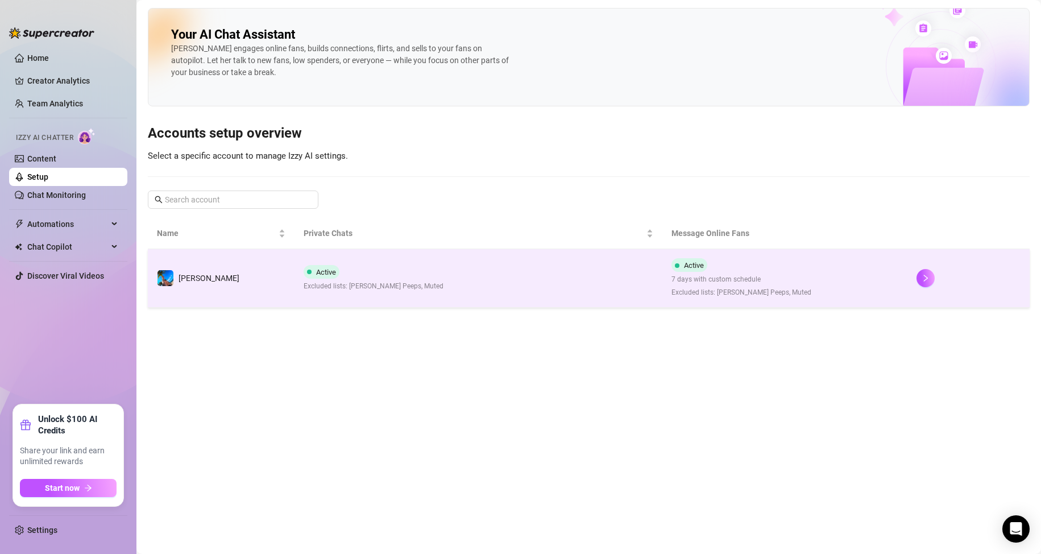
click at [474, 282] on td "Active Excluded lists: [PERSON_NAME] Peeps, Muted" at bounding box center [478, 278] width 367 height 59
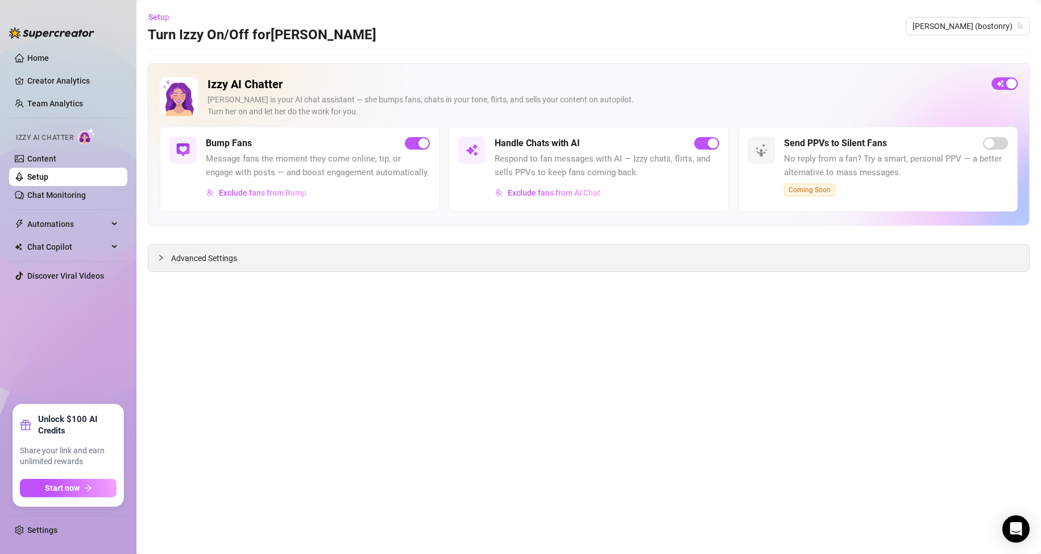
click at [165, 256] on div at bounding box center [165, 257] width 14 height 13
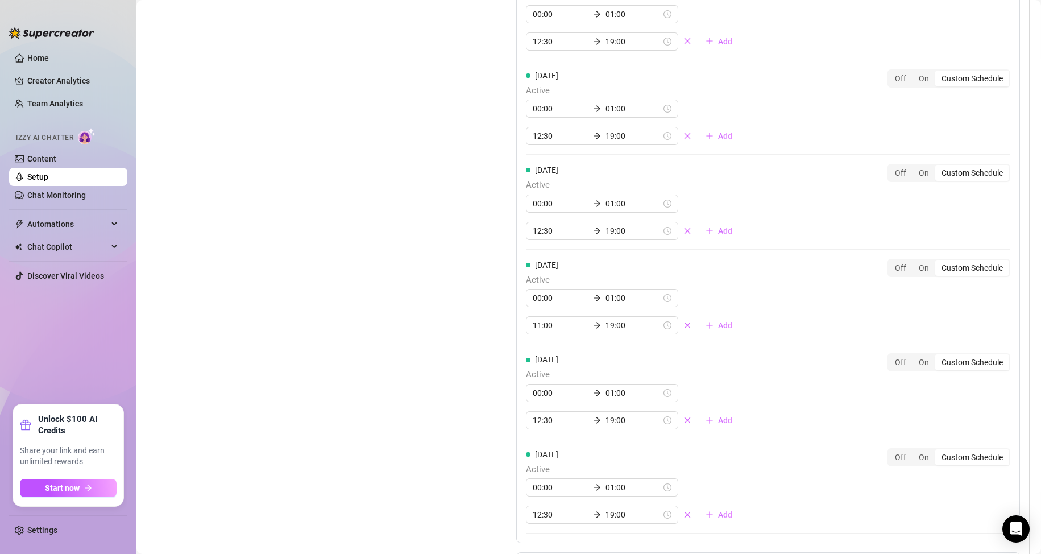
scroll to position [910, 0]
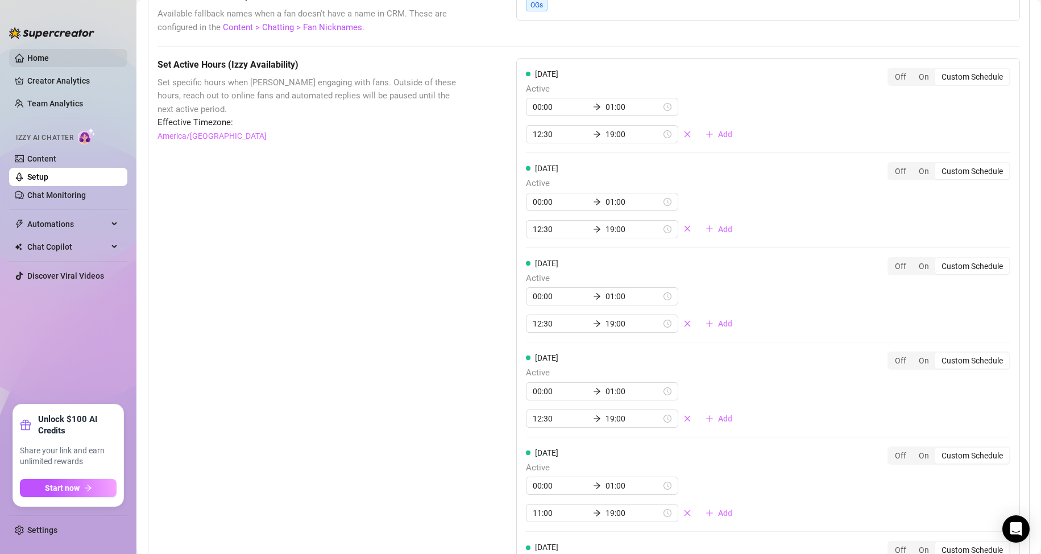
click at [42, 56] on link "Home" at bounding box center [38, 57] width 22 height 9
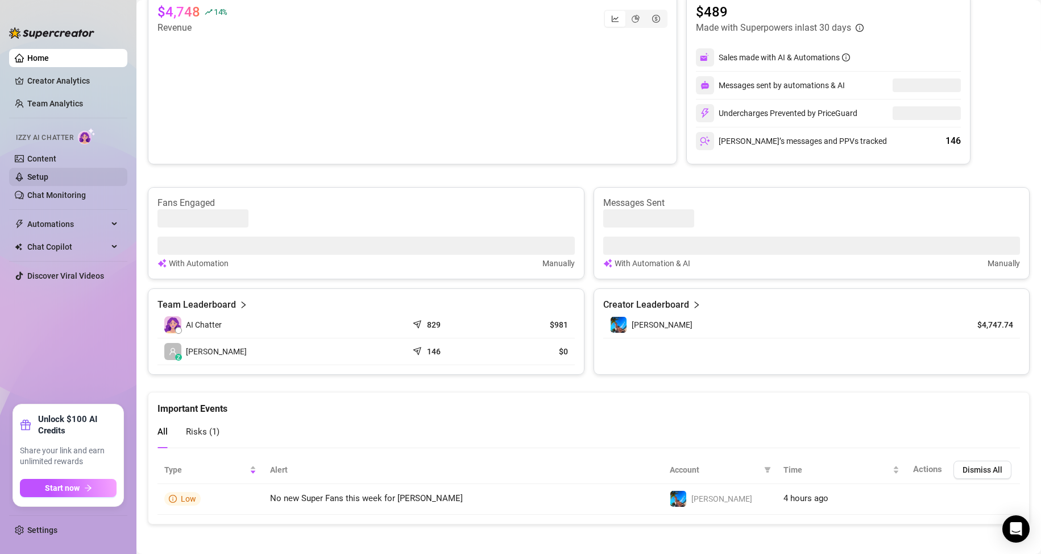
scroll to position [238, 0]
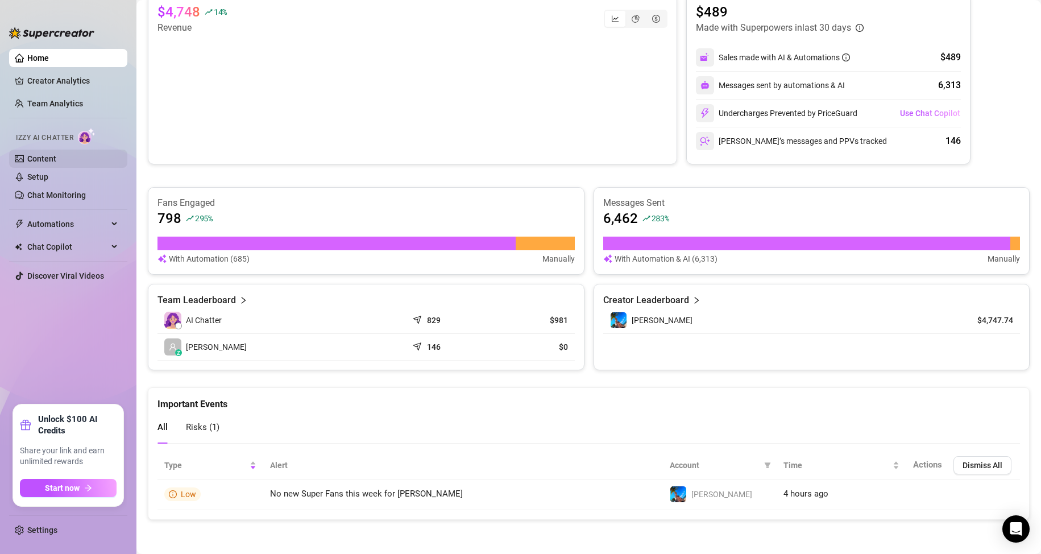
click at [45, 158] on link "Content" at bounding box center [41, 158] width 29 height 9
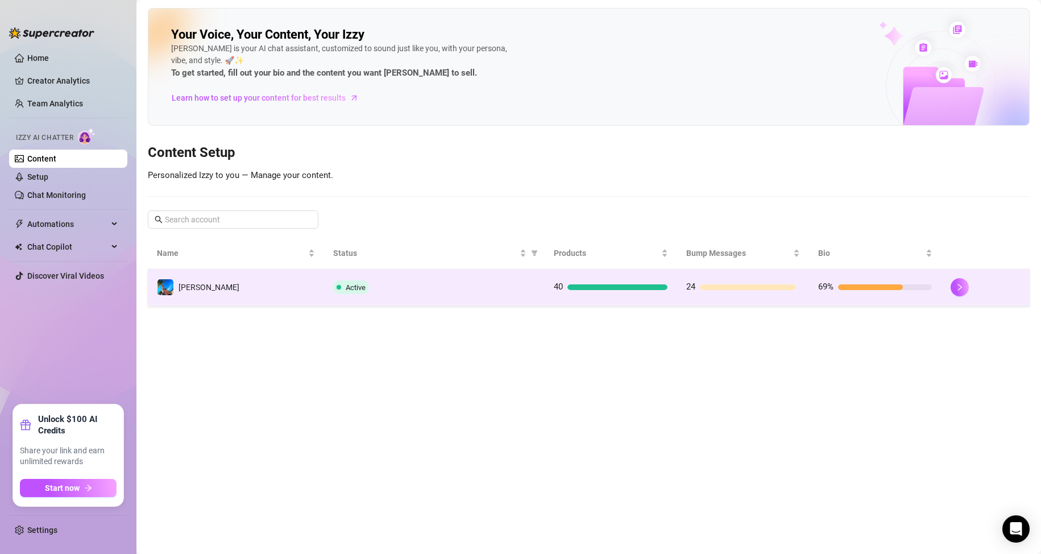
click at [430, 272] on td "Active" at bounding box center [434, 287] width 221 height 37
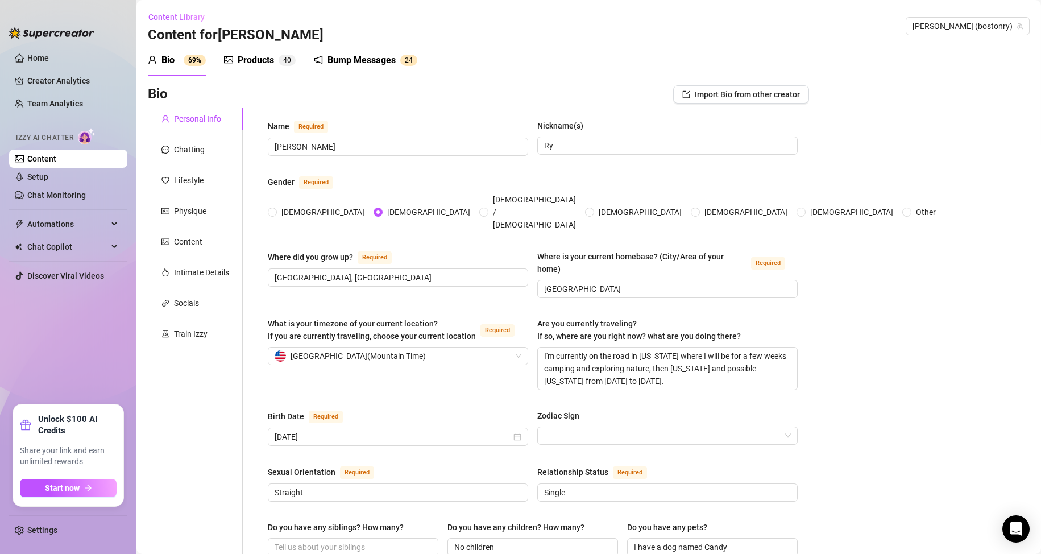
click at [270, 63] on div "Products" at bounding box center [256, 60] width 36 height 14
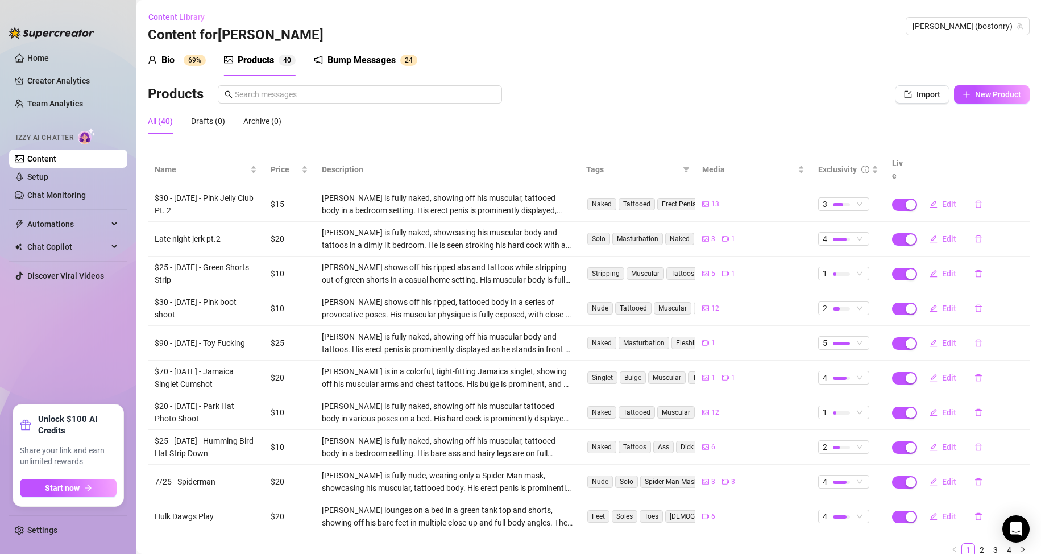
click at [170, 59] on div "Bio" at bounding box center [168, 60] width 13 height 14
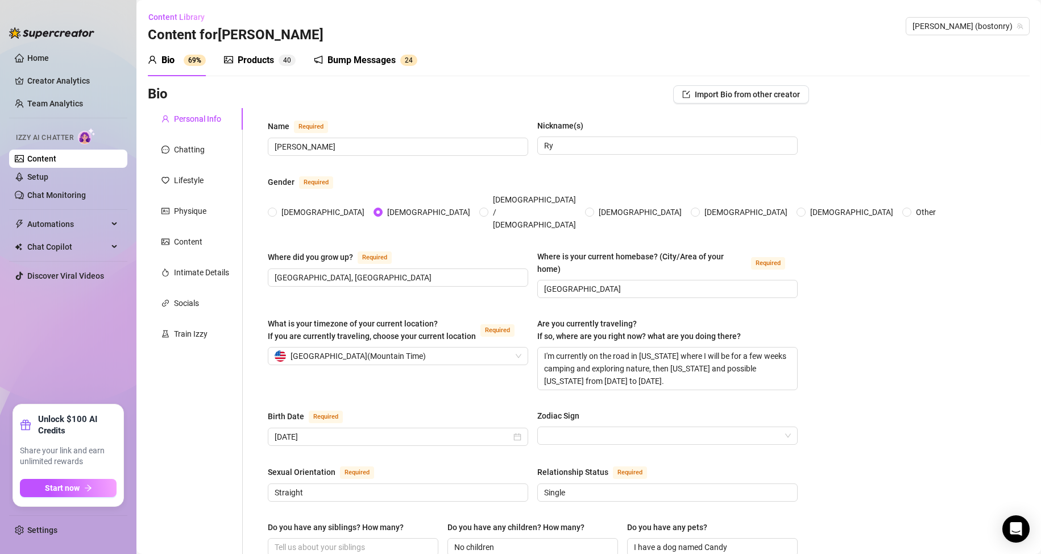
click at [254, 57] on div "Products" at bounding box center [256, 60] width 36 height 14
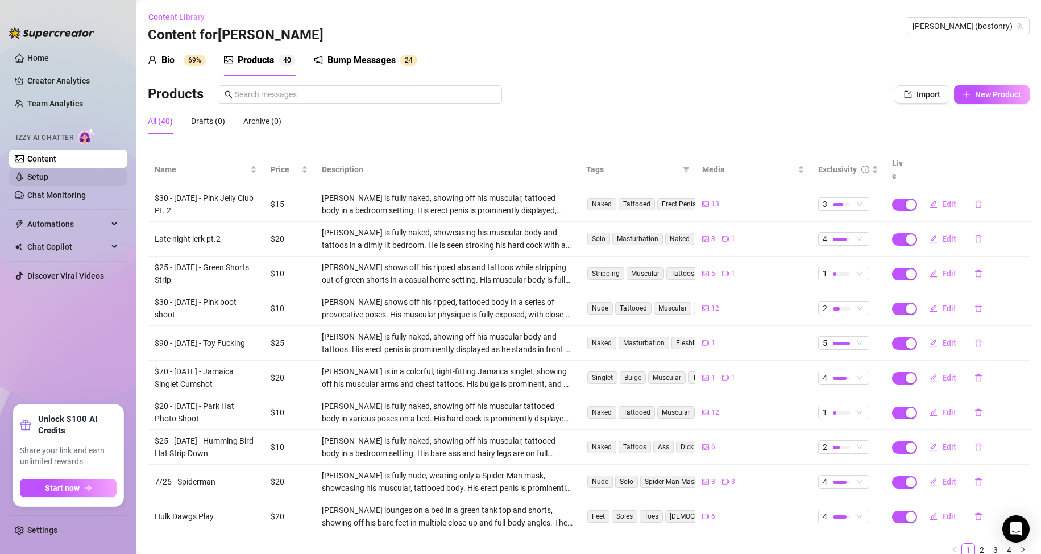
click at [48, 176] on link "Setup" at bounding box center [37, 176] width 21 height 9
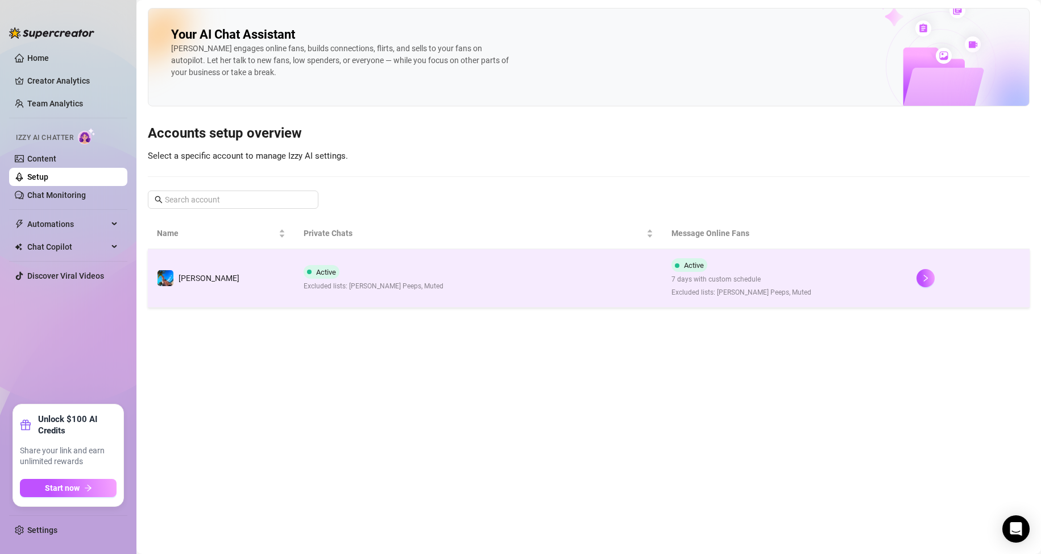
click at [376, 275] on div "Active Excluded lists: [PERSON_NAME] Peeps, Muted" at bounding box center [374, 278] width 140 height 27
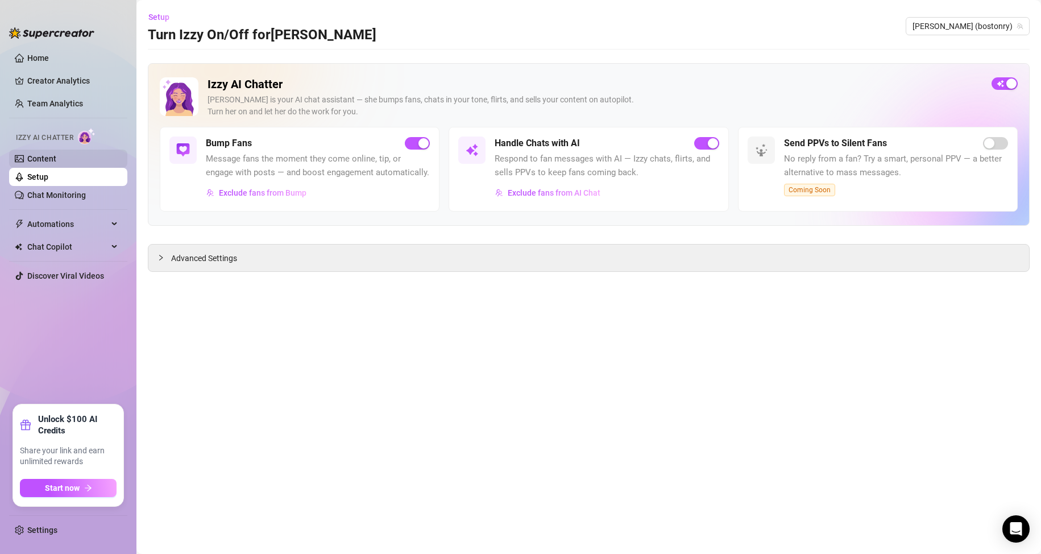
click at [55, 158] on link "Content" at bounding box center [41, 158] width 29 height 9
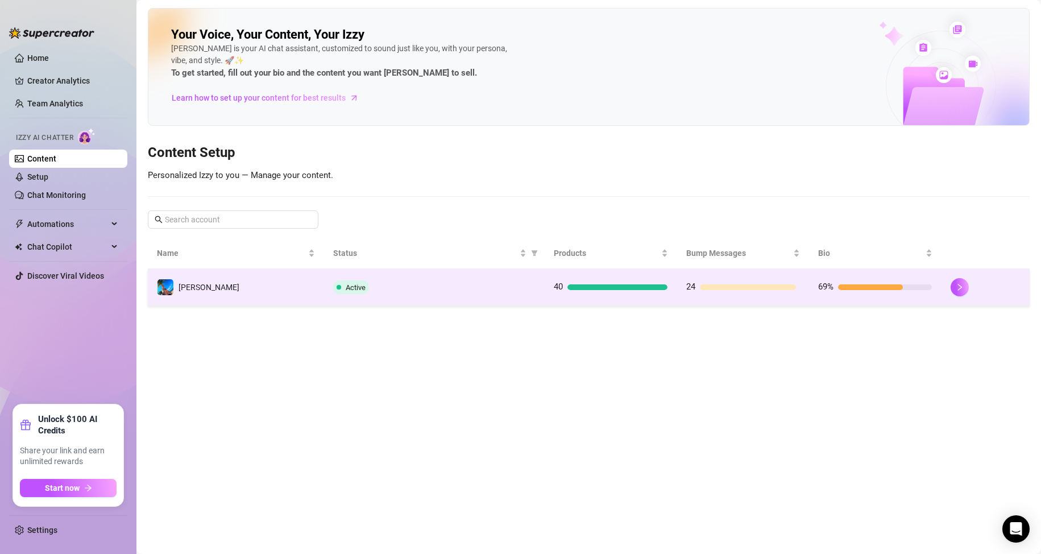
click at [417, 291] on div "Active" at bounding box center [434, 287] width 202 height 14
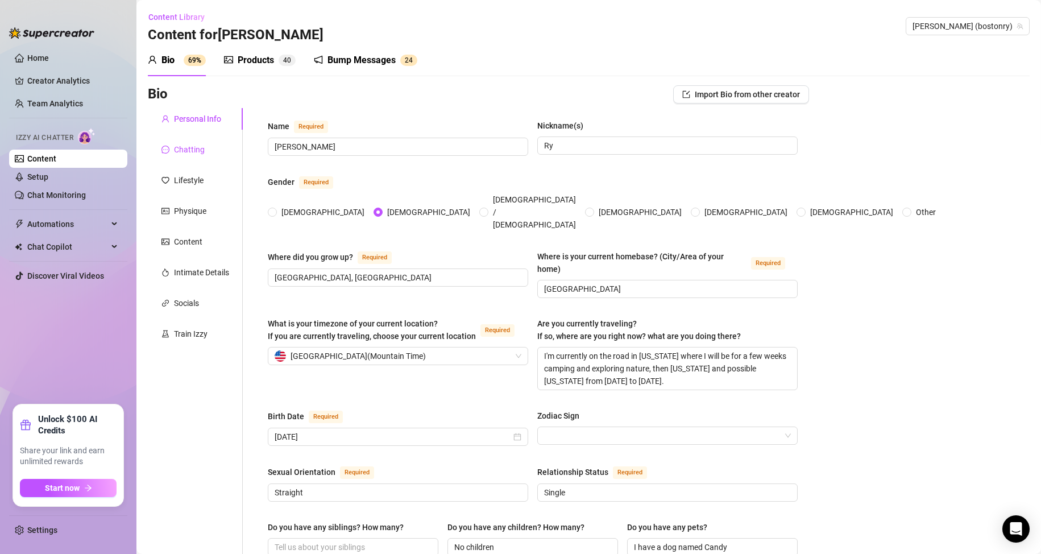
click at [188, 150] on div "Chatting" at bounding box center [189, 149] width 31 height 13
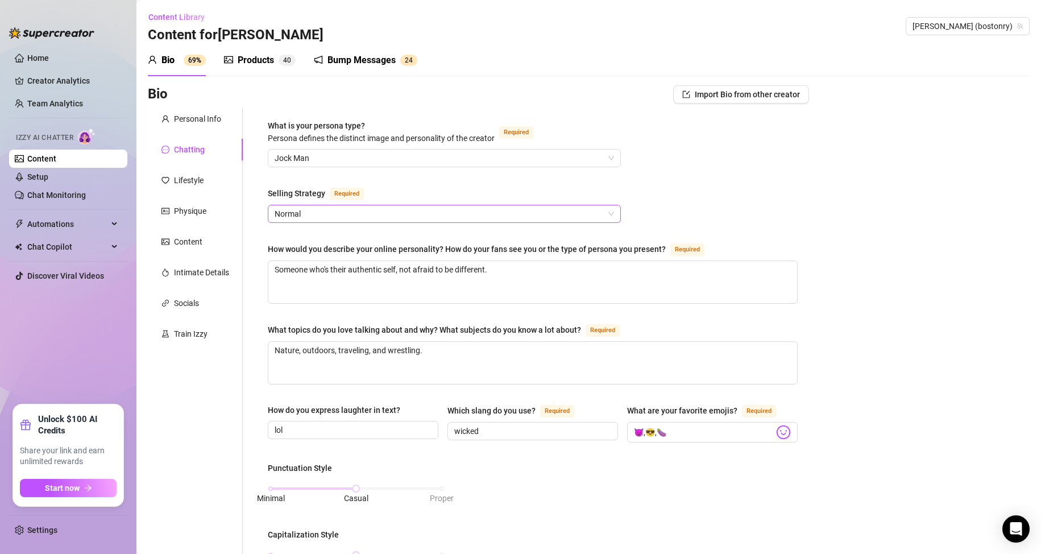
click at [405, 206] on span "Normal" at bounding box center [445, 213] width 340 height 17
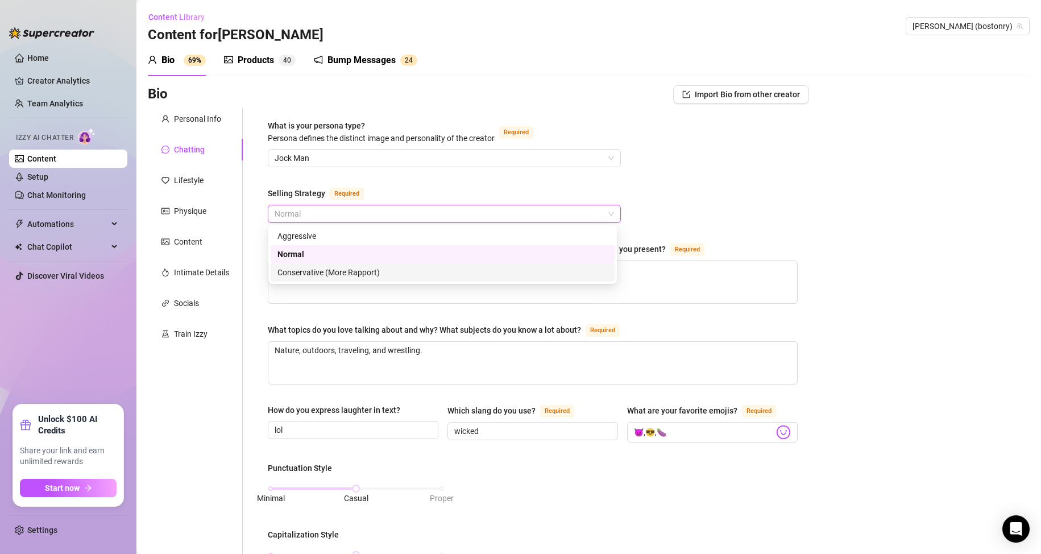
click at [316, 271] on div "Conservative (More Rapport)" at bounding box center [443, 272] width 330 height 13
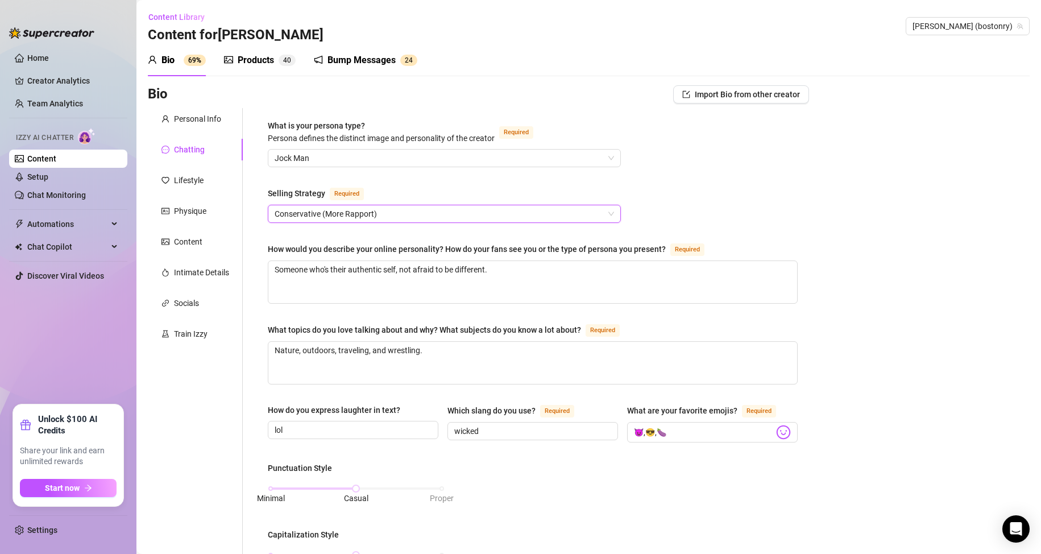
click at [856, 230] on div "Bio Import Bio from other creator Personal Info Chatting Lifestyle Physique Con…" at bounding box center [589, 553] width 882 height 937
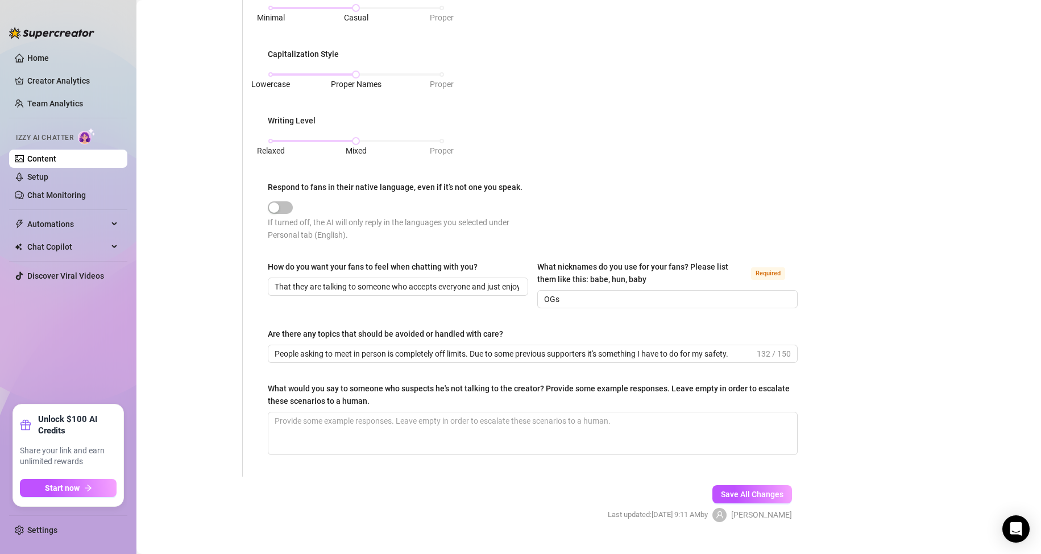
scroll to position [500, 0]
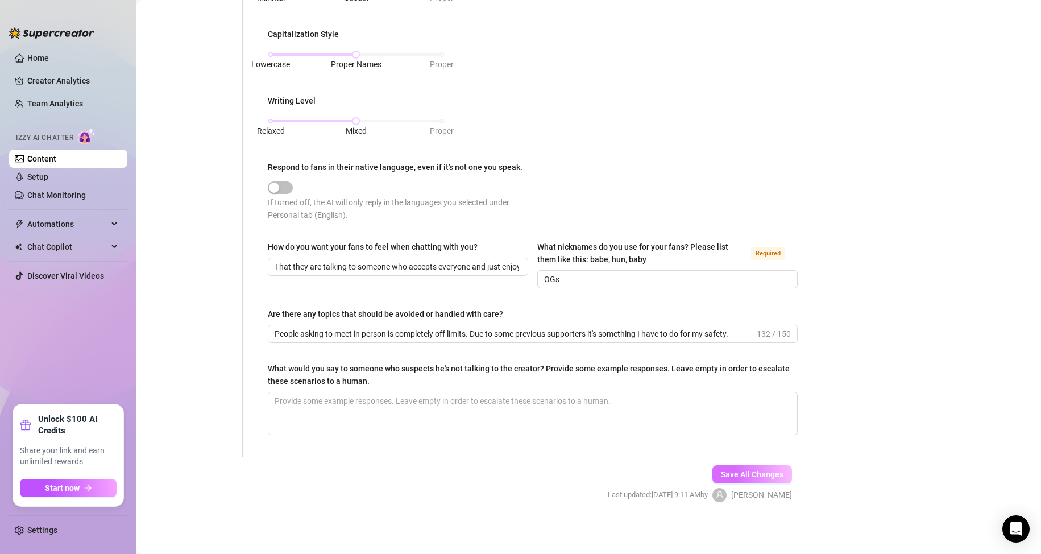
click at [739, 470] on span "Save All Changes" at bounding box center [752, 474] width 63 height 9
click at [43, 56] on link "Home" at bounding box center [38, 57] width 22 height 9
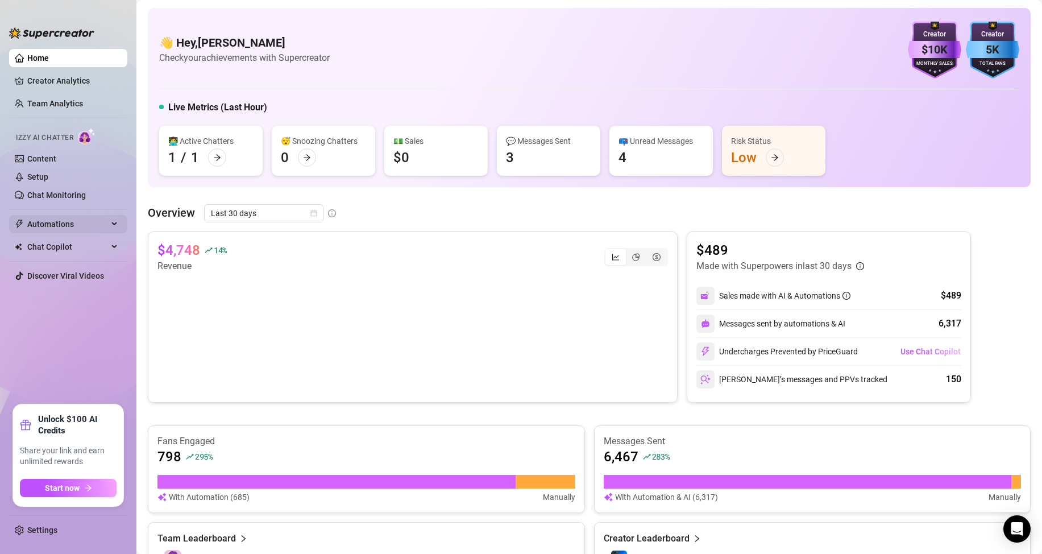
click at [54, 220] on span "Automations" at bounding box center [67, 224] width 81 height 18
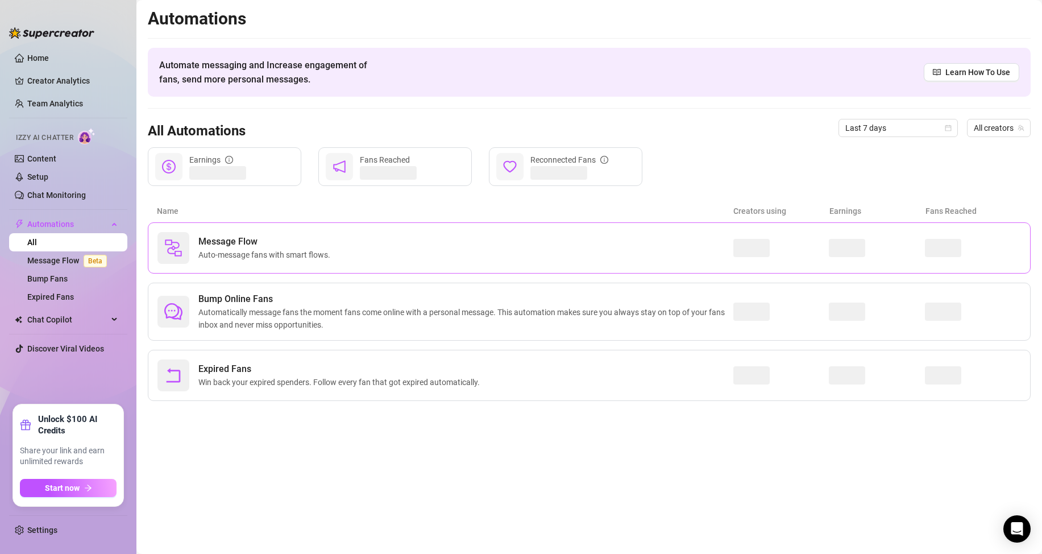
click at [405, 248] on div "Message Flow Auto-message fans with smart flows." at bounding box center [446, 248] width 576 height 32
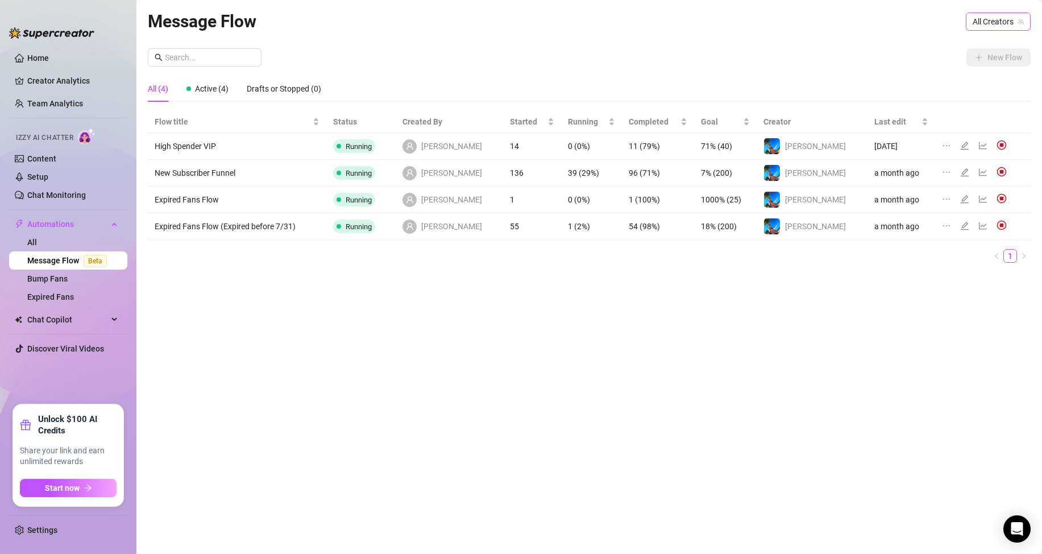
click at [997, 20] on span "All Creators" at bounding box center [998, 21] width 51 height 17
click at [977, 59] on span "[PERSON_NAME]" at bounding box center [949, 63] width 61 height 13
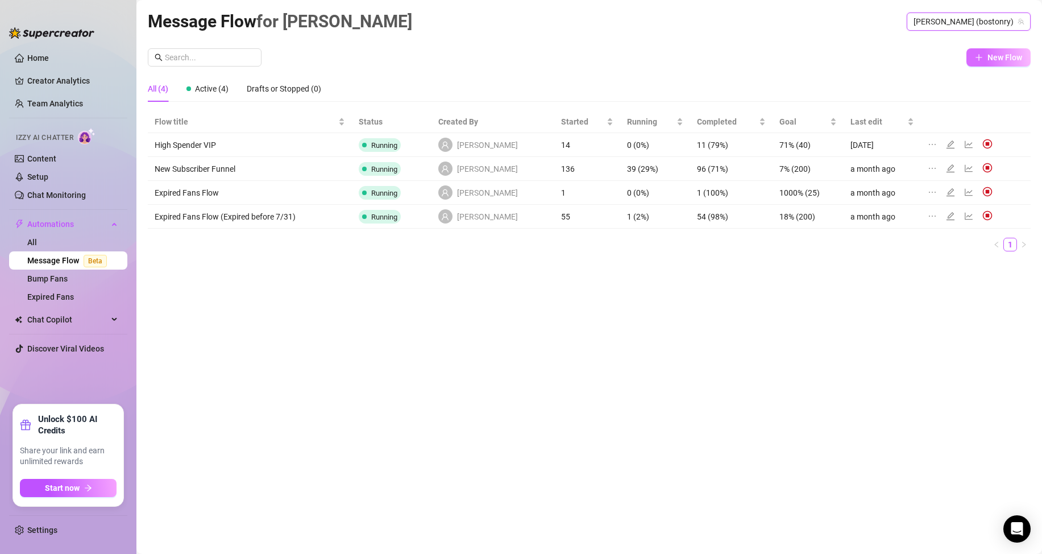
click at [987, 59] on button "New Flow" at bounding box center [999, 57] width 64 height 18
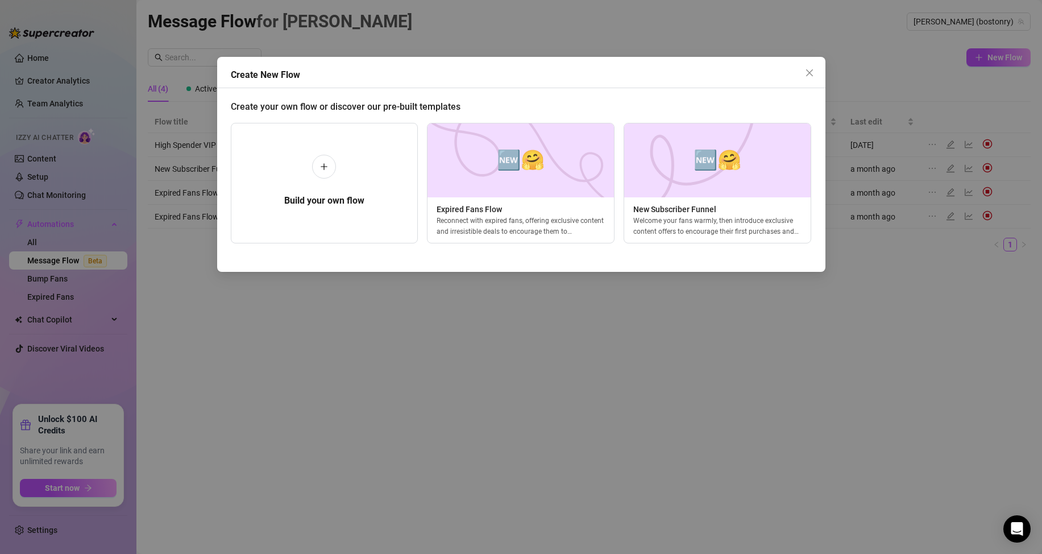
scroll to position [0, 5]
click at [323, 168] on icon "plus" at bounding box center [320, 167] width 8 height 8
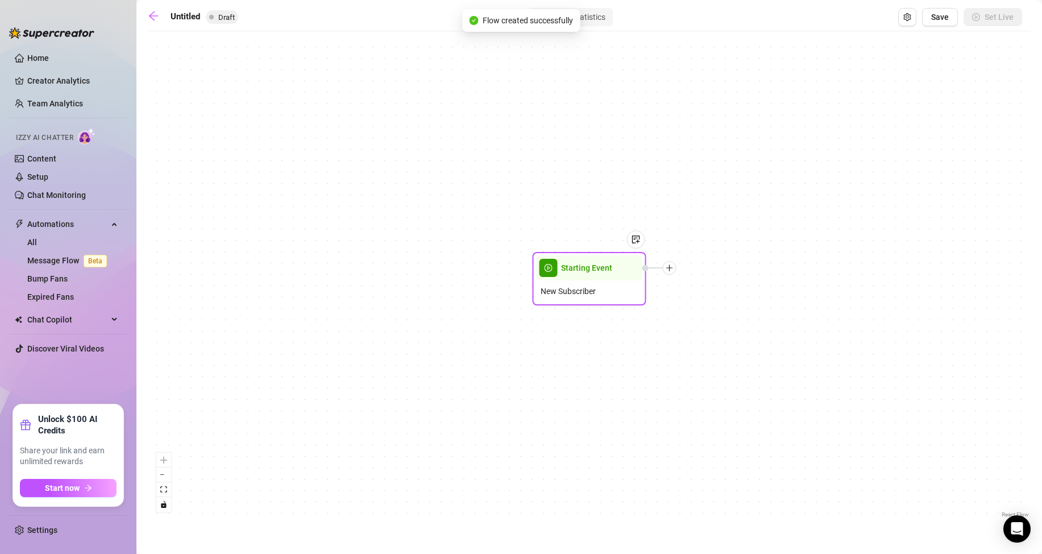
click at [583, 272] on span "Starting Event" at bounding box center [586, 268] width 51 height 13
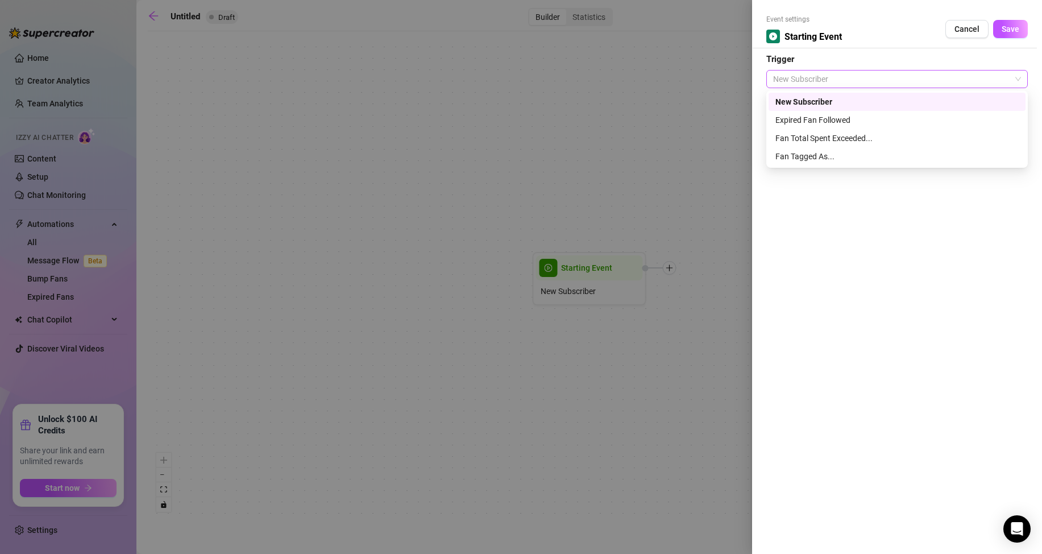
click at [856, 83] on span "New Subscriber" at bounding box center [897, 79] width 248 height 17
click at [965, 27] on span "Cancel" at bounding box center [967, 28] width 25 height 9
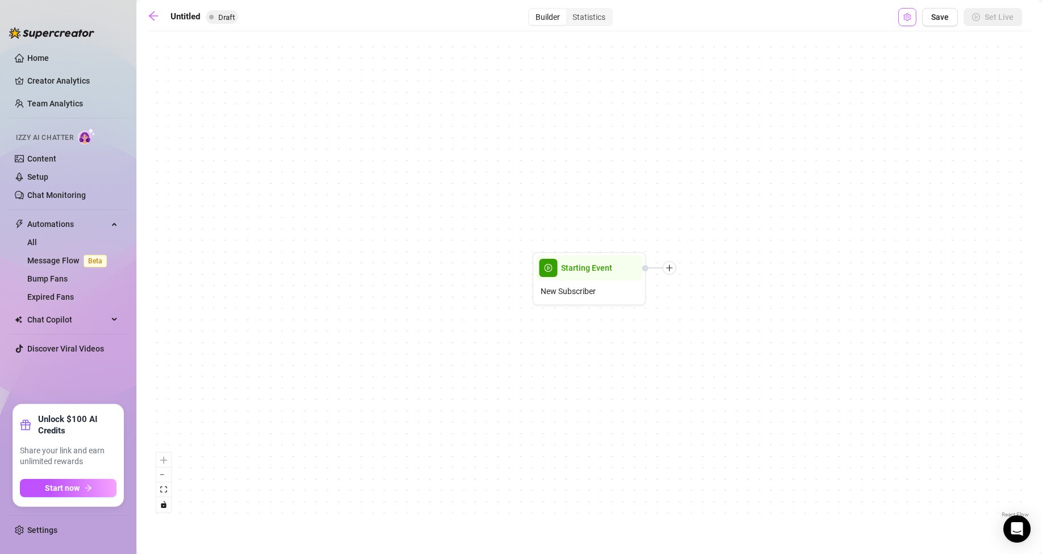
click at [909, 18] on icon "setting" at bounding box center [907, 17] width 7 height 8
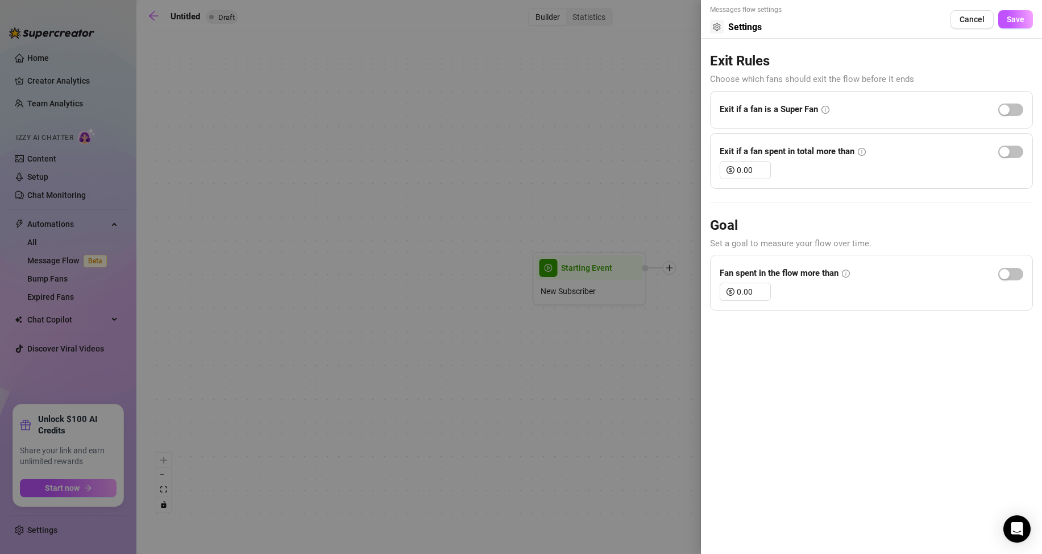
click at [628, 134] on div at bounding box center [521, 277] width 1042 height 554
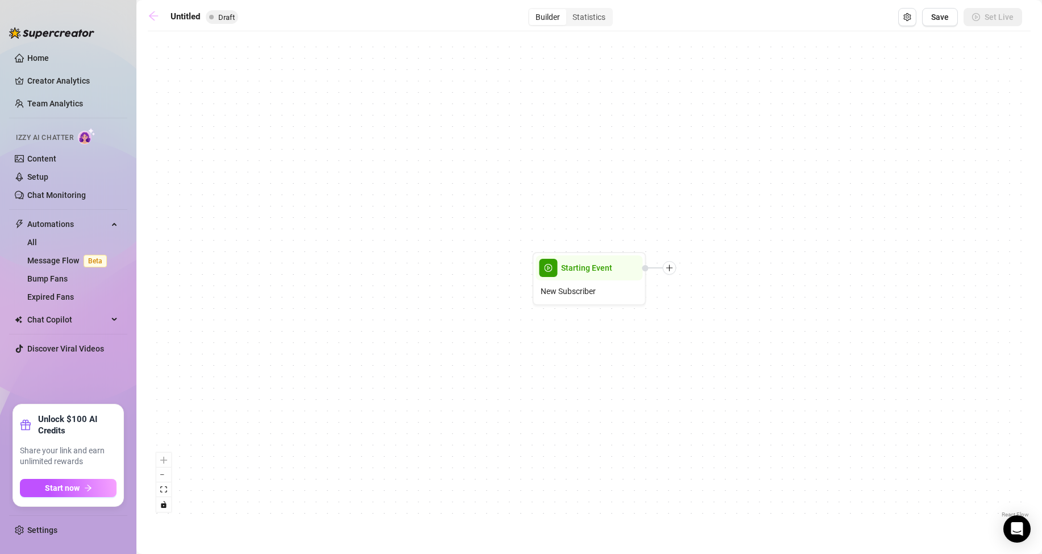
click at [150, 14] on icon "arrow-left" at bounding box center [153, 15] width 11 height 11
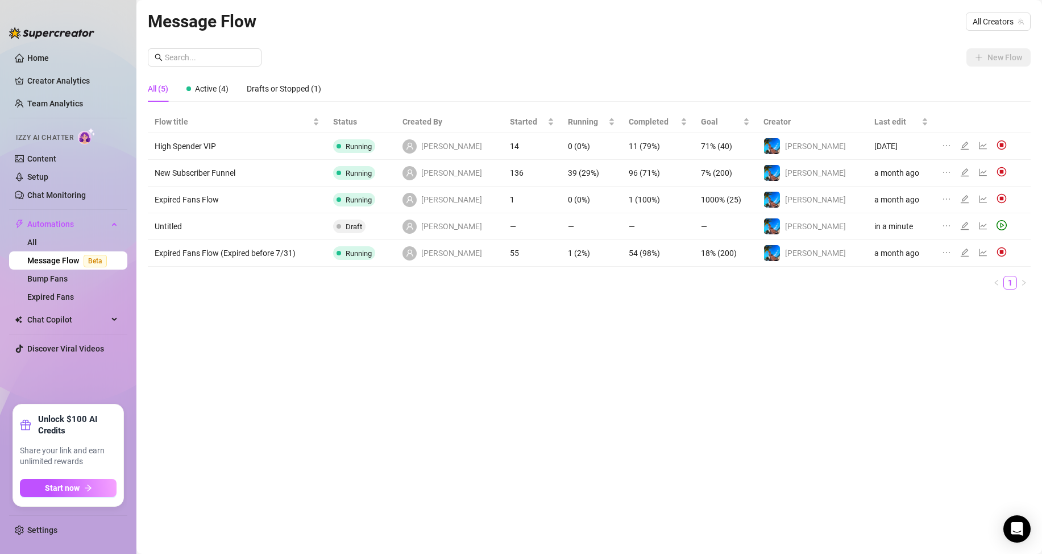
click at [942, 225] on icon "ellipsis" at bounding box center [946, 225] width 9 height 9
click at [859, 278] on span "Delete" at bounding box center [888, 280] width 86 height 13
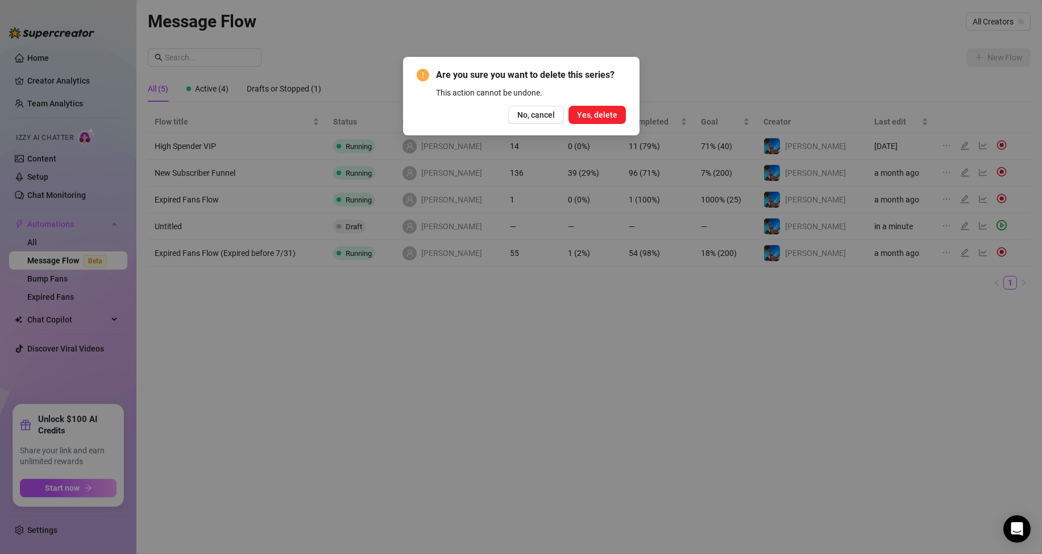
click at [599, 111] on span "Yes, delete" at bounding box center [597, 114] width 40 height 9
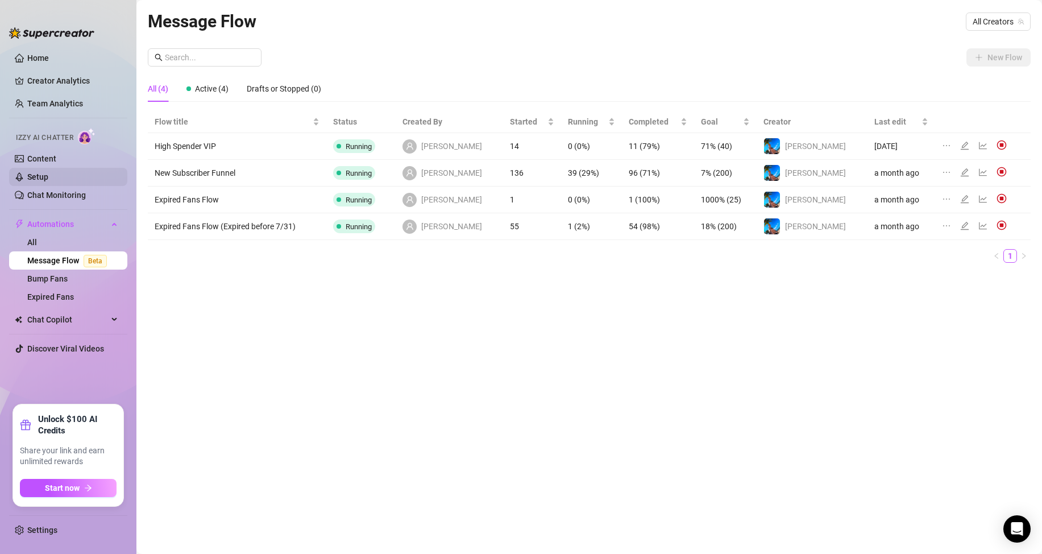
click at [48, 180] on link "Setup" at bounding box center [37, 176] width 21 height 9
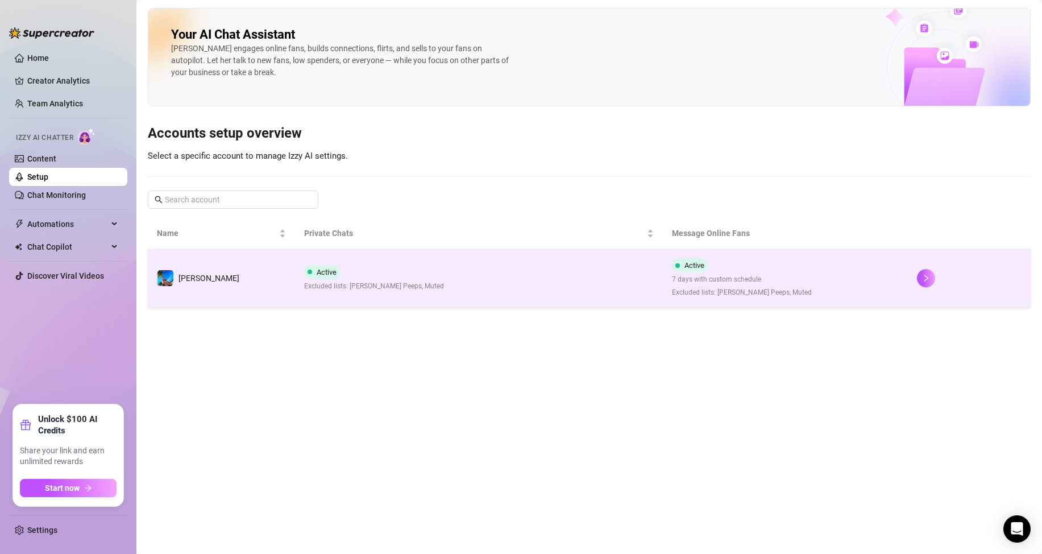
click at [483, 280] on td "Active Excluded lists: [PERSON_NAME] Peeps, Muted" at bounding box center [479, 278] width 368 height 59
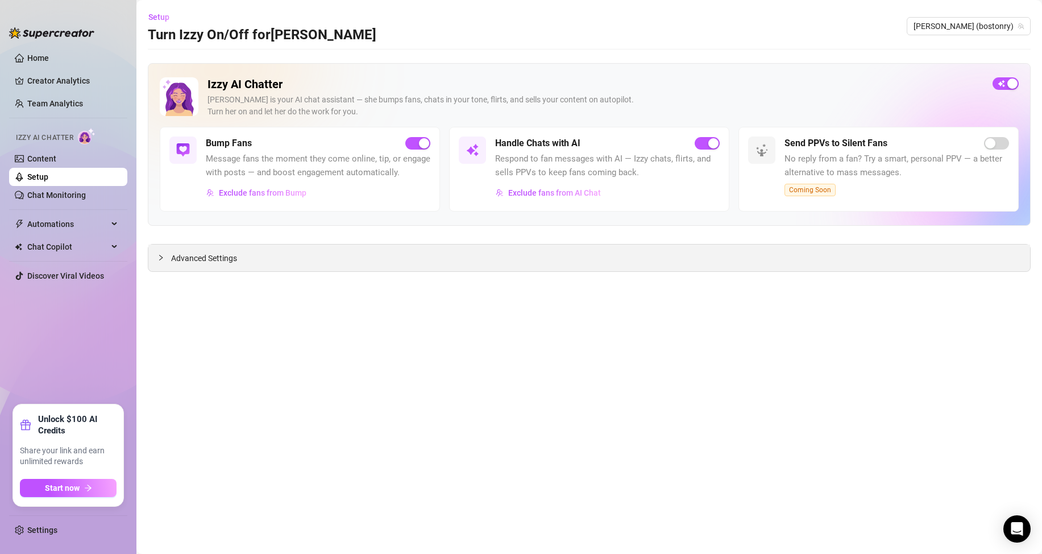
click at [162, 258] on icon "collapsed" at bounding box center [160, 258] width 3 height 6
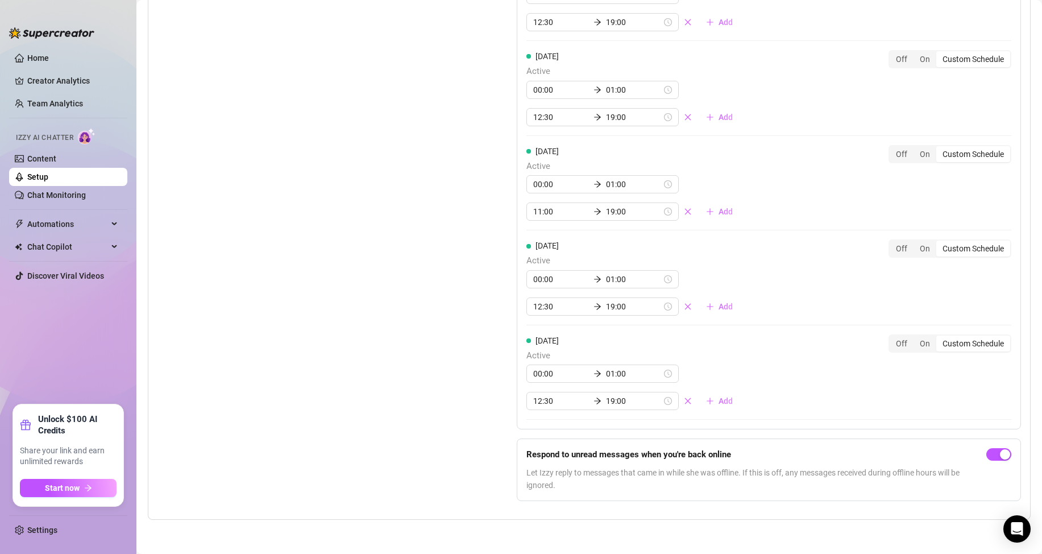
scroll to position [1169, 0]
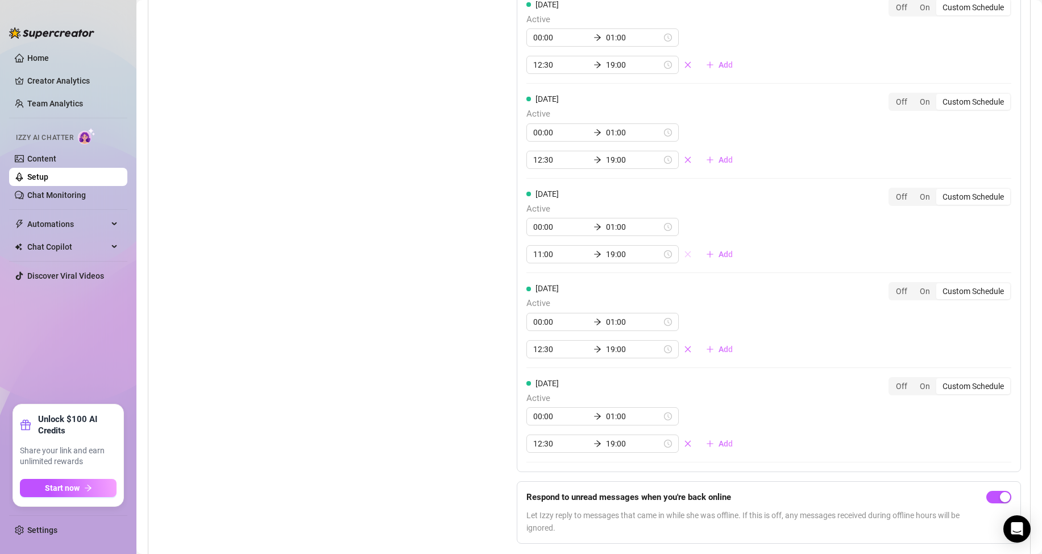
click at [684, 258] on icon "close" at bounding box center [688, 254] width 8 height 8
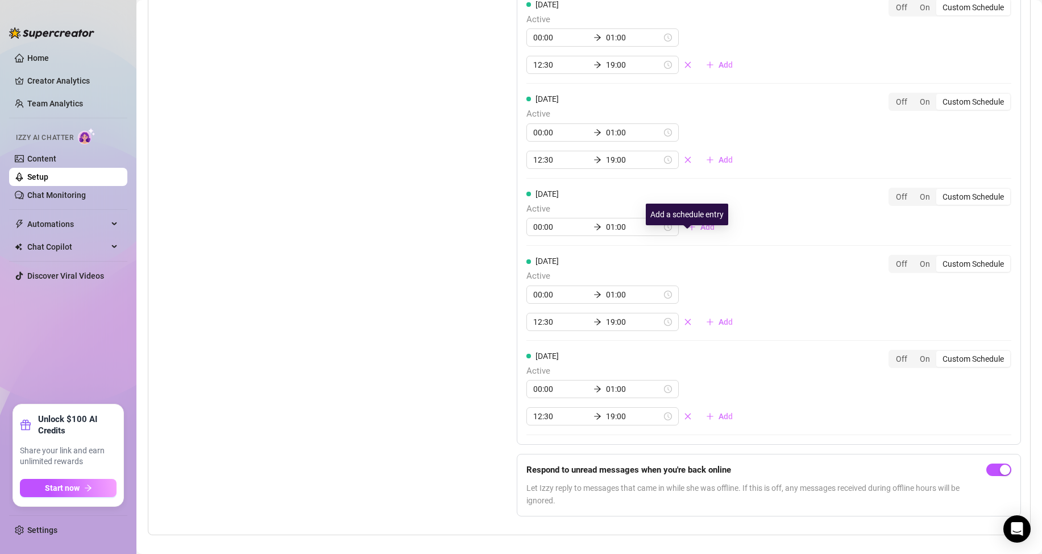
click at [701, 231] on span "Add" at bounding box center [708, 226] width 14 height 9
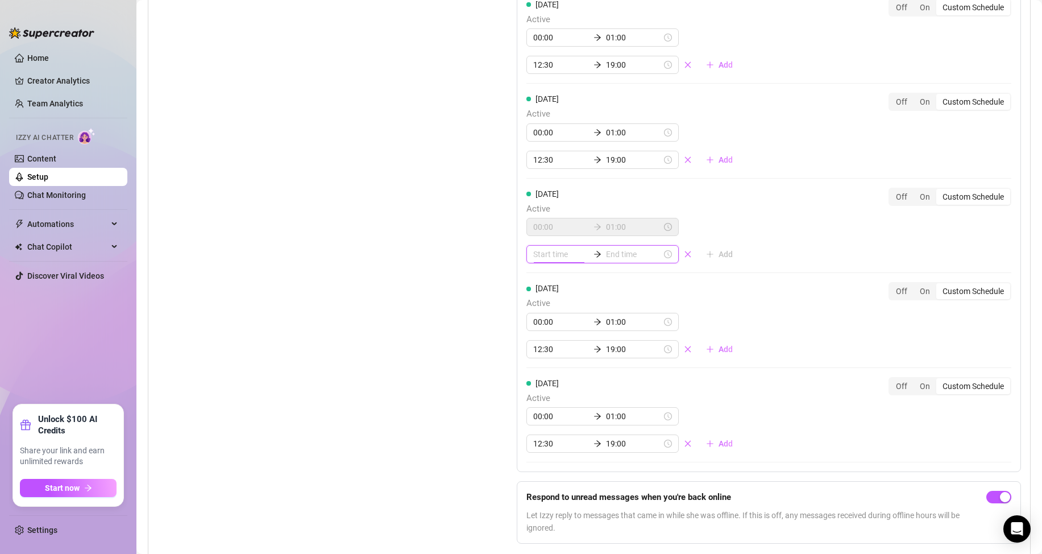
click at [539, 260] on input at bounding box center [561, 254] width 56 height 13
click at [537, 360] on div "11" at bounding box center [538, 360] width 27 height 16
type input "11:00"
click at [567, 295] on div "00" at bounding box center [571, 299] width 27 height 16
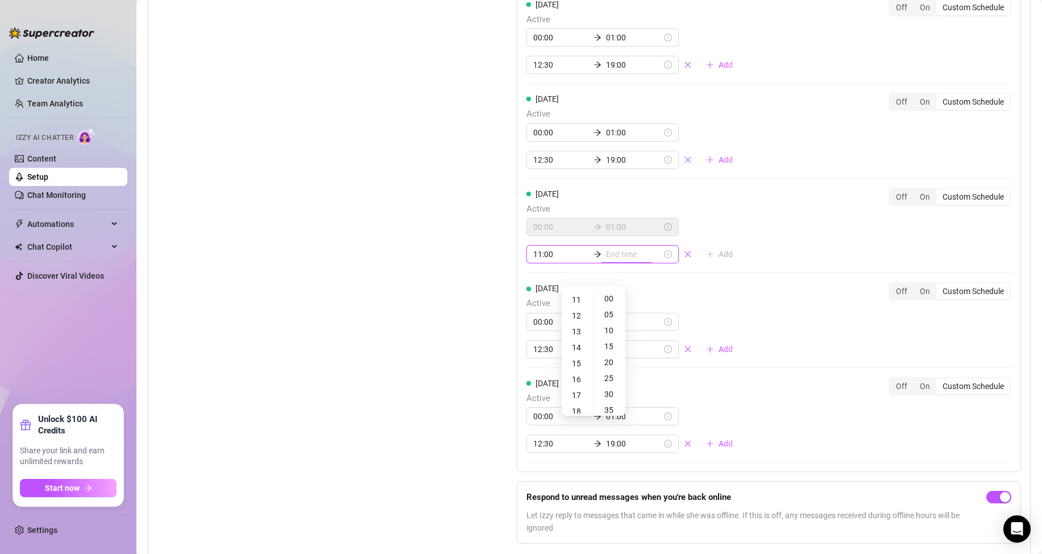
click at [618, 260] on input at bounding box center [634, 254] width 56 height 13
type input "11:05"
click at [578, 370] on div "19" at bounding box center [577, 370] width 27 height 16
type input "19:00"
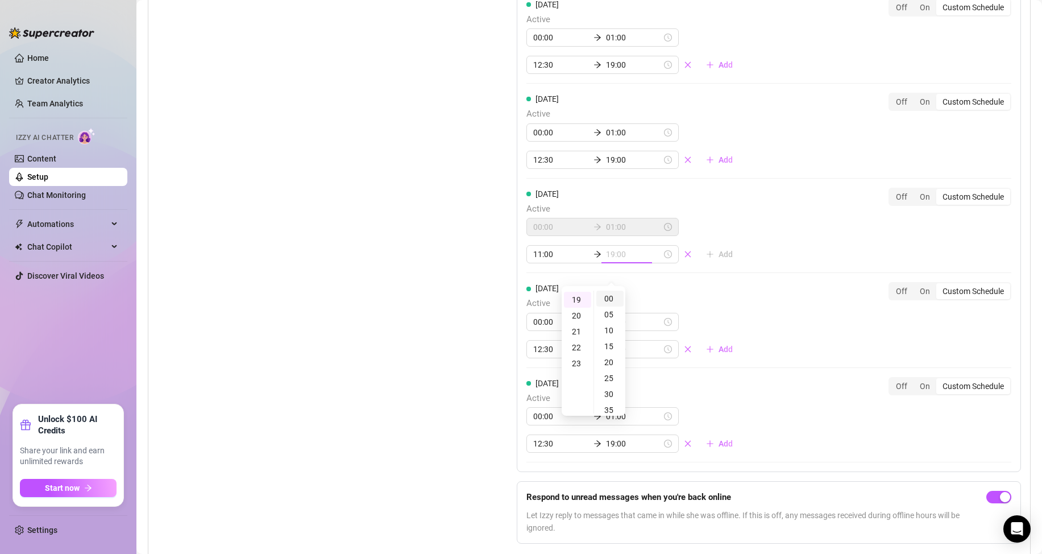
click at [608, 296] on div "00" at bounding box center [610, 299] width 27 height 16
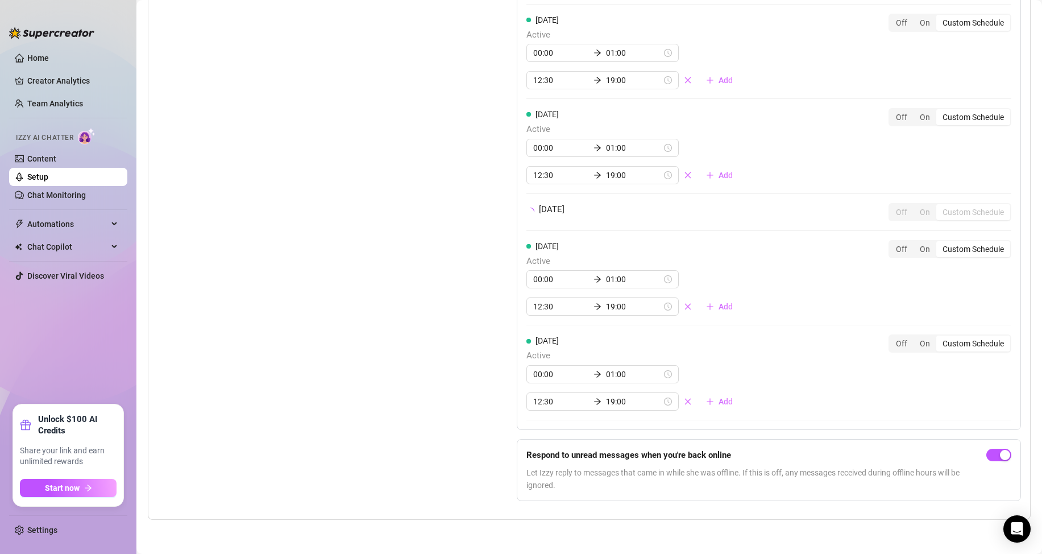
click at [456, 275] on div "Set Active Hours (Izzy Availability) Set specific hours when Izzy engaging with…" at bounding box center [309, 163] width 303 height 696
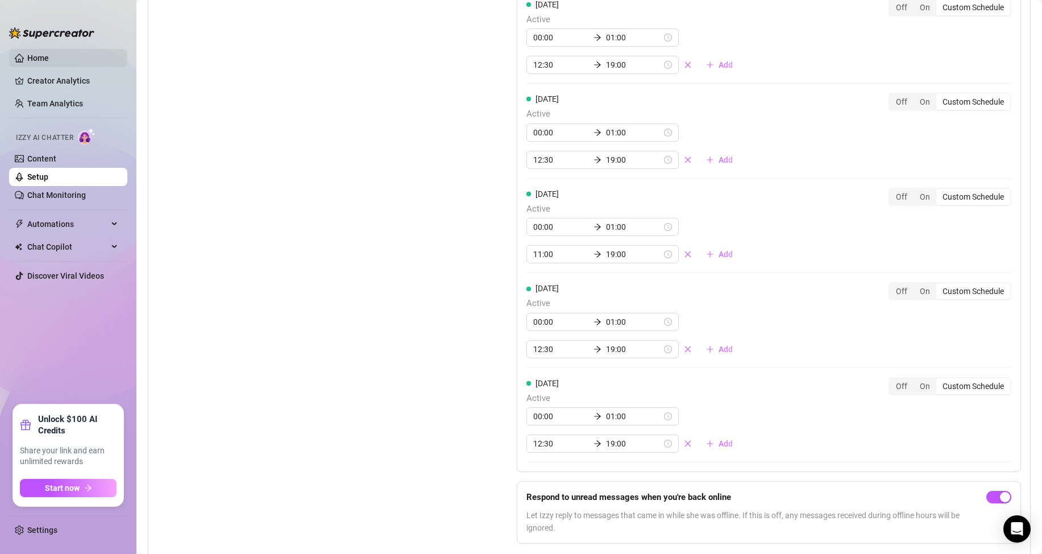
click at [35, 53] on link "Home" at bounding box center [38, 57] width 22 height 9
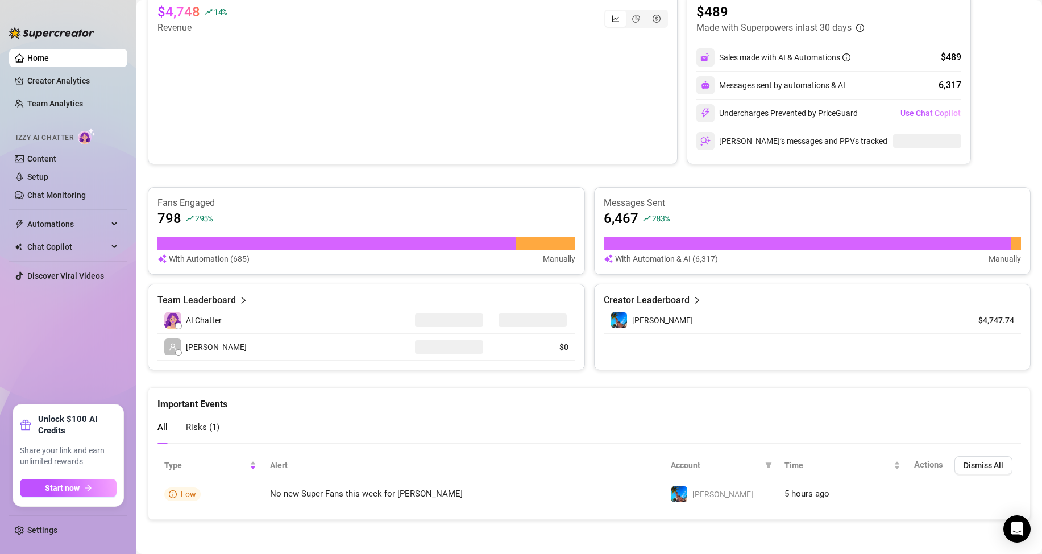
scroll to position [238, 0]
click at [52, 192] on link "Chat Monitoring" at bounding box center [56, 195] width 59 height 9
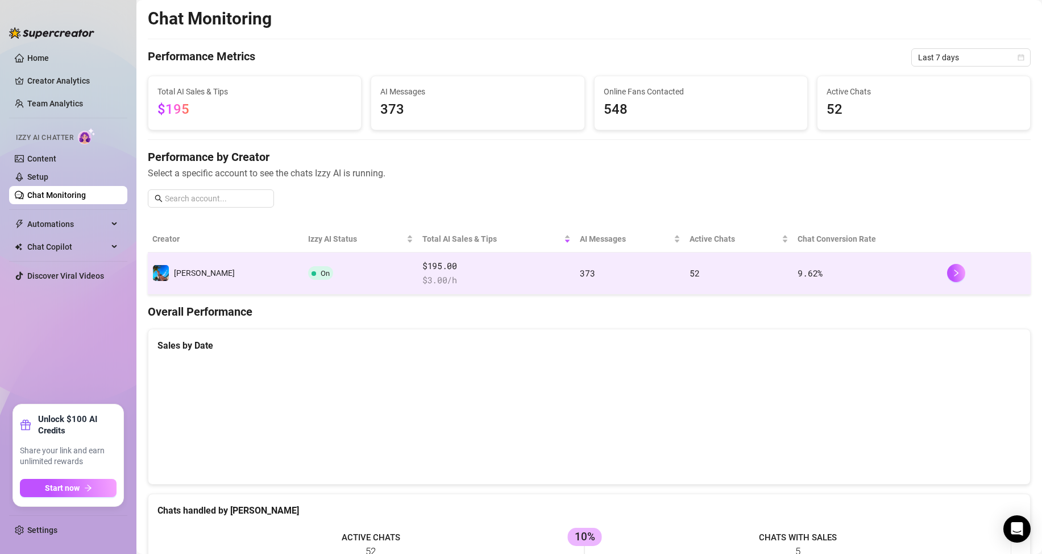
click at [595, 258] on td "373" at bounding box center [630, 273] width 109 height 42
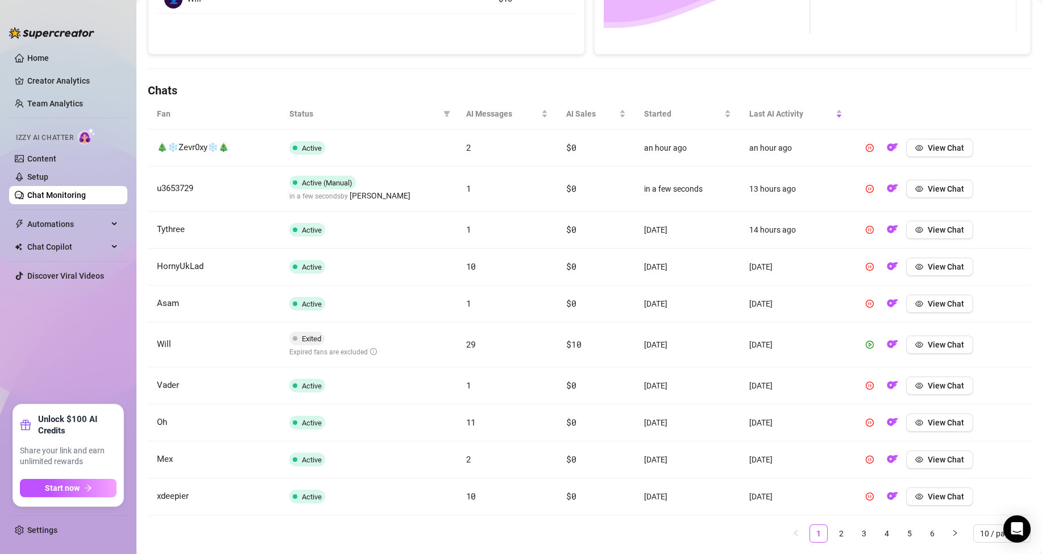
scroll to position [357, 0]
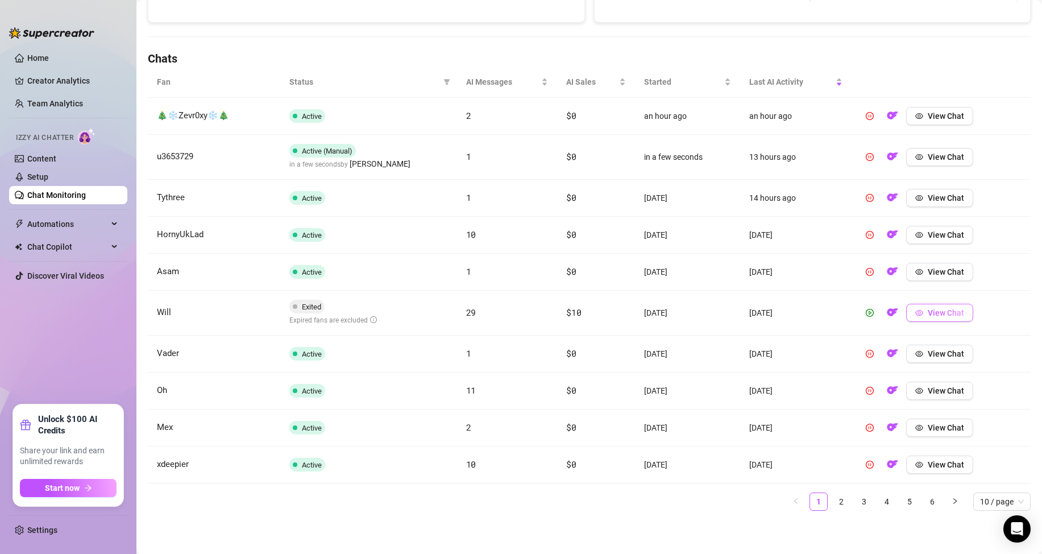
click at [940, 313] on span "View Chat" at bounding box center [946, 312] width 36 height 9
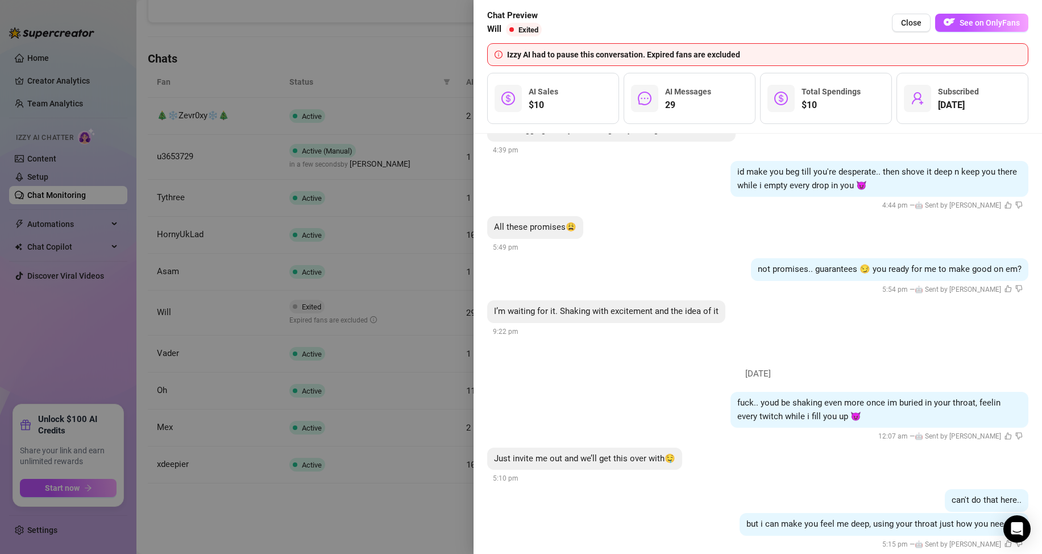
scroll to position [3526, 0]
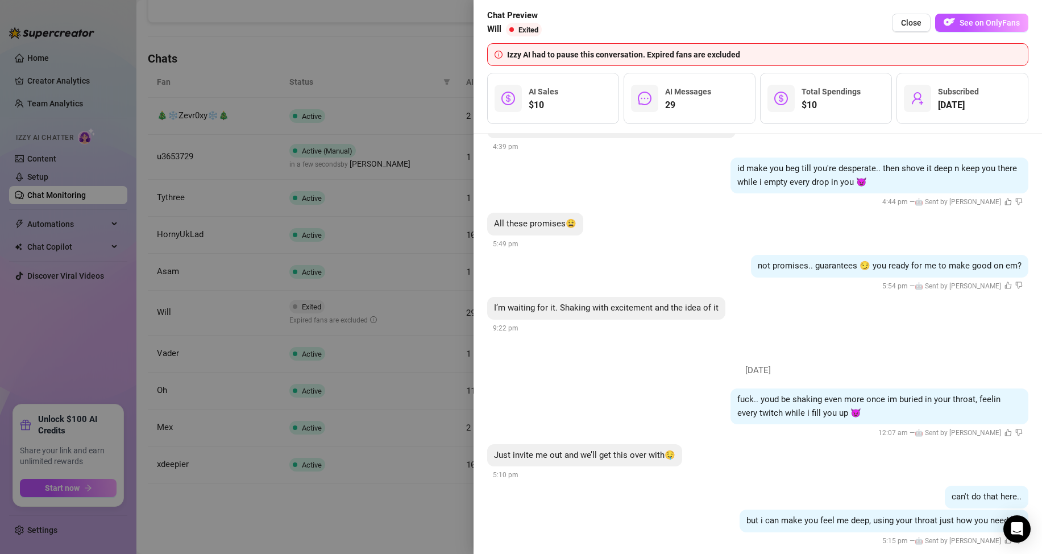
click at [420, 363] on div at bounding box center [521, 277] width 1042 height 554
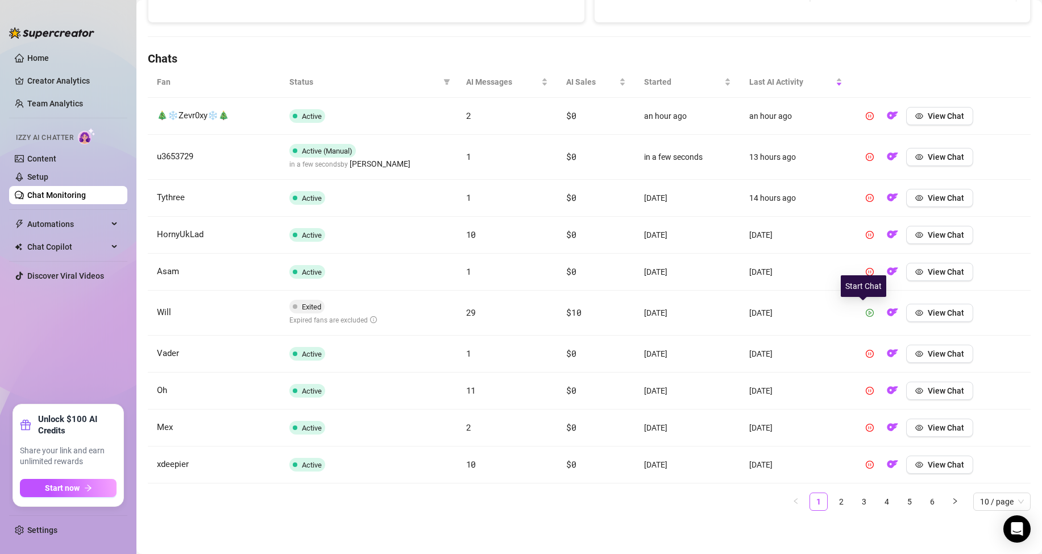
click at [866, 314] on icon "play-circle" at bounding box center [870, 313] width 8 height 8
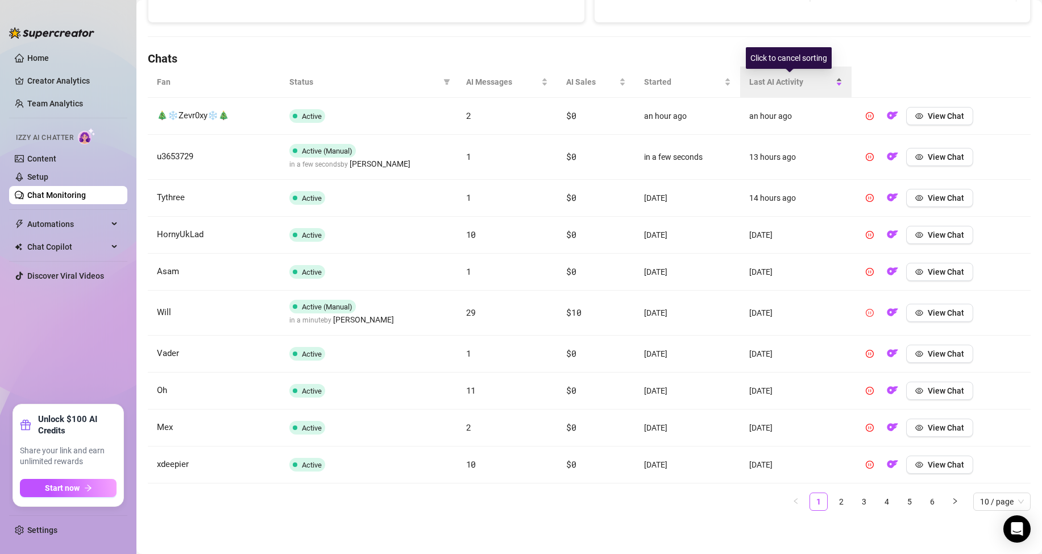
click at [801, 88] on div "Last AI Activity" at bounding box center [796, 82] width 93 height 13
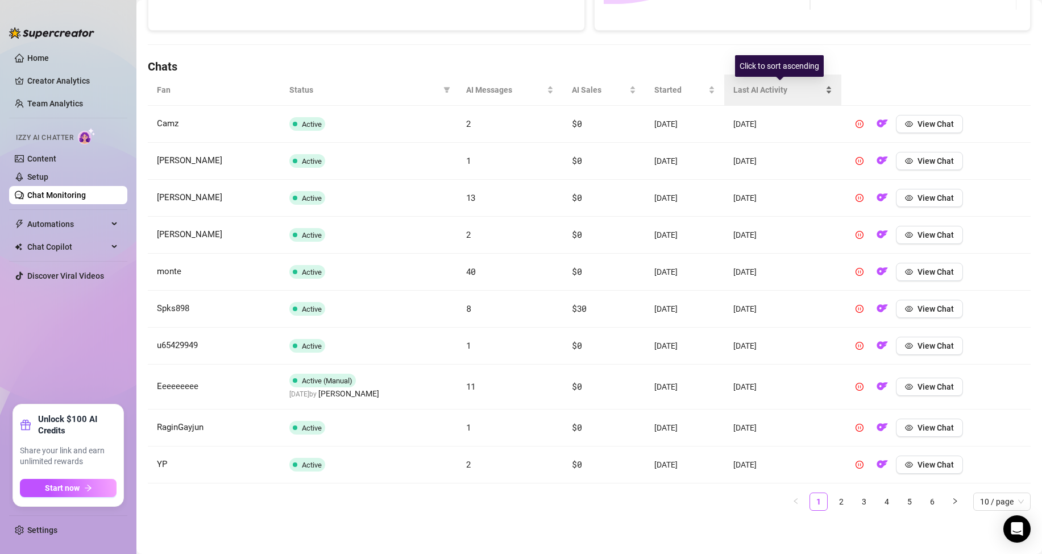
scroll to position [349, 0]
click at [814, 88] on span "Last AI Activity" at bounding box center [779, 90] width 90 height 13
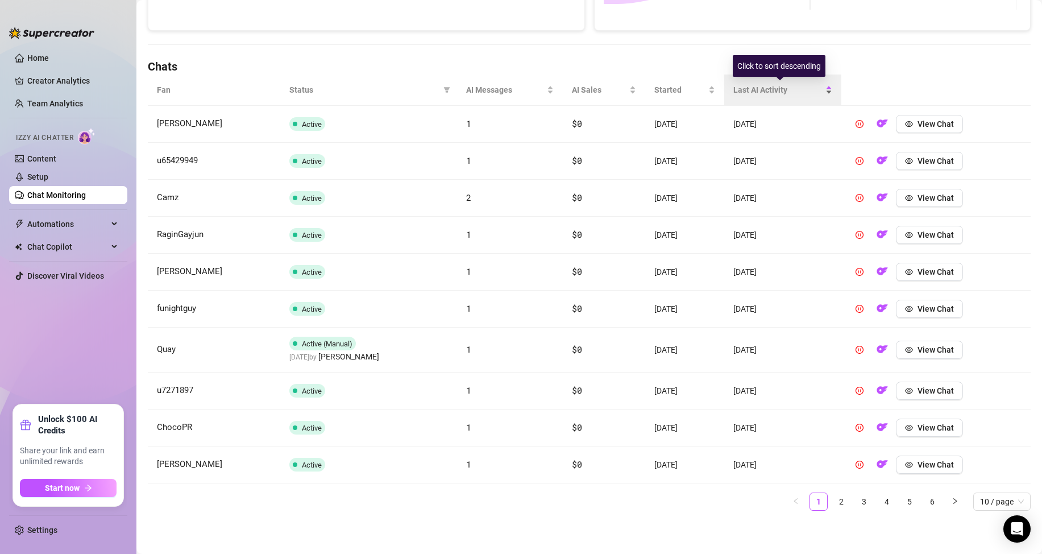
click at [823, 88] on div "Last AI Activity" at bounding box center [784, 90] width 100 height 13
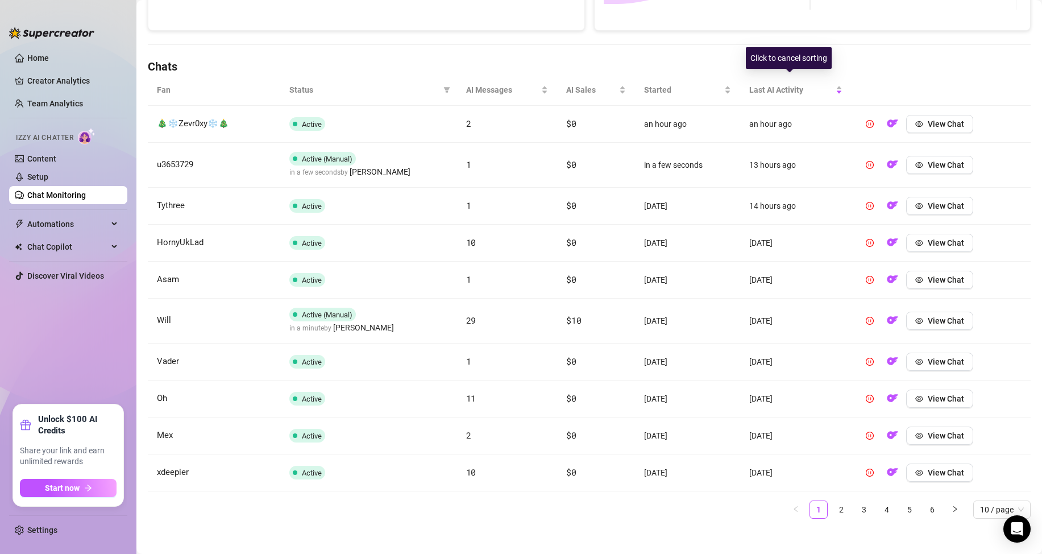
scroll to position [357, 0]
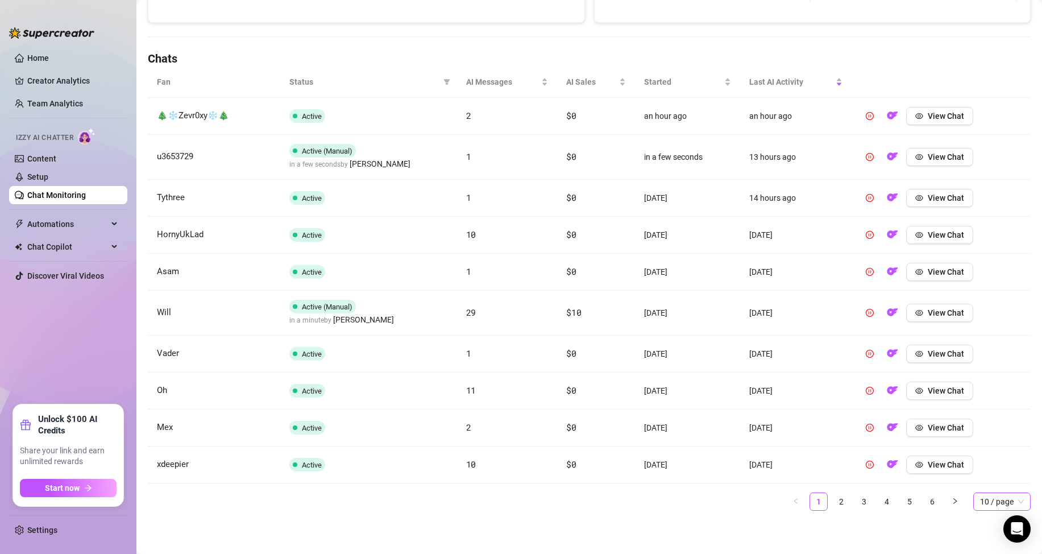
click at [1007, 503] on span "10 / page" at bounding box center [1002, 501] width 44 height 17
click at [984, 481] on div "100 / page" at bounding box center [1002, 479] width 39 height 13
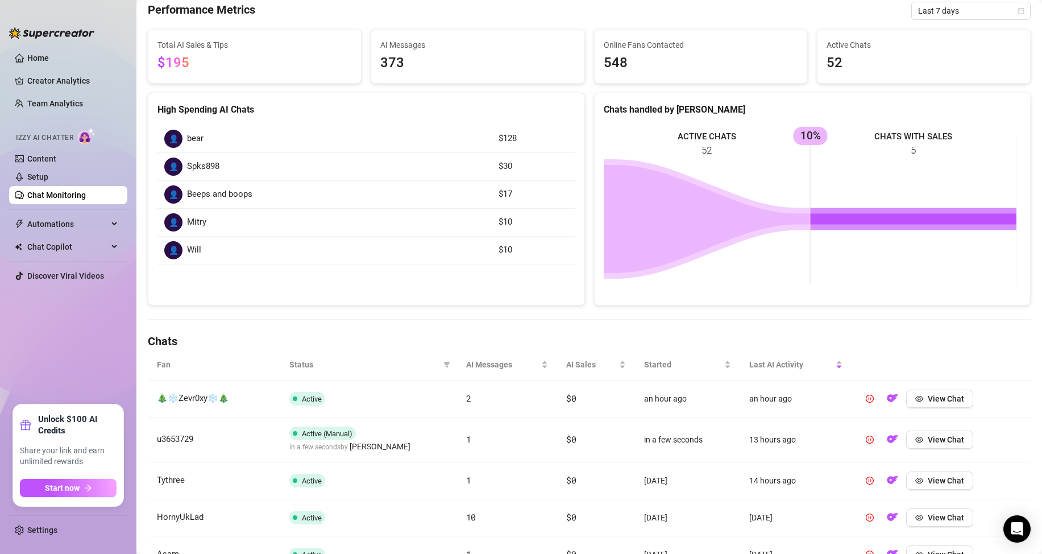
scroll to position [194, 0]
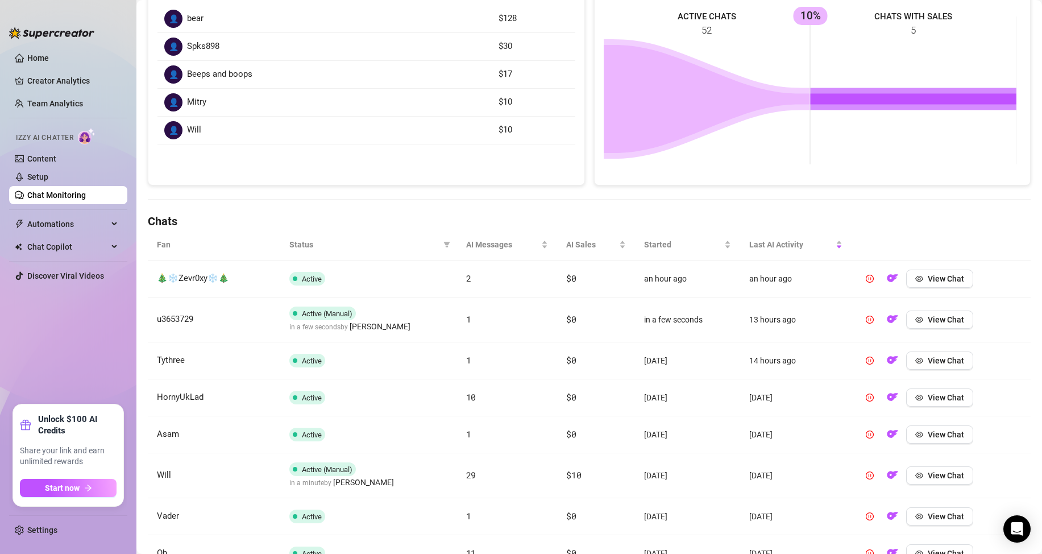
click at [303, 245] on span "Status" at bounding box center [364, 244] width 150 height 13
click at [445, 246] on icon "filter" at bounding box center [447, 244] width 7 height 7
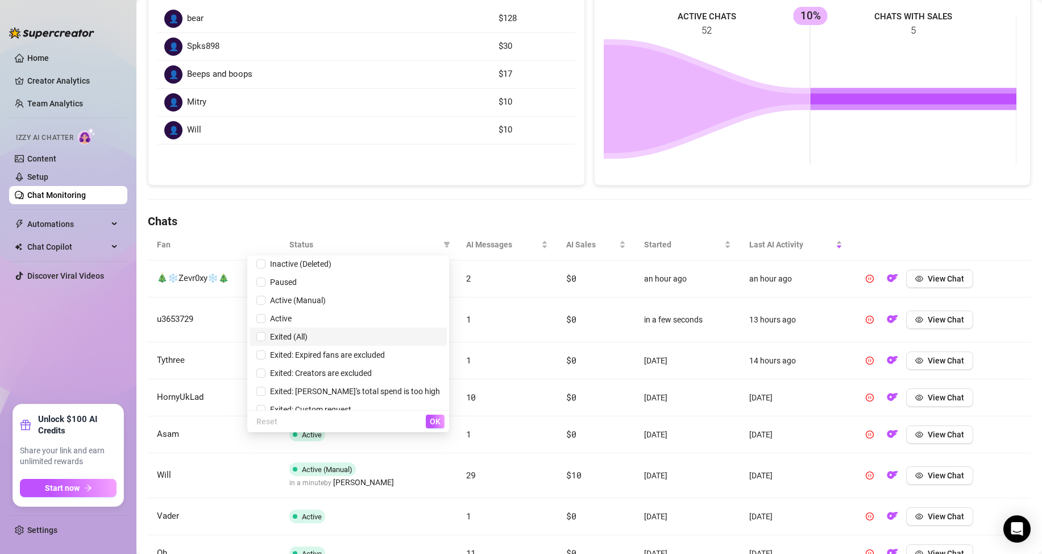
scroll to position [0, 0]
click at [332, 266] on span "Inactive (Deleted)" at bounding box center [299, 266] width 66 height 9
checkbox input "true"
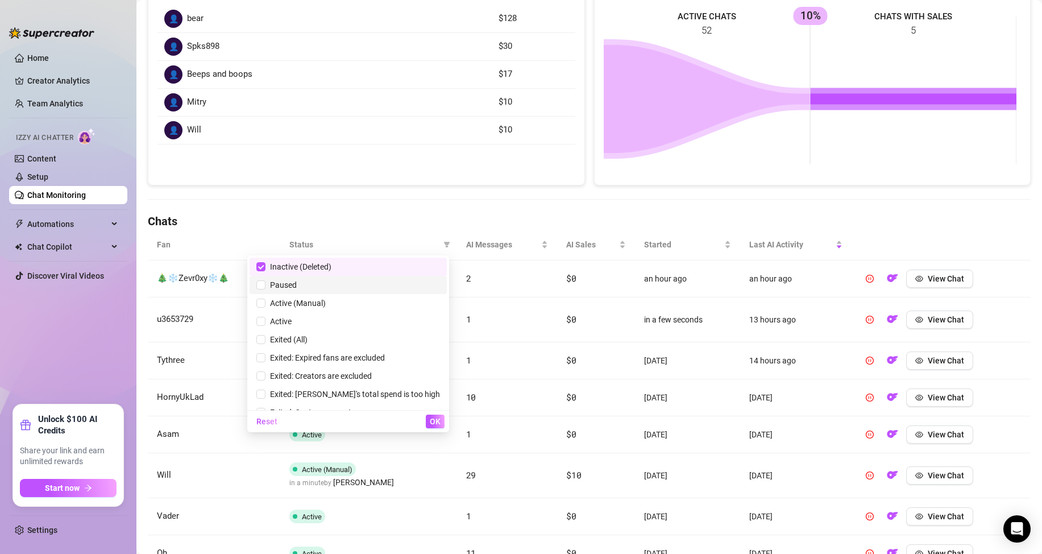
click at [328, 290] on span "Paused" at bounding box center [348, 285] width 184 height 13
checkbox input "true"
click at [332, 308] on span "Active (Manual)" at bounding box center [348, 303] width 184 height 13
checkbox input "true"
click at [329, 337] on span "Exited (All)" at bounding box center [348, 339] width 184 height 13
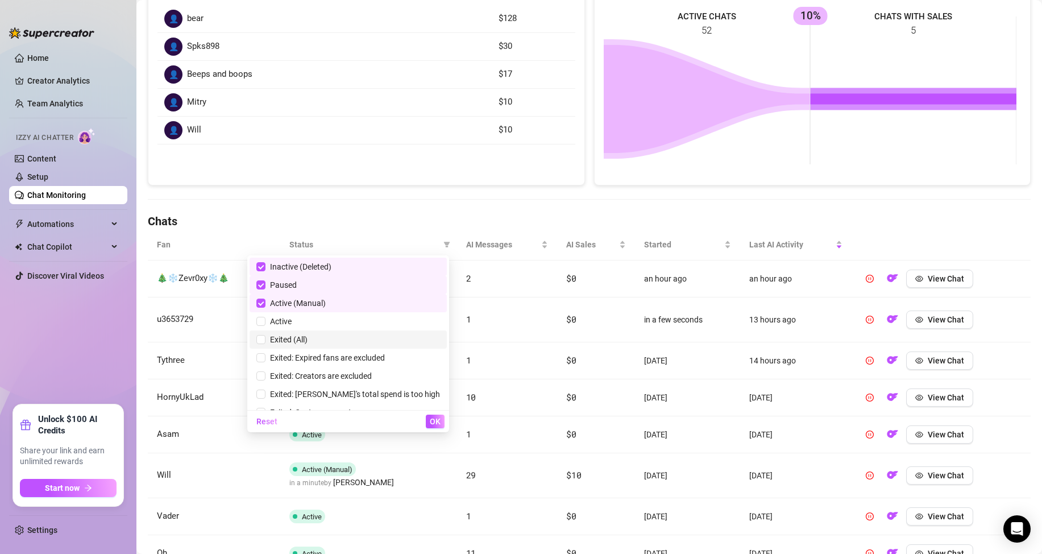
checkbox input "true"
click at [336, 358] on span "Exited: Expired fans are excluded" at bounding box center [325, 357] width 119 height 9
checkbox input "true"
click at [338, 374] on span "Exited: Creators are excluded" at bounding box center [319, 375] width 106 height 9
checkbox input "true"
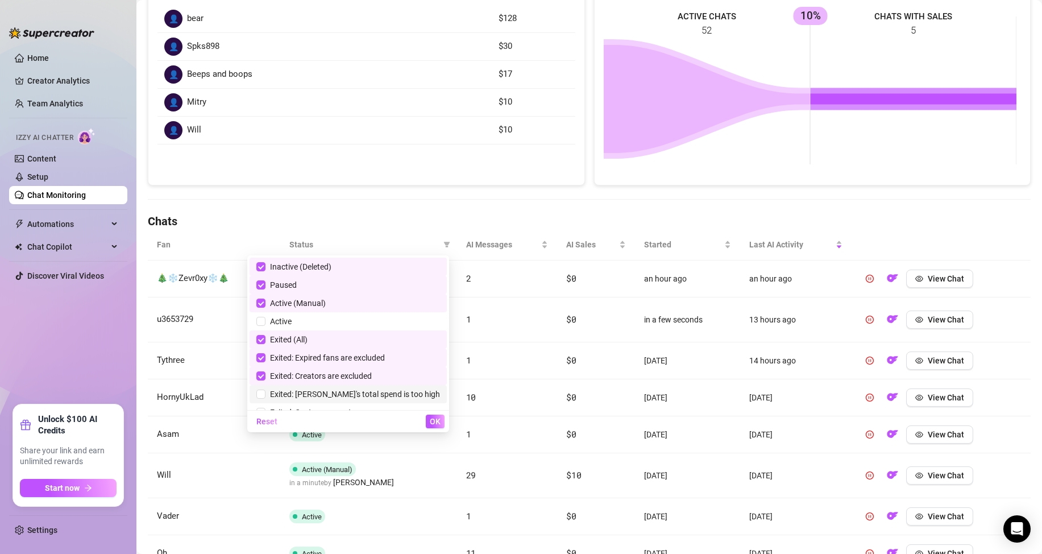
click at [346, 394] on span "Exited: Fan's total spend is too high" at bounding box center [353, 394] width 175 height 9
checkbox input "true"
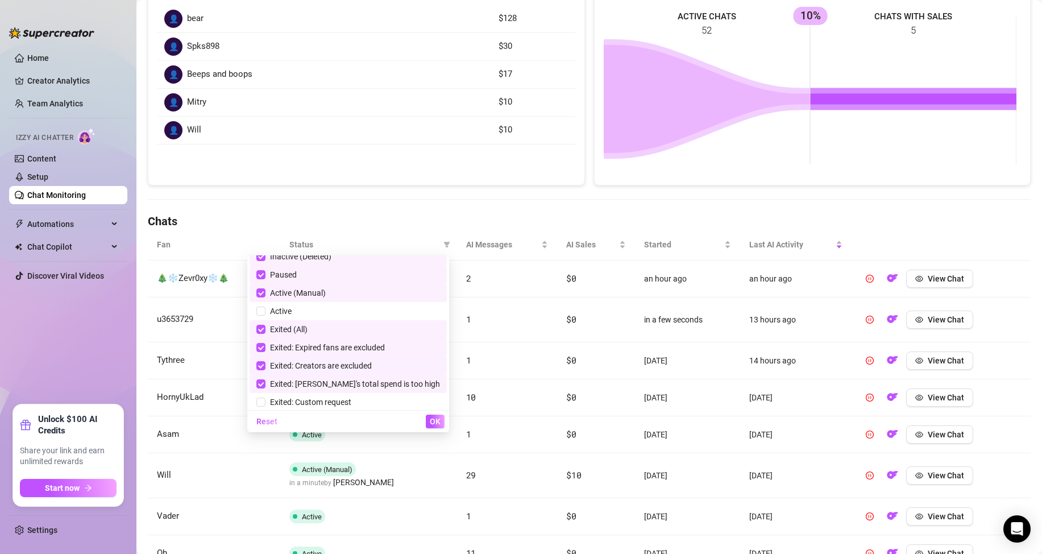
scroll to position [14, 0]
click at [351, 400] on span "Exited: Custom request" at bounding box center [309, 398] width 86 height 9
checkbox input "true"
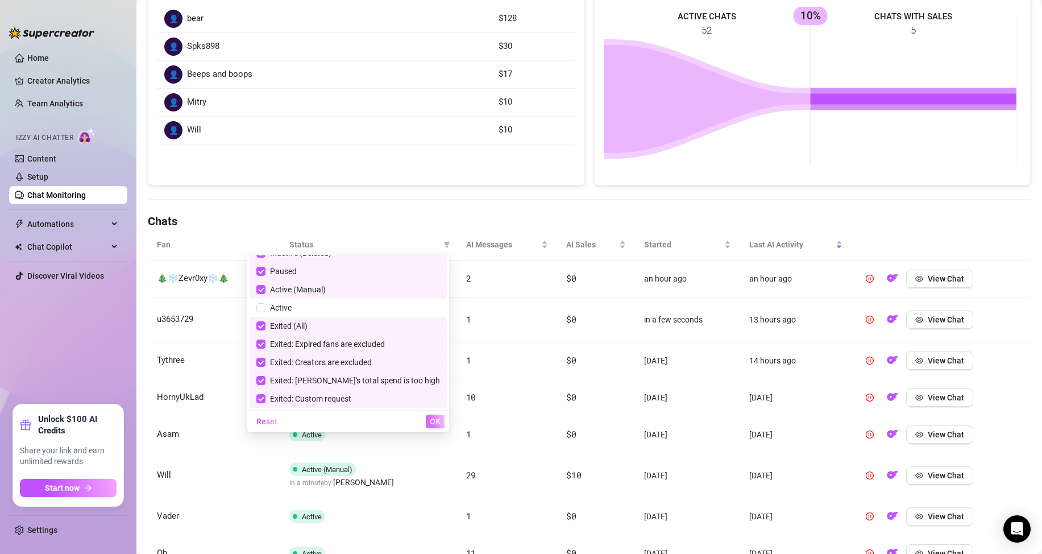
click at [432, 428] on button "OK" at bounding box center [435, 422] width 19 height 14
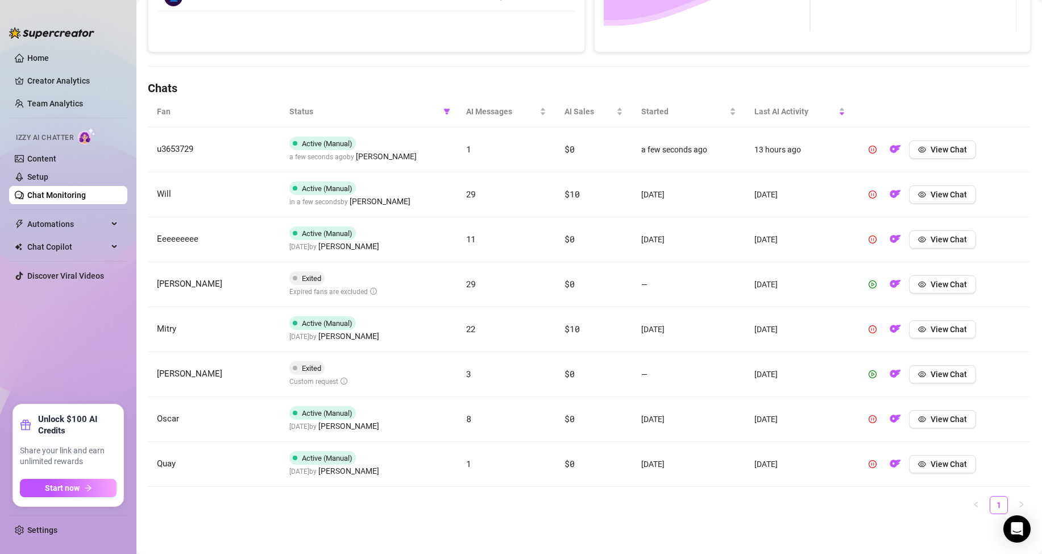
scroll to position [330, 0]
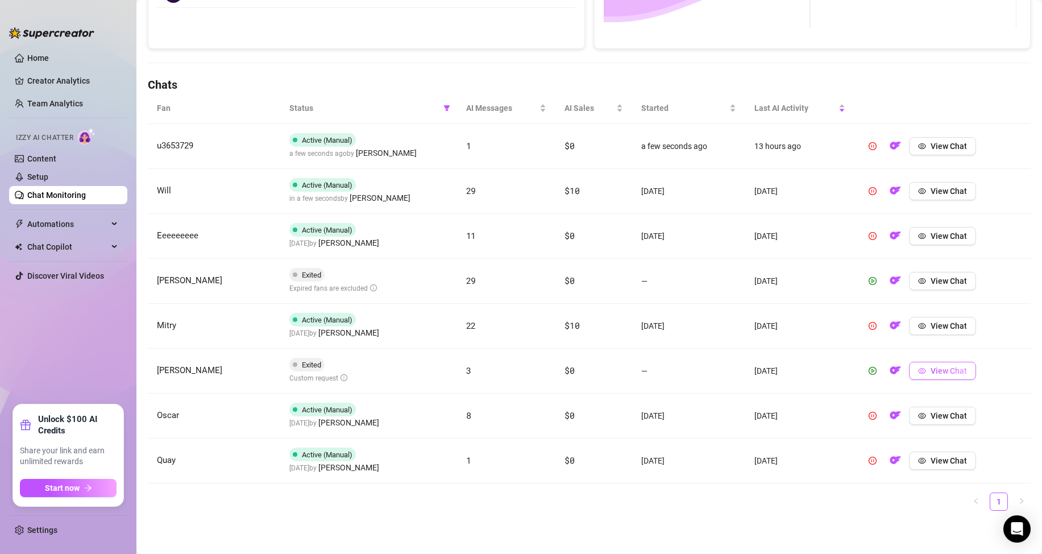
click at [938, 375] on span "View Chat" at bounding box center [949, 370] width 36 height 9
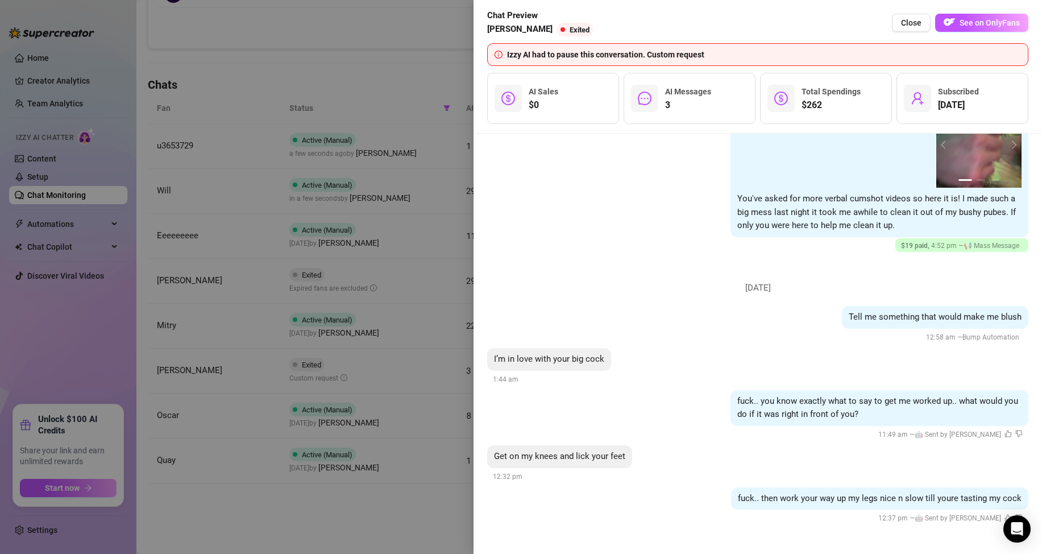
scroll to position [272, 0]
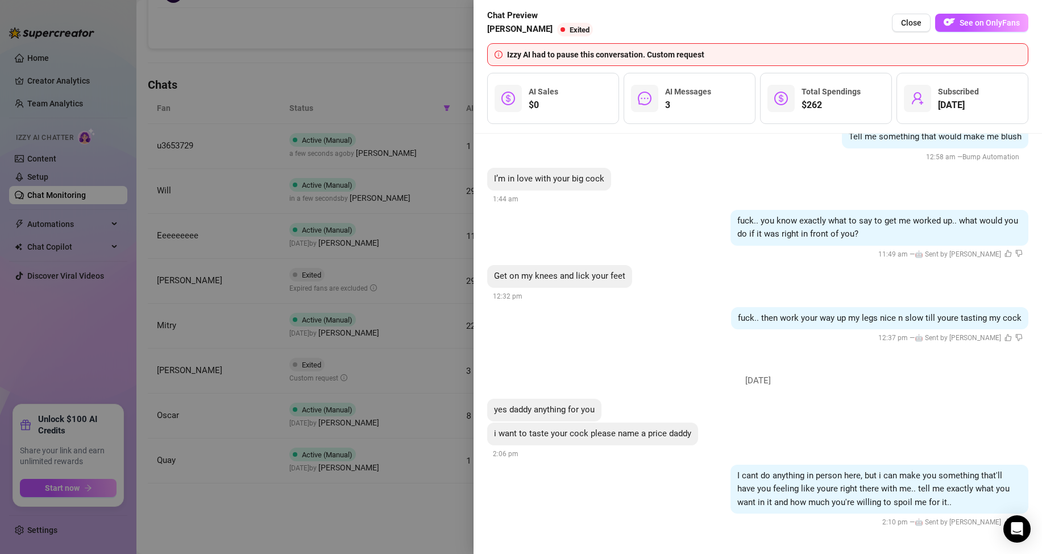
click at [401, 512] on div at bounding box center [521, 277] width 1042 height 554
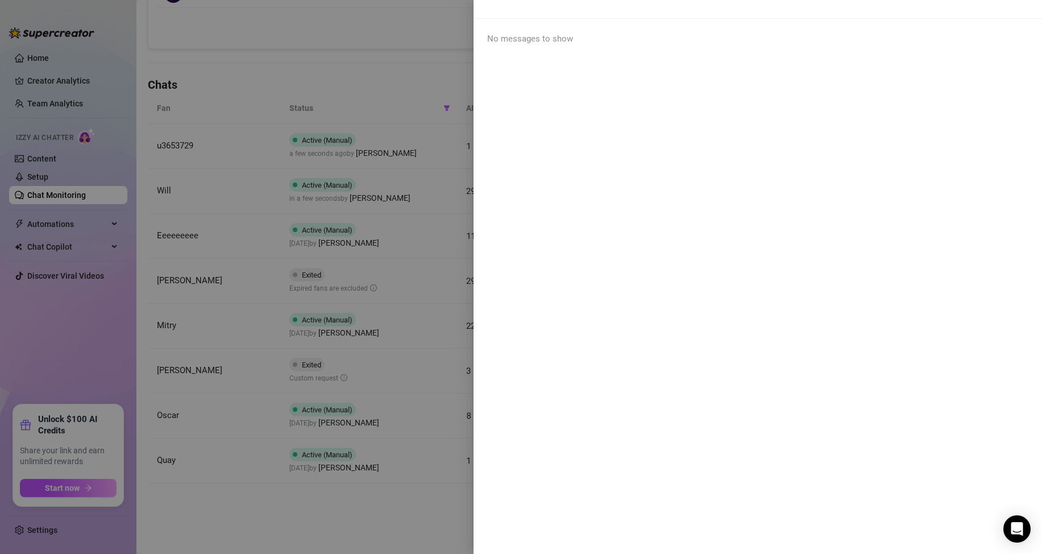
scroll to position [0, 0]
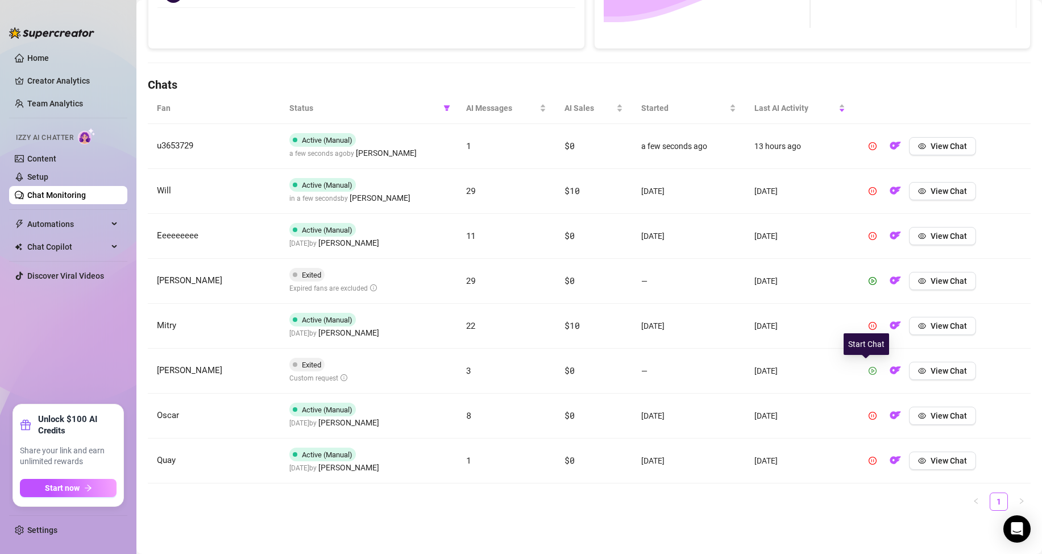
click at [869, 372] on icon "play-circle" at bounding box center [873, 371] width 8 height 8
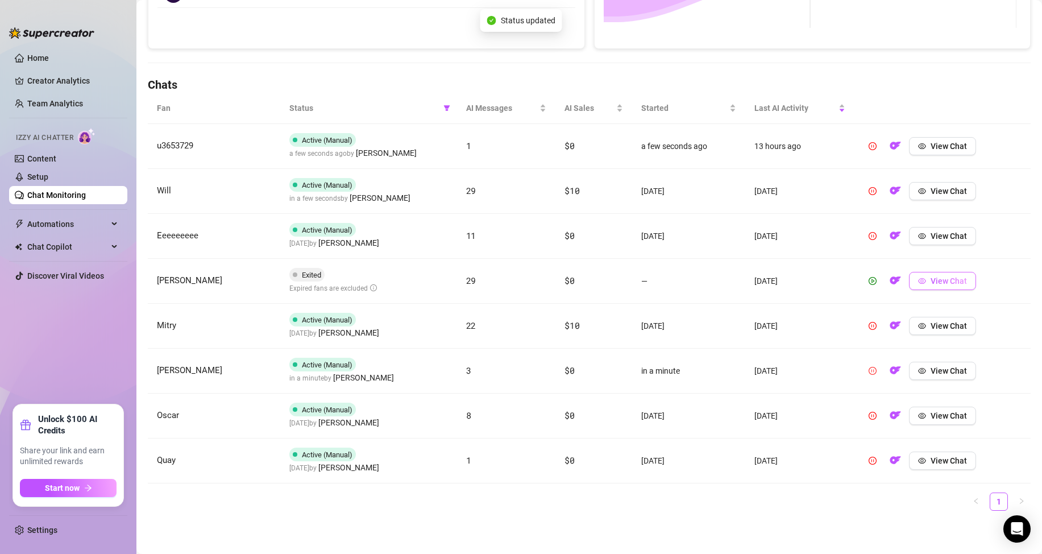
click at [937, 281] on span "View Chat" at bounding box center [949, 280] width 36 height 9
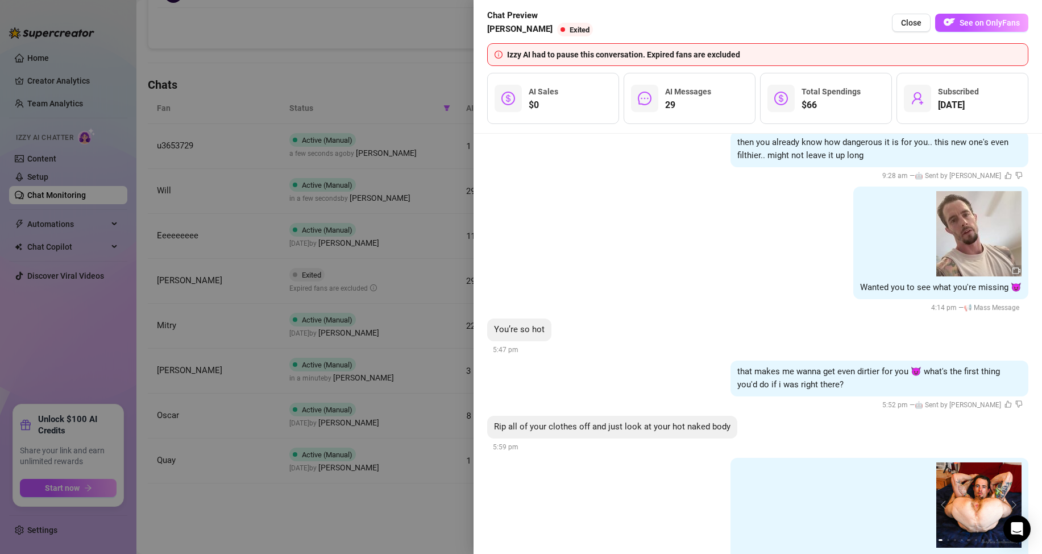
scroll to position [3246, 0]
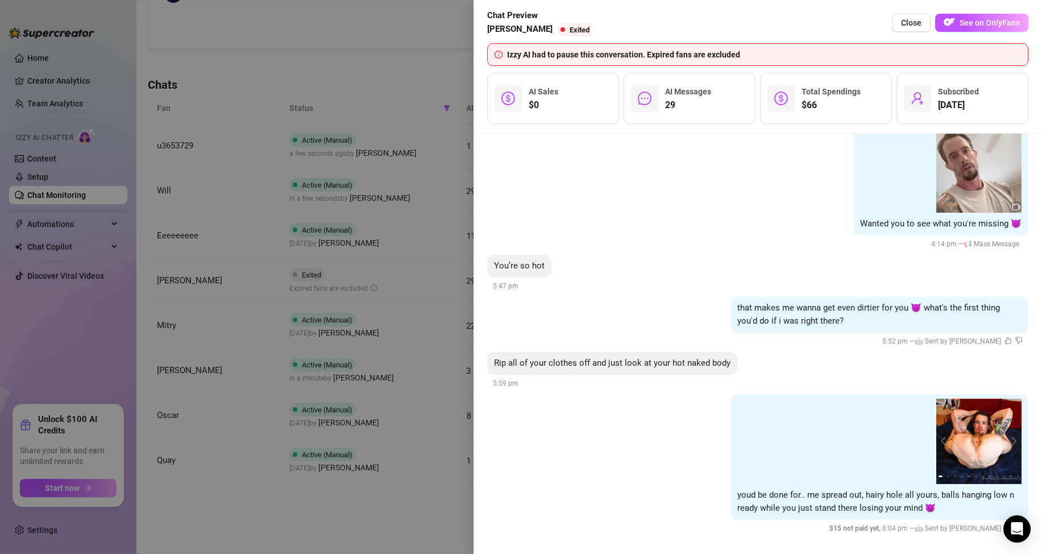
click at [332, 487] on div at bounding box center [521, 277] width 1042 height 554
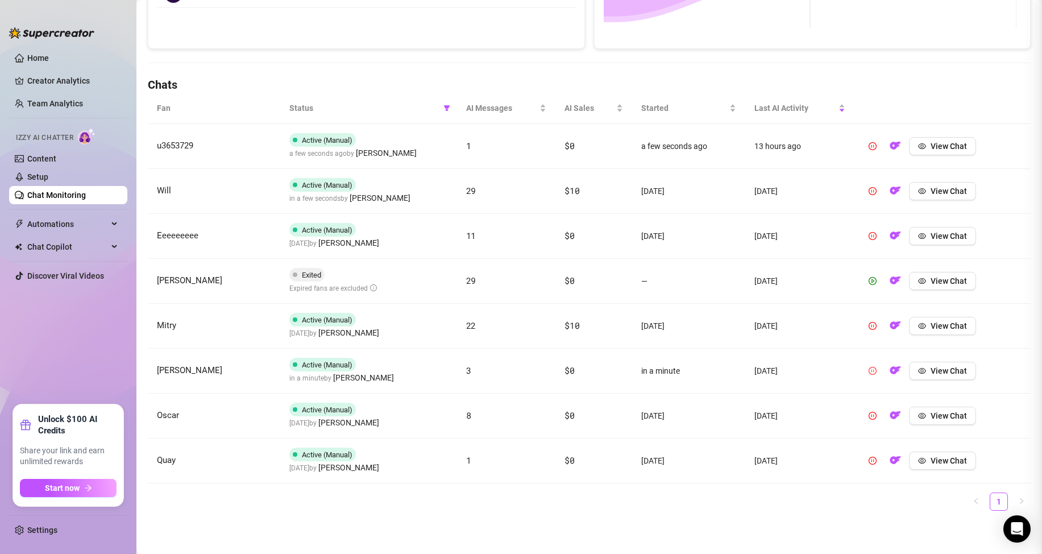
scroll to position [0, 0]
click at [869, 284] on icon "play-circle" at bounding box center [873, 281] width 8 height 8
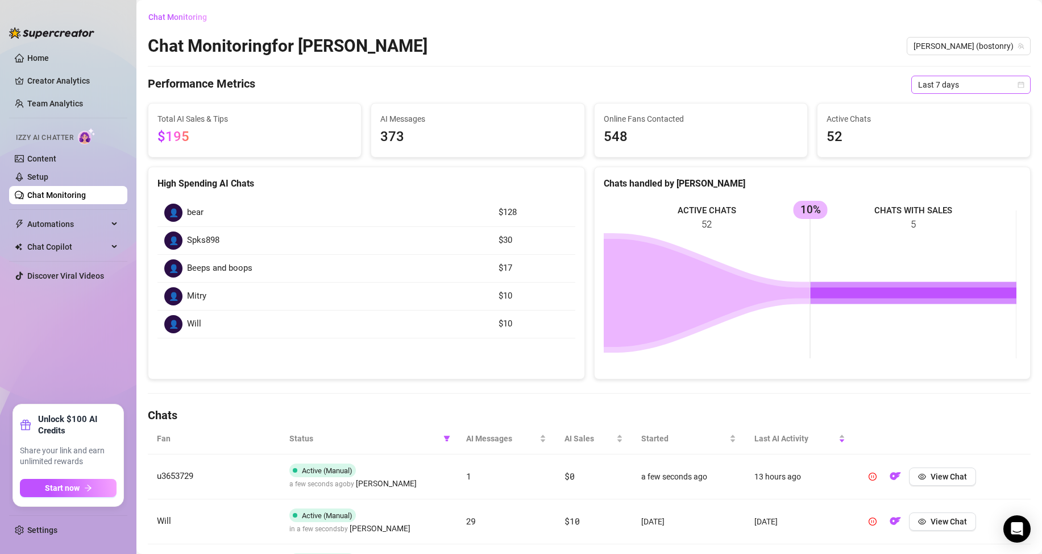
click at [1018, 82] on icon "calendar" at bounding box center [1021, 84] width 7 height 7
click at [934, 144] on div "Last 30 days" at bounding box center [961, 144] width 101 height 13
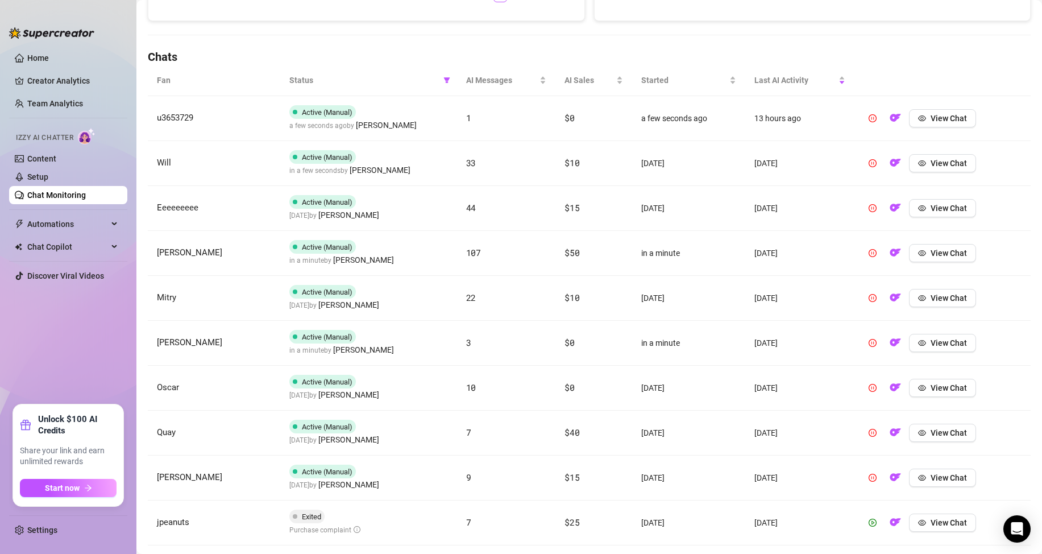
scroll to position [101, 0]
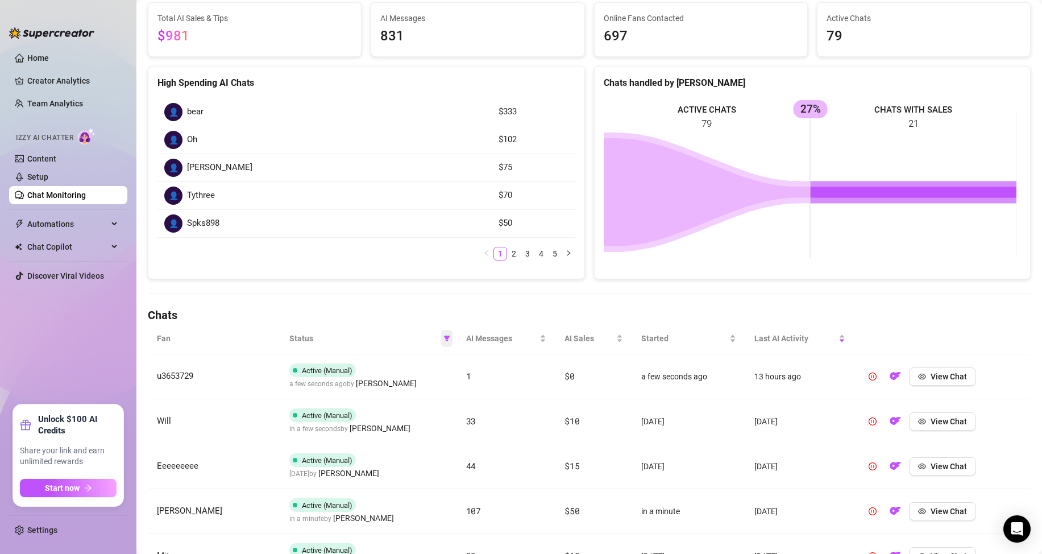
click at [444, 337] on icon "filter" at bounding box center [447, 339] width 6 height 6
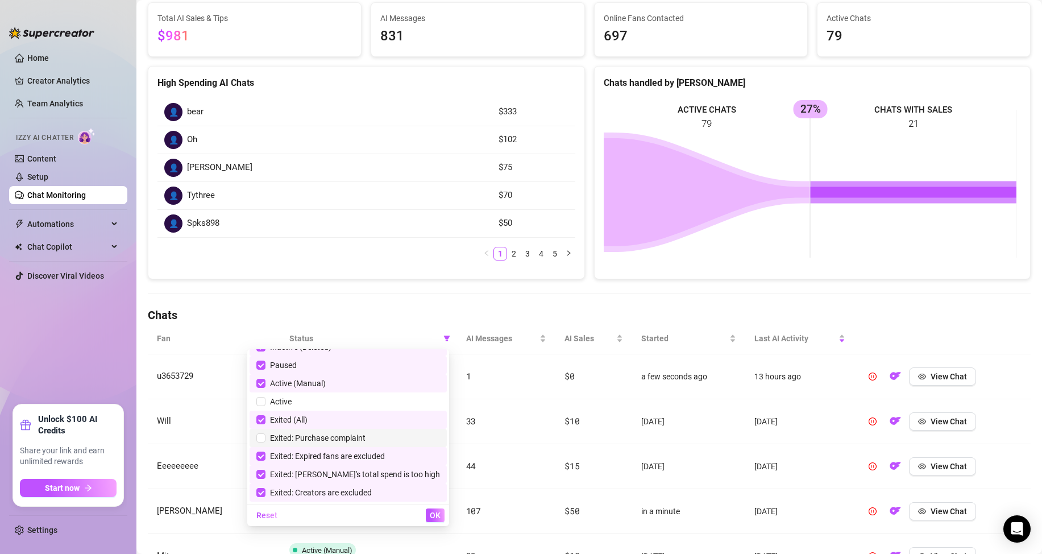
click at [340, 436] on span "Exited: Purchase complaint" at bounding box center [316, 437] width 100 height 9
checkbox input "true"
click at [433, 517] on span "OK" at bounding box center [435, 515] width 11 height 9
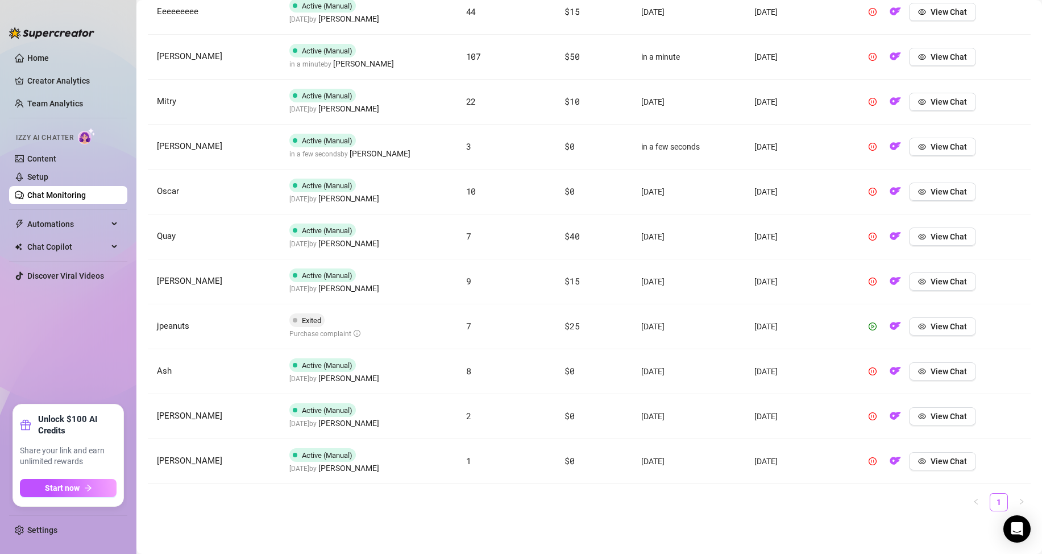
scroll to position [556, 0]
click at [921, 328] on button "View Chat" at bounding box center [942, 326] width 67 height 18
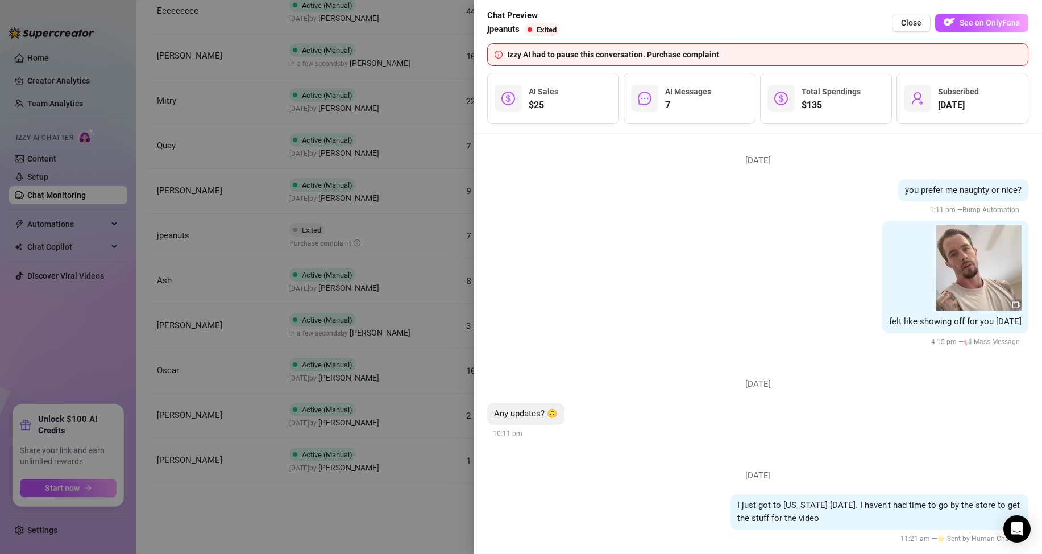
scroll to position [2749, 0]
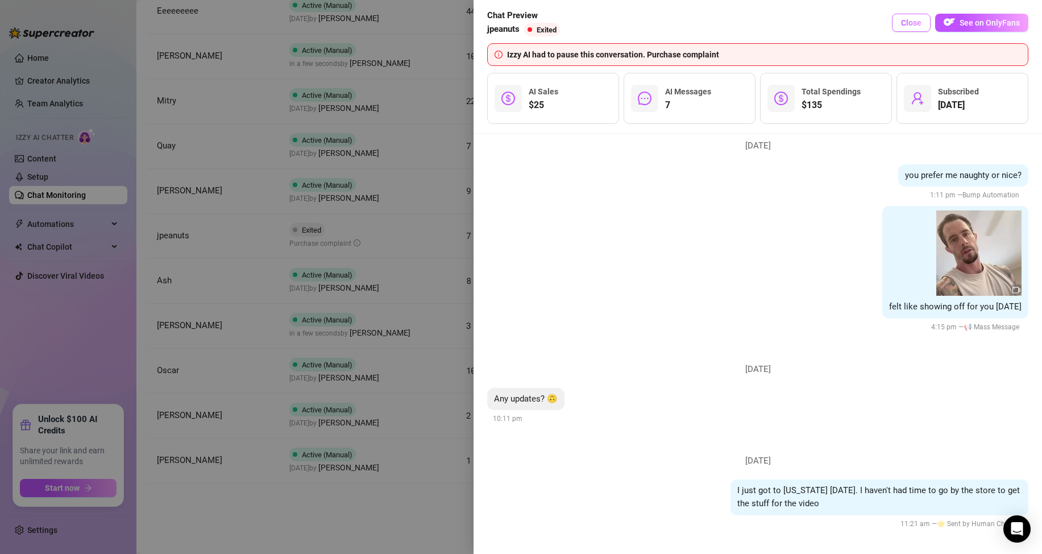
click at [905, 23] on span "Close" at bounding box center [911, 22] width 20 height 9
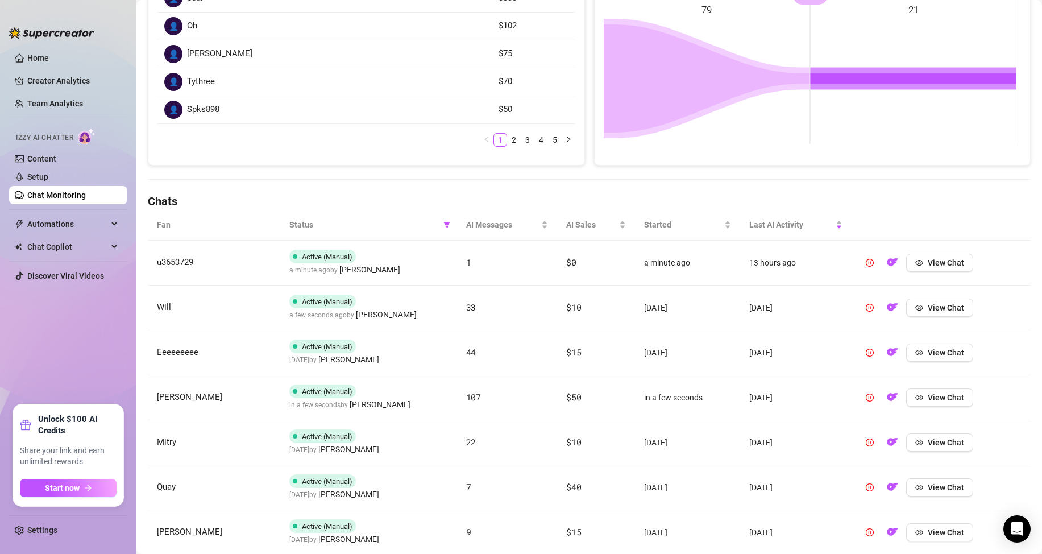
scroll to position [0, 0]
